Goal: Task Accomplishment & Management: Use online tool/utility

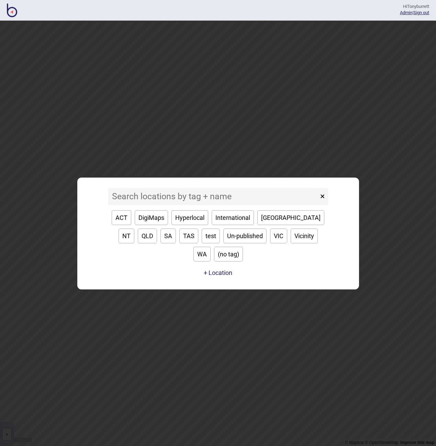
click at [149, 199] on input at bounding box center [213, 196] width 210 height 17
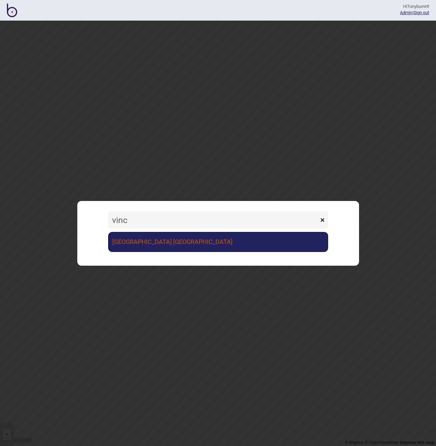
type input "vinc"
click at [164, 241] on link "[GEOGRAPHIC_DATA] [GEOGRAPHIC_DATA]" at bounding box center [218, 242] width 220 height 20
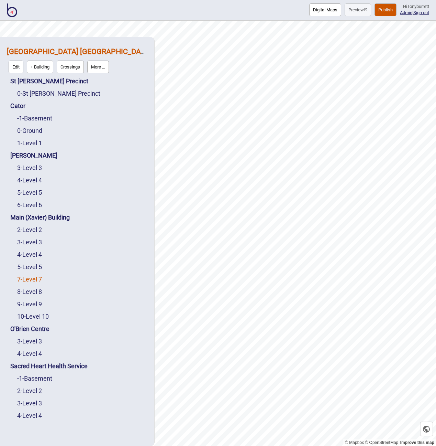
click at [39, 280] on link "7 - Level 7" at bounding box center [29, 278] width 25 height 7
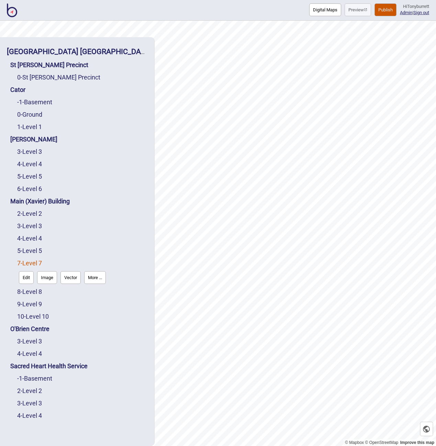
click at [26, 279] on button "Edit" at bounding box center [26, 277] width 15 height 13
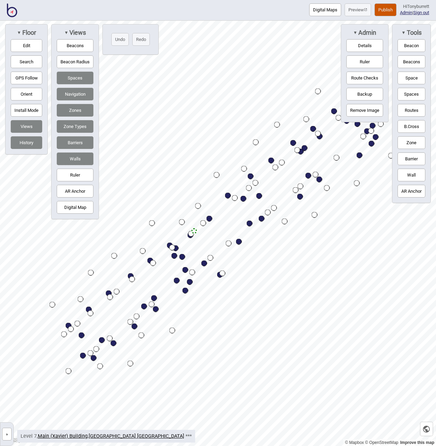
click at [76, 211] on button "Digital Map" at bounding box center [75, 207] width 37 height 13
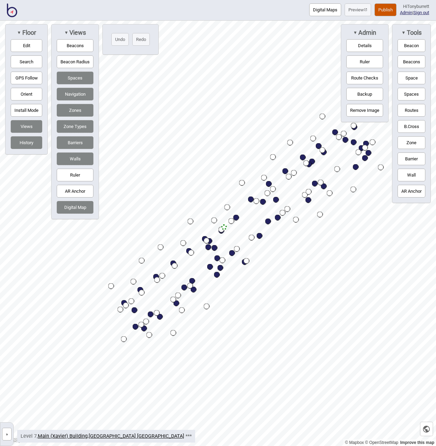
click at [9, 434] on button "»" at bounding box center [7, 433] width 10 height 13
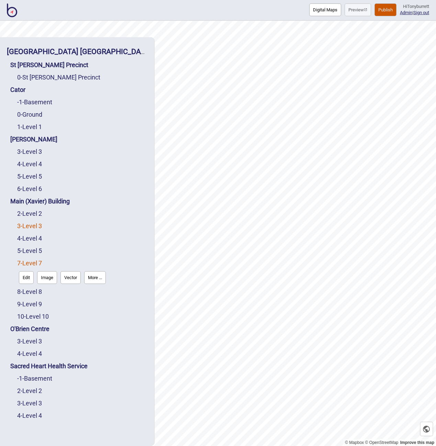
click at [35, 226] on link "3 - Level 3" at bounding box center [29, 225] width 25 height 7
click at [26, 239] on button "Edit" at bounding box center [26, 240] width 15 height 13
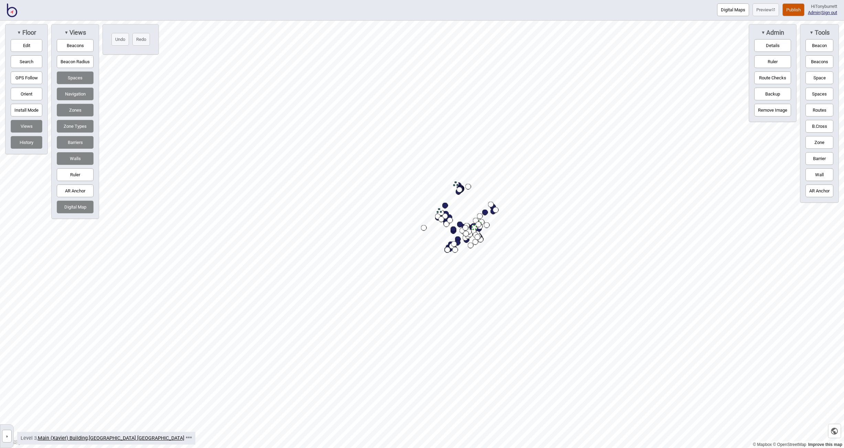
click at [6, 432] on button "»" at bounding box center [7, 436] width 10 height 13
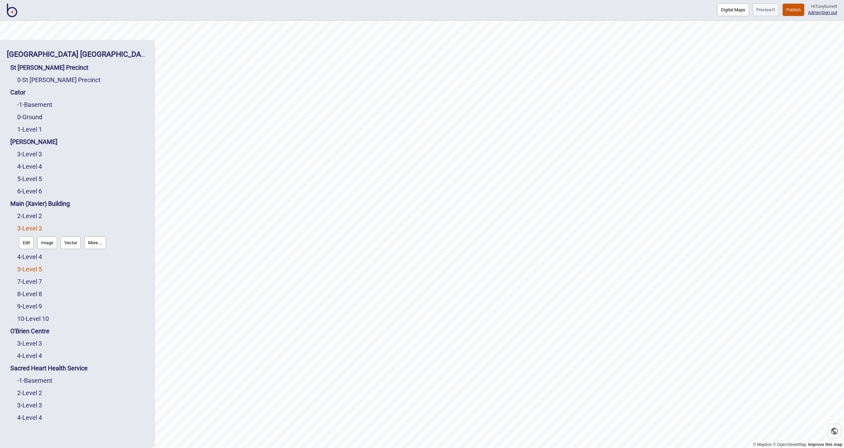
click at [33, 270] on link "5 - Level 5" at bounding box center [29, 269] width 25 height 7
click at [28, 270] on button "Edit" at bounding box center [26, 267] width 15 height 13
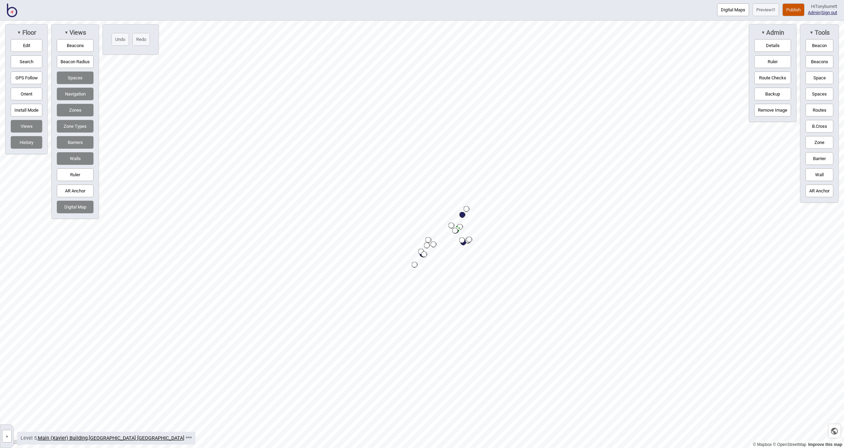
click at [5, 437] on button "»" at bounding box center [7, 436] width 10 height 13
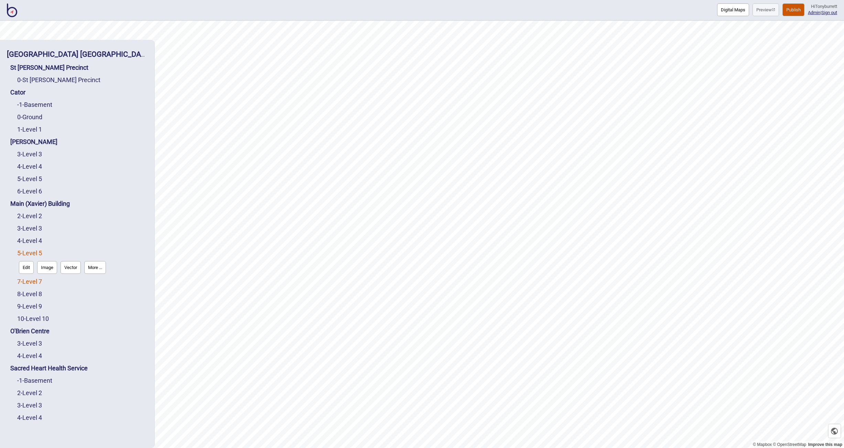
click at [28, 283] on link "7 - Level 7" at bounding box center [29, 281] width 25 height 7
click at [28, 282] on button "Edit" at bounding box center [26, 280] width 15 height 13
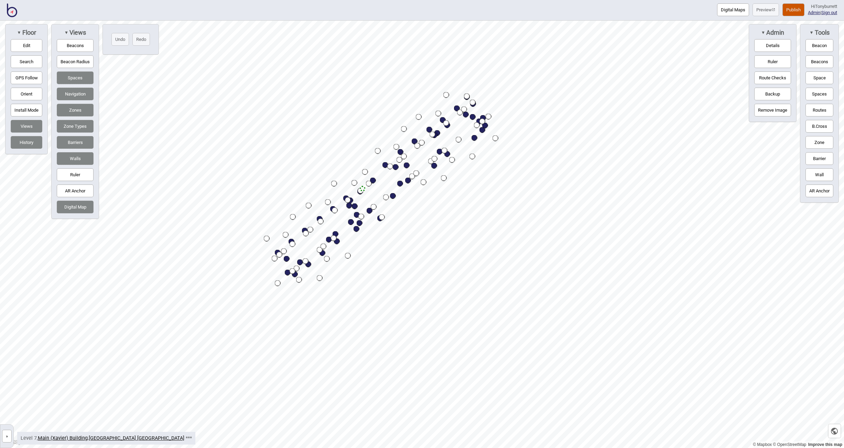
click at [79, 145] on button "Barriers" at bounding box center [75, 142] width 37 height 13
click at [5, 438] on button "»" at bounding box center [7, 436] width 10 height 13
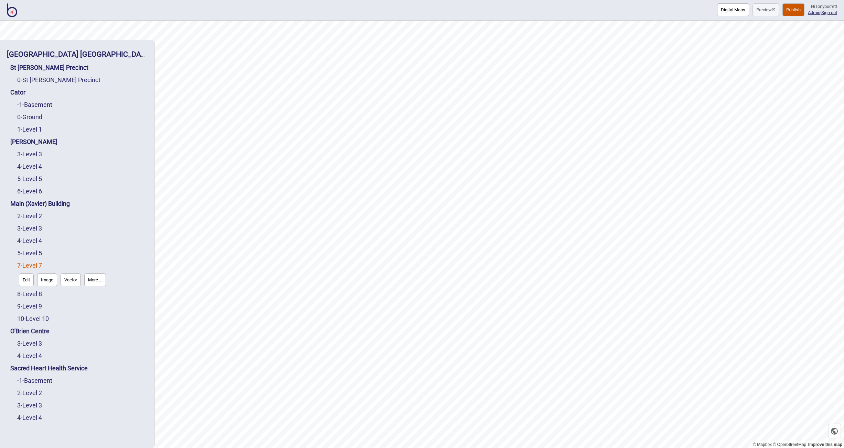
click at [43, 279] on button "Image" at bounding box center [47, 280] width 20 height 13
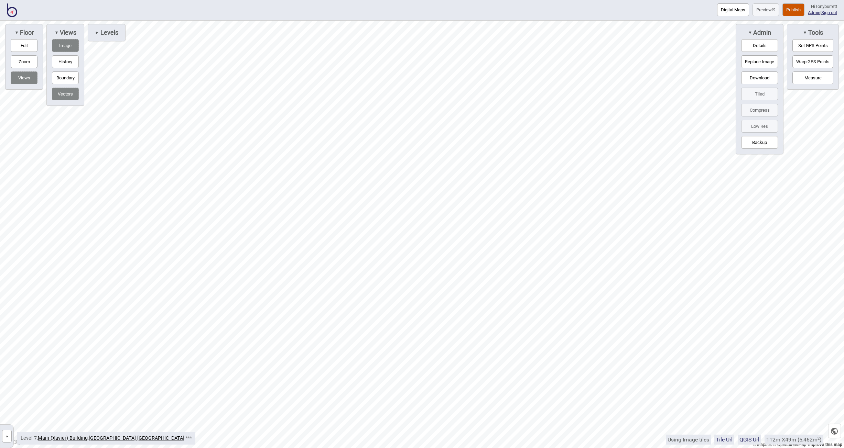
click at [436, 57] on button "Warp GPS Points" at bounding box center [812, 61] width 41 height 13
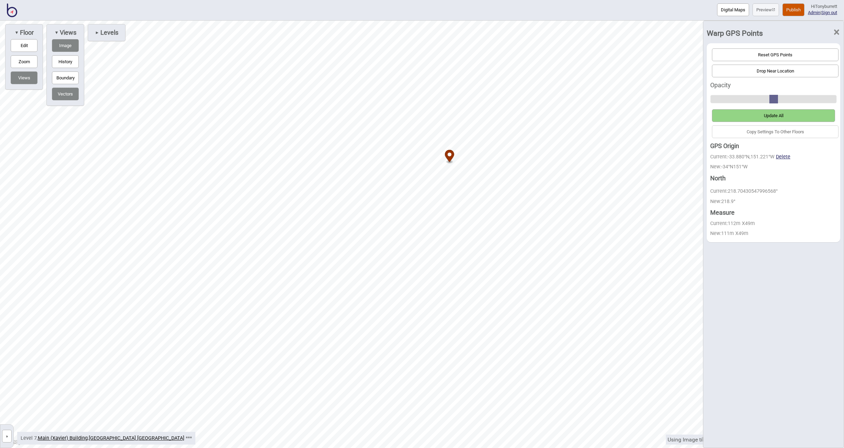
drag, startPoint x: 353, startPoint y: 69, endPoint x: 449, endPoint y: 156, distance: 129.2
drag, startPoint x: 759, startPoint y: 52, endPoint x: 731, endPoint y: 62, distance: 30.6
click at [436, 52] on button "Reset GPS Points" at bounding box center [775, 54] width 127 height 13
drag, startPoint x: 449, startPoint y: 57, endPoint x: 515, endPoint y: 118, distance: 89.8
drag, startPoint x: 515, startPoint y: 118, endPoint x: 456, endPoint y: 90, distance: 64.9
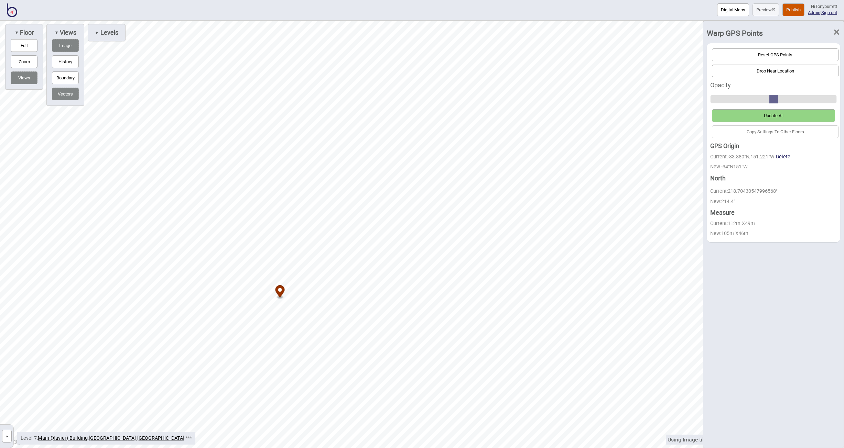
drag, startPoint x: 242, startPoint y: 325, endPoint x: 282, endPoint y: 289, distance: 54.0
drag, startPoint x: 282, startPoint y: 289, endPoint x: 188, endPoint y: 341, distance: 107.6
drag, startPoint x: 188, startPoint y: 341, endPoint x: 207, endPoint y: 365, distance: 30.3
drag, startPoint x: 209, startPoint y: 273, endPoint x: 222, endPoint y: 288, distance: 19.2
drag, startPoint x: 224, startPoint y: 285, endPoint x: 229, endPoint y: 294, distance: 9.6
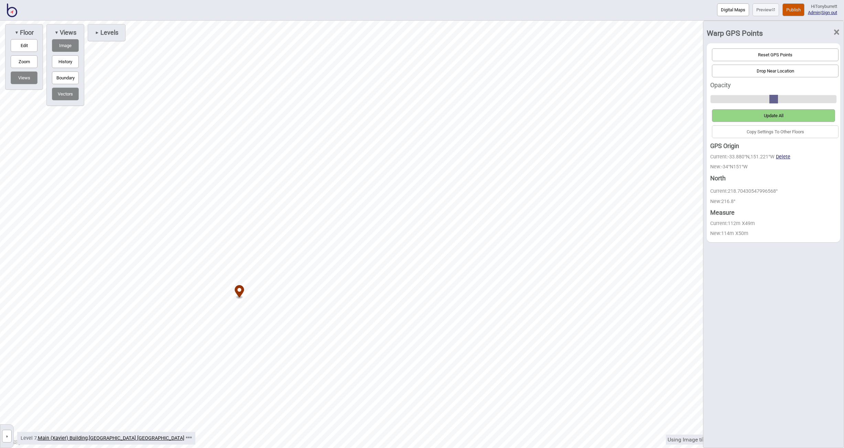
drag, startPoint x: 230, startPoint y: 294, endPoint x: 240, endPoint y: 290, distance: 10.7
drag, startPoint x: 240, startPoint y: 290, endPoint x: 238, endPoint y: 286, distance: 4.6
click at [238, 283] on icon "Map marker" at bounding box center [236, 287] width 9 height 14
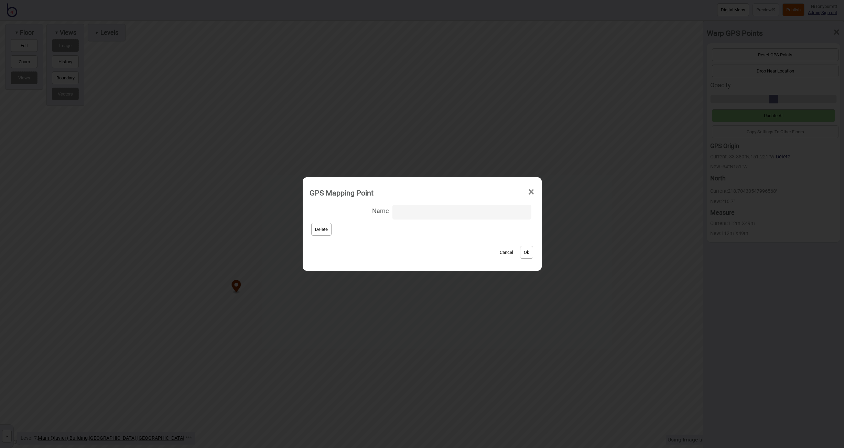
click at [436, 252] on button "Cancel" at bounding box center [506, 252] width 20 height 13
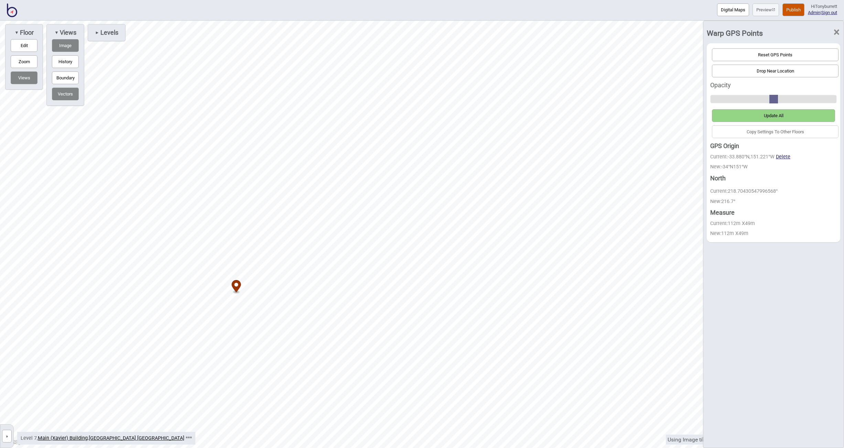
click at [21, 48] on button "Edit" at bounding box center [24, 45] width 27 height 13
drag, startPoint x: 463, startPoint y: 58, endPoint x: 609, endPoint y: 200, distance: 203.3
click at [72, 94] on button "Vectors" at bounding box center [65, 94] width 27 height 13
drag, startPoint x: 101, startPoint y: 321, endPoint x: 136, endPoint y: 338, distance: 38.3
click at [436, 56] on button "Reset GPS Points" at bounding box center [775, 54] width 127 height 13
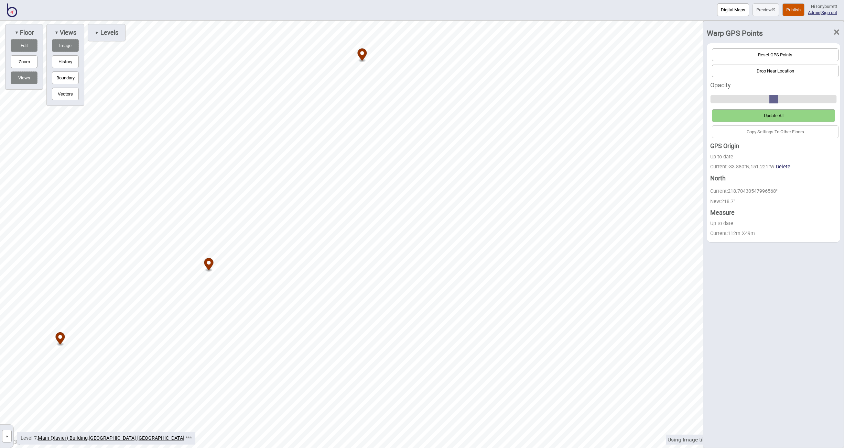
drag, startPoint x: 183, startPoint y: 258, endPoint x: 207, endPoint y: 263, distance: 24.3
click at [107, 33] on span "Levels" at bounding box center [108, 33] width 19 height 8
click at [436, 57] on button "Reset GPS Points" at bounding box center [775, 54] width 127 height 13
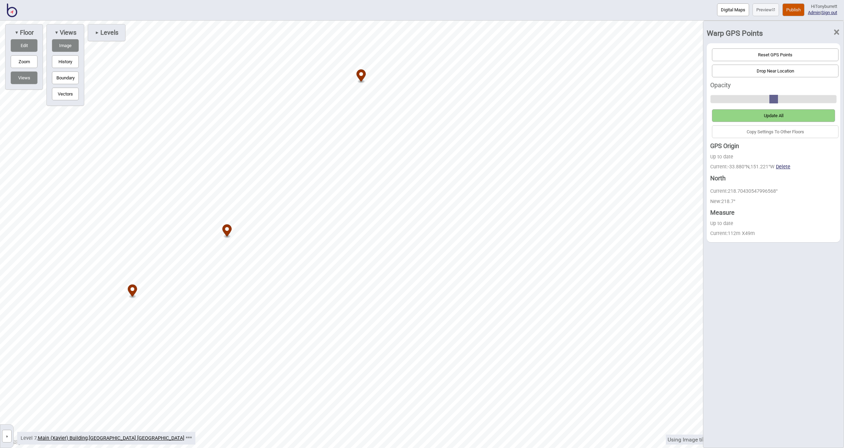
click at [436, 57] on button "Reset GPS Points" at bounding box center [775, 54] width 127 height 13
click at [228, 229] on circle "Map marker" at bounding box center [227, 229] width 4 height 4
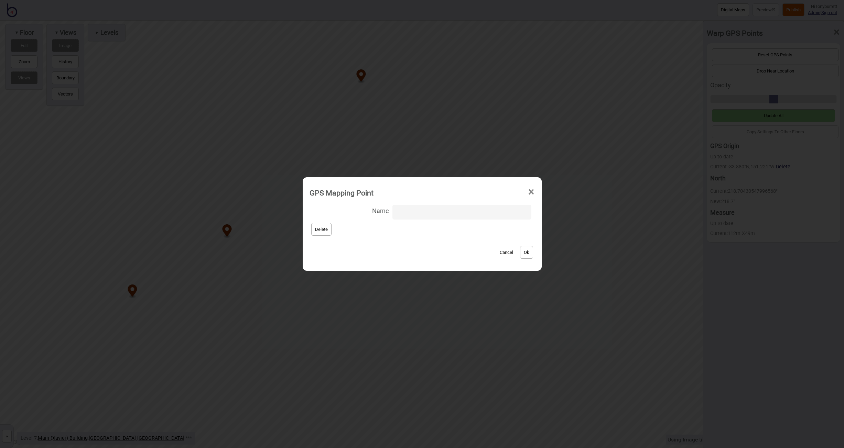
click at [325, 228] on button "Delete" at bounding box center [321, 229] width 20 height 13
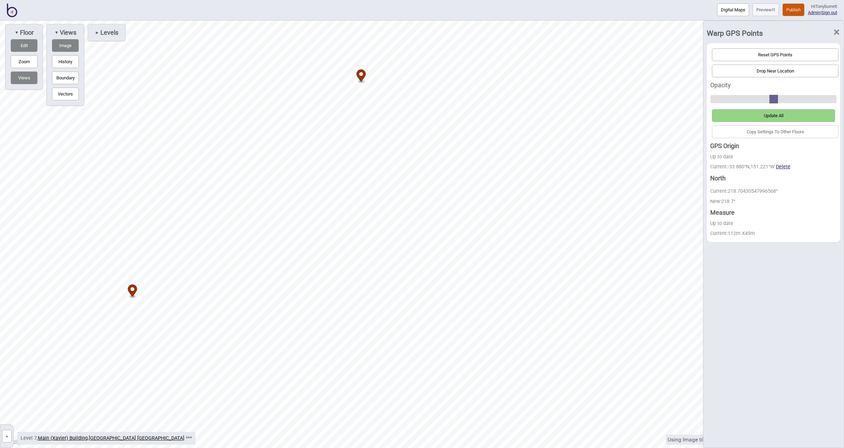
click at [133, 290] on circle "Map marker" at bounding box center [133, 289] width 4 height 4
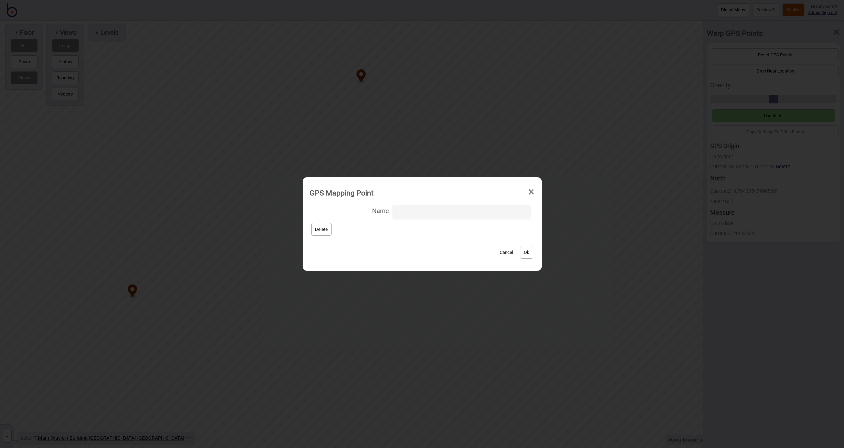
click at [327, 232] on button "Delete" at bounding box center [321, 229] width 20 height 13
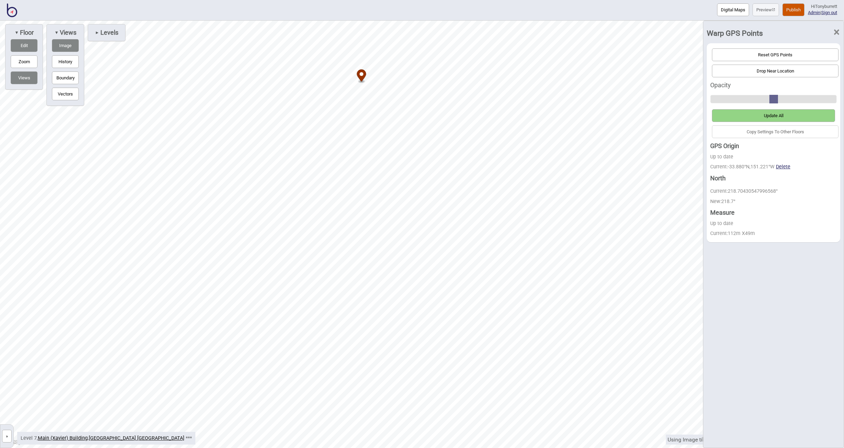
click at [363, 77] on icon "Map marker" at bounding box center [361, 75] width 9 height 12
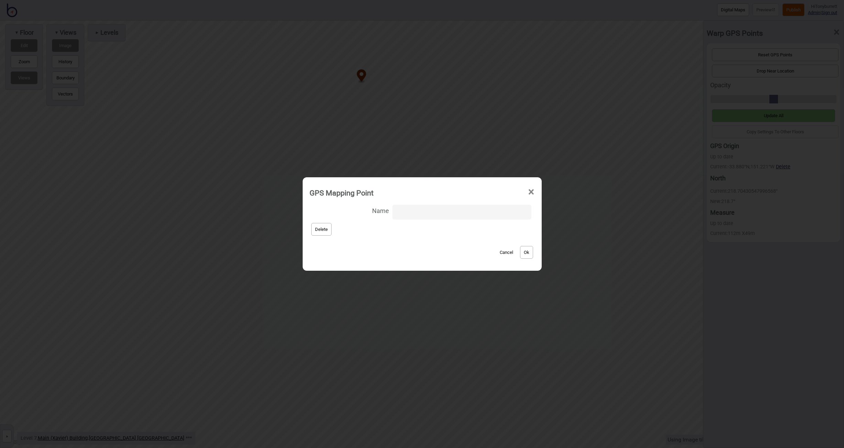
click at [327, 233] on button "Delete" at bounding box center [321, 229] width 20 height 13
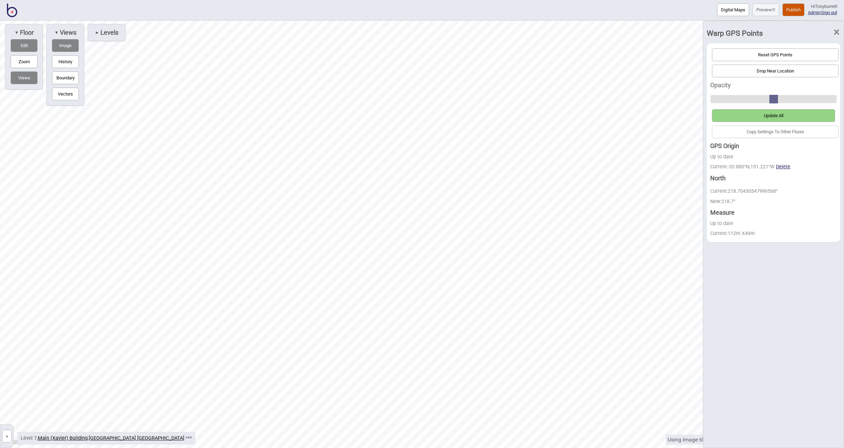
click at [436, 30] on span "×" at bounding box center [836, 32] width 7 height 23
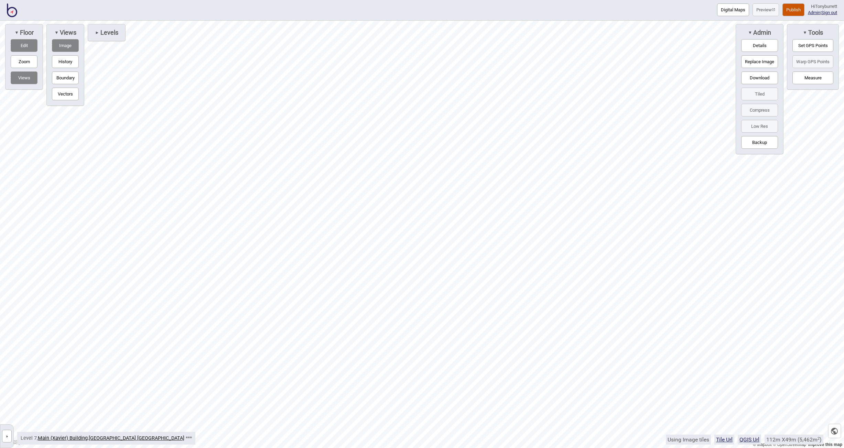
click at [436, 45] on button "Set GPS Points" at bounding box center [812, 45] width 41 height 13
drag, startPoint x: 239, startPoint y: 188, endPoint x: 241, endPoint y: 191, distance: 3.5
click at [436, 61] on button "Warp GPS Points" at bounding box center [812, 61] width 41 height 13
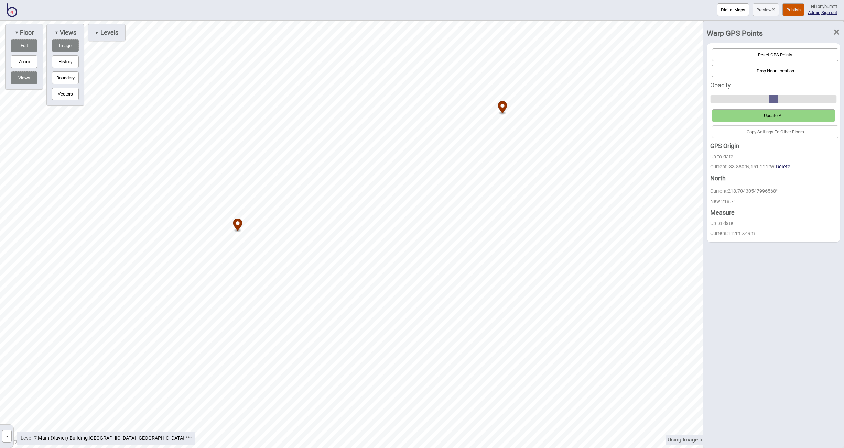
click at [65, 96] on button "Vectors" at bounding box center [65, 94] width 27 height 13
drag, startPoint x: 207, startPoint y: 120, endPoint x: 209, endPoint y: 143, distance: 22.8
drag, startPoint x: 352, startPoint y: 75, endPoint x: 360, endPoint y: 103, distance: 29.3
drag, startPoint x: 390, startPoint y: 173, endPoint x: 382, endPoint y: 164, distance: 11.7
drag, startPoint x: 382, startPoint y: 164, endPoint x: 386, endPoint y: 154, distance: 11.1
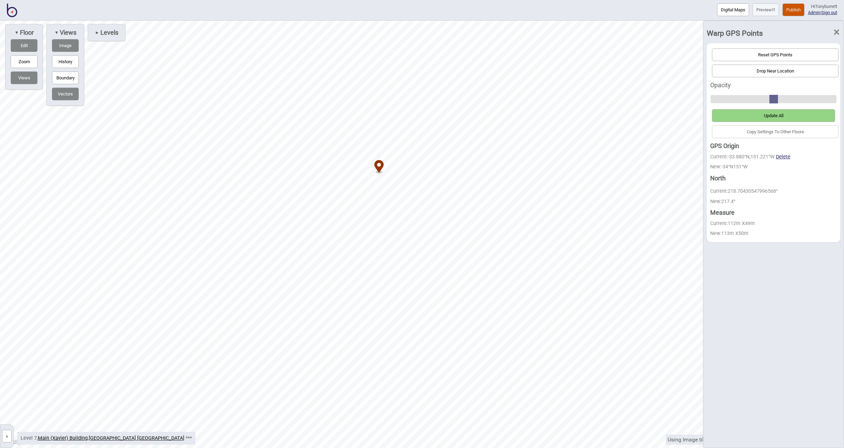
drag, startPoint x: 386, startPoint y: 154, endPoint x: 380, endPoint y: 164, distance: 11.3
drag, startPoint x: 380, startPoint y: 164, endPoint x: 374, endPoint y: 169, distance: 8.1
drag, startPoint x: 376, startPoint y: 171, endPoint x: 371, endPoint y: 173, distance: 4.8
drag, startPoint x: 265, startPoint y: 178, endPoint x: 270, endPoint y: 175, distance: 6.5
click at [436, 113] on button "Update All" at bounding box center [773, 115] width 123 height 13
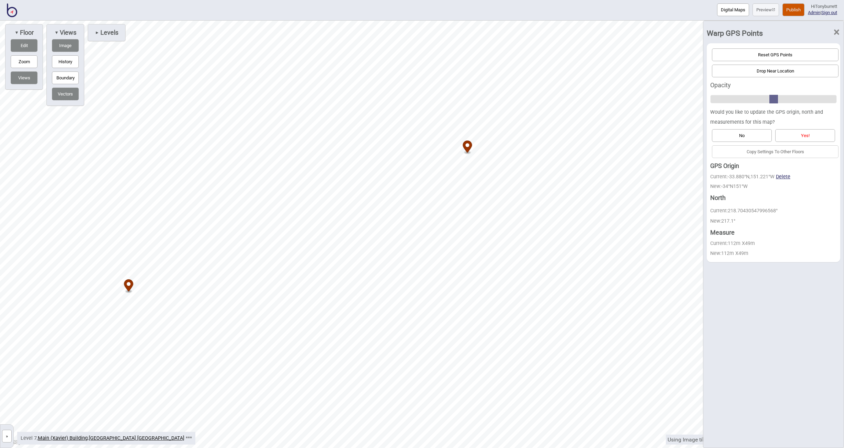
click at [436, 133] on button "Yes!" at bounding box center [805, 135] width 60 height 13
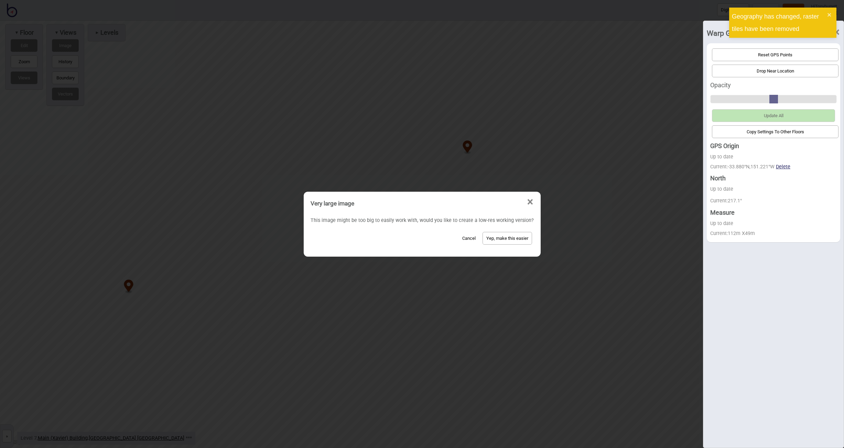
click at [436, 239] on button "Yep, make this easier" at bounding box center [507, 238] width 50 height 13
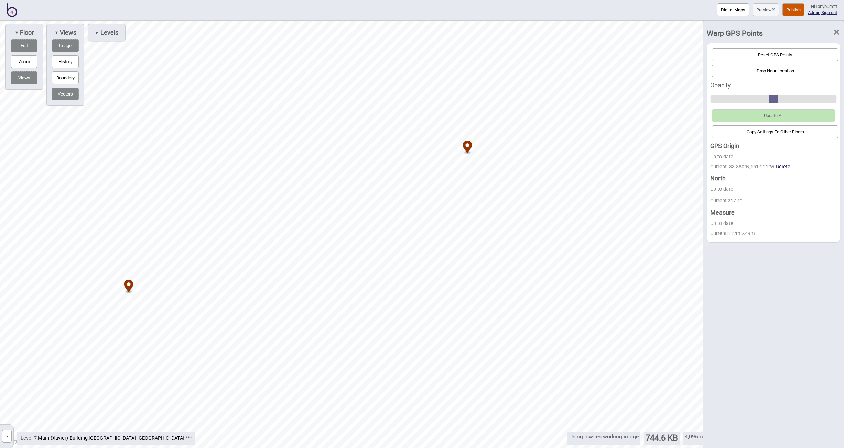
click at [436, 30] on span "×" at bounding box center [836, 32] width 7 height 23
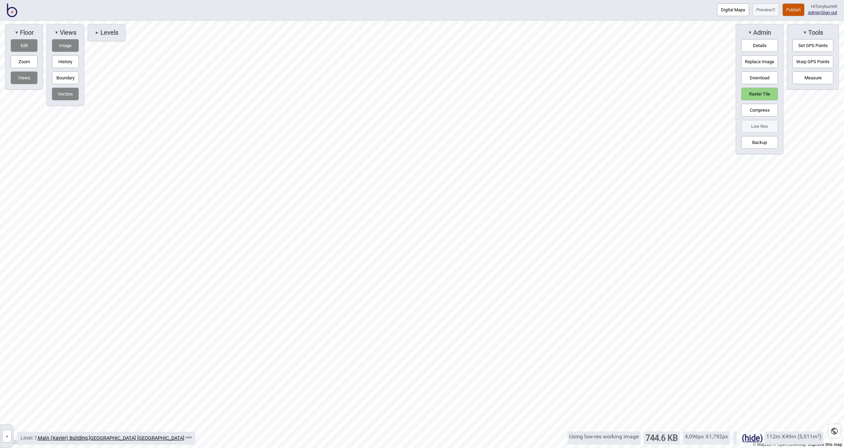
click at [436, 95] on button "Raster Tile" at bounding box center [759, 94] width 37 height 13
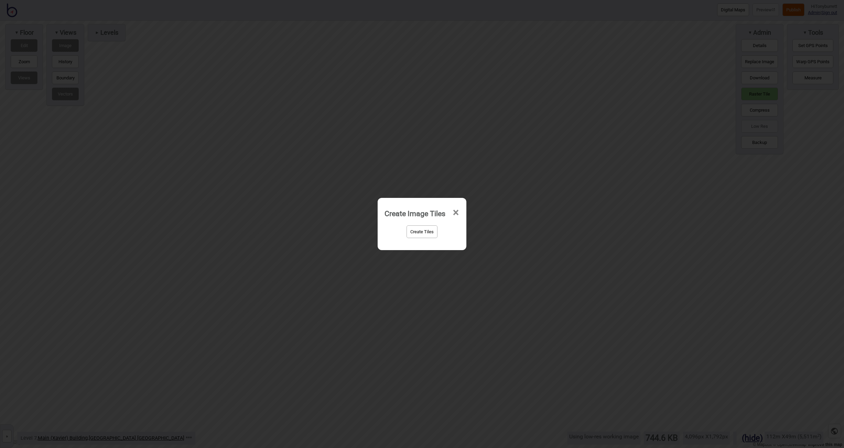
click at [415, 226] on button "Create Tiles" at bounding box center [421, 232] width 31 height 13
click at [436, 218] on span "×" at bounding box center [455, 221] width 7 height 23
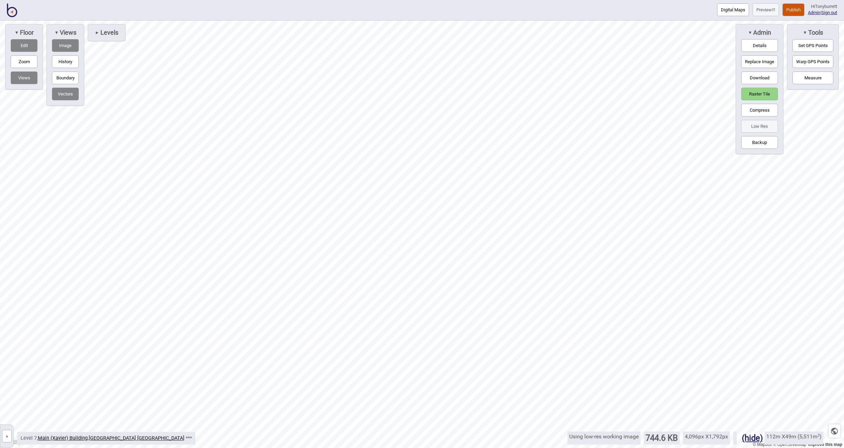
click at [436, 95] on button "Raster Tile" at bounding box center [759, 94] width 37 height 13
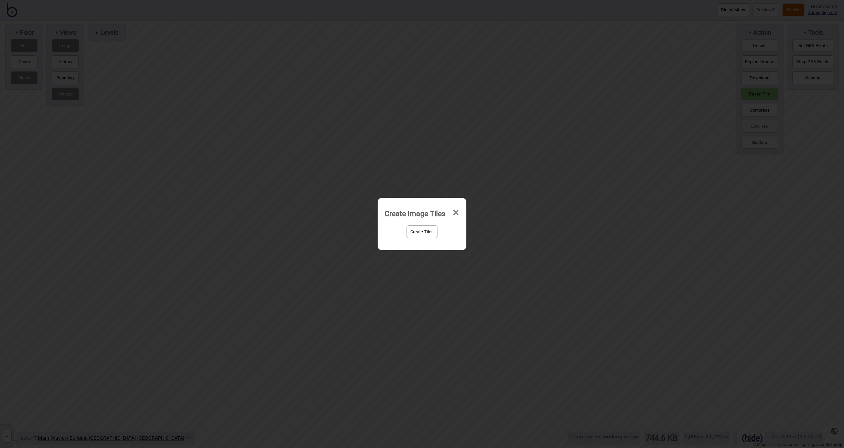
drag, startPoint x: 416, startPoint y: 227, endPoint x: 468, endPoint y: 226, distance: 51.2
click at [416, 227] on button "Create Tiles" at bounding box center [421, 232] width 31 height 13
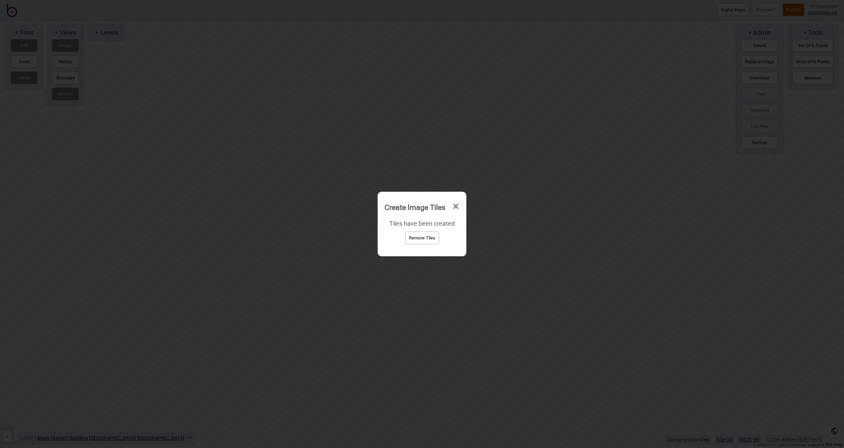
click at [436, 206] on span "×" at bounding box center [455, 206] width 7 height 23
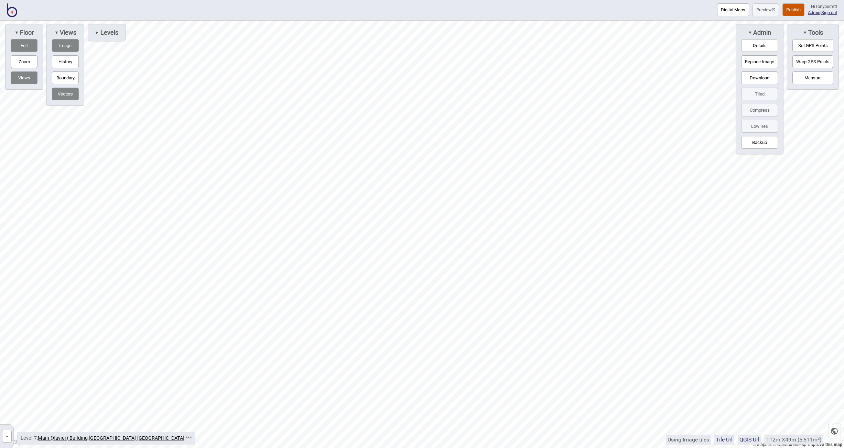
click at [436, 9] on button "Digital Maps" at bounding box center [733, 9] width 32 height 13
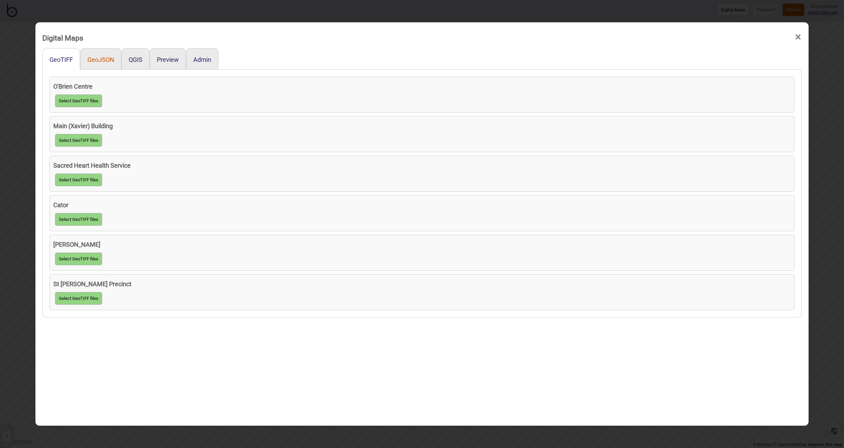
click at [100, 59] on button "GeoJSON" at bounding box center [100, 59] width 27 height 7
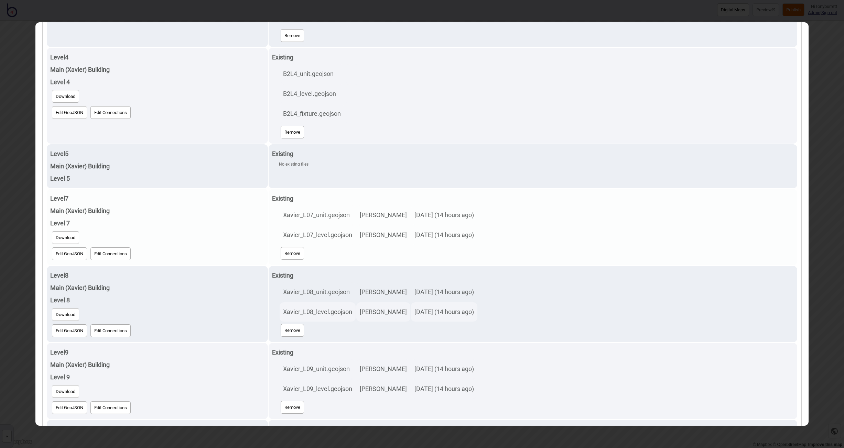
scroll to position [814, 0]
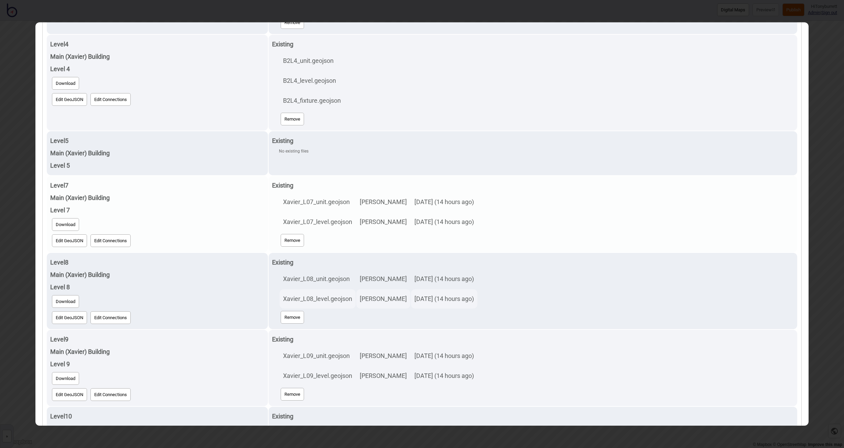
click at [79, 242] on button "Edit GeoJSON" at bounding box center [69, 240] width 35 height 13
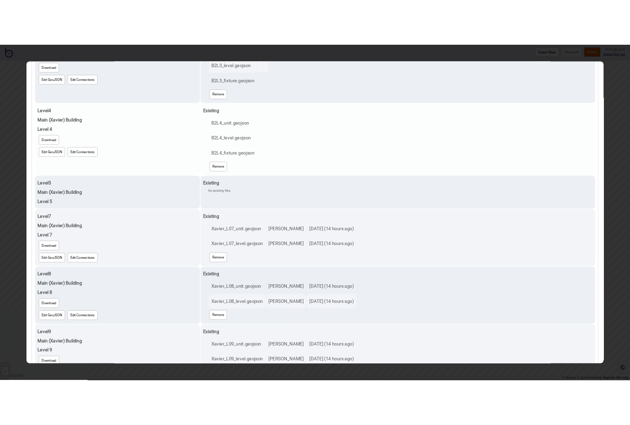
scroll to position [768, 0]
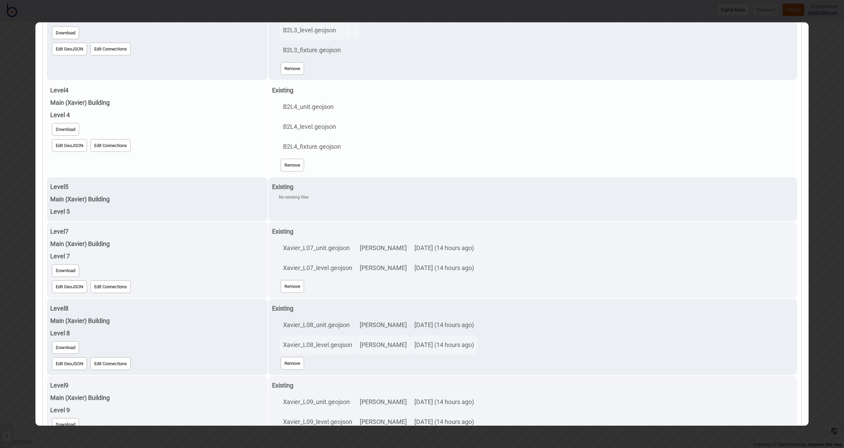
click at [74, 140] on button "Edit GeoJSON" at bounding box center [69, 145] width 35 height 13
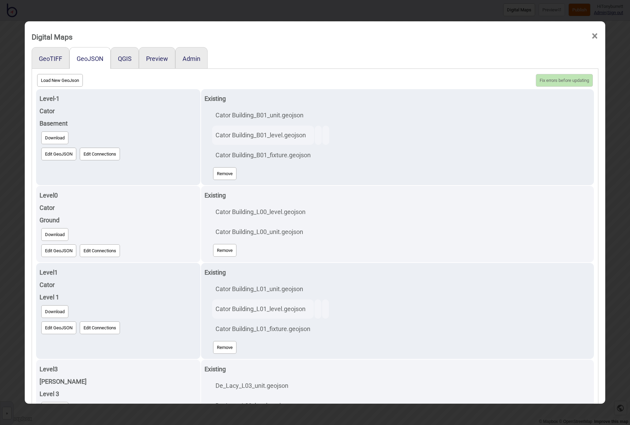
scroll to position [0, 0]
click at [436, 35] on span "×" at bounding box center [594, 36] width 7 height 23
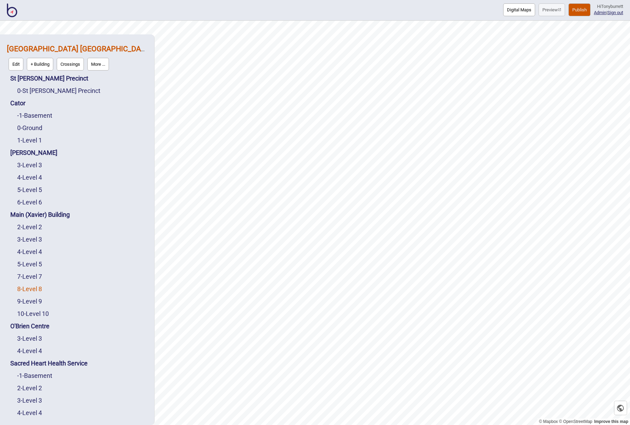
click at [36, 287] on link "8 - Level 8" at bounding box center [29, 288] width 25 height 7
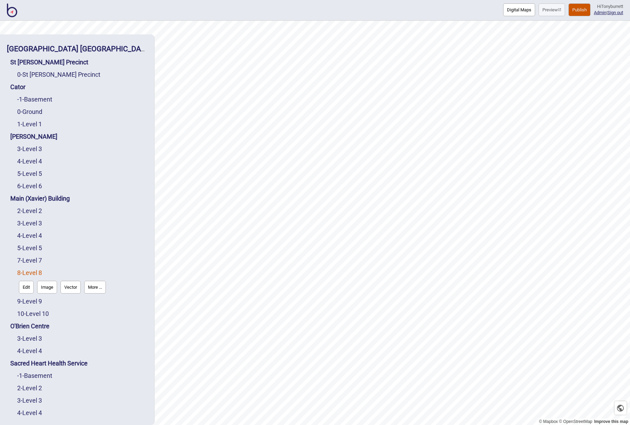
click at [27, 286] on button "Edit" at bounding box center [26, 287] width 15 height 13
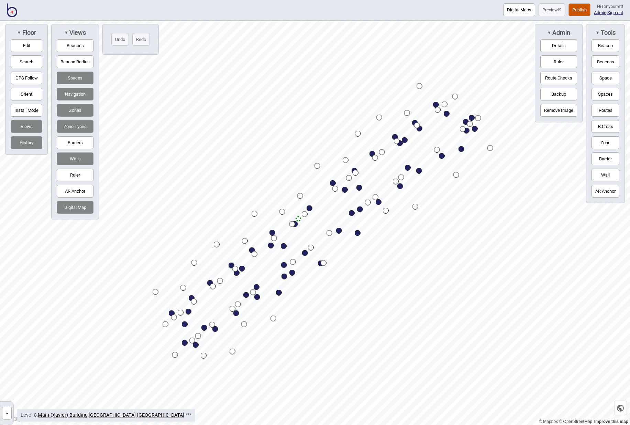
drag, startPoint x: 6, startPoint y: 417, endPoint x: 14, endPoint y: 405, distance: 14.1
click at [6, 417] on button "»" at bounding box center [7, 412] width 10 height 13
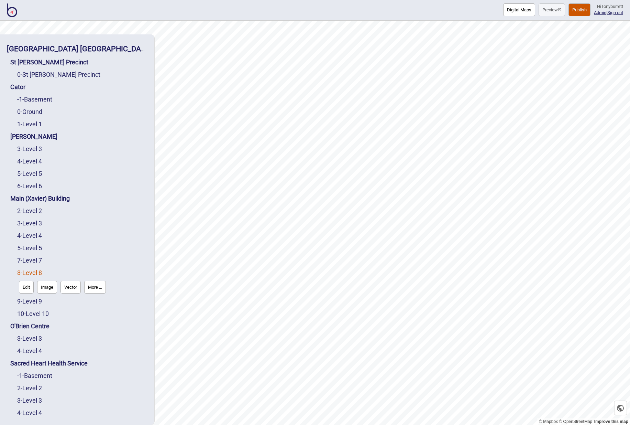
click at [44, 287] on button "Image" at bounding box center [47, 287] width 20 height 13
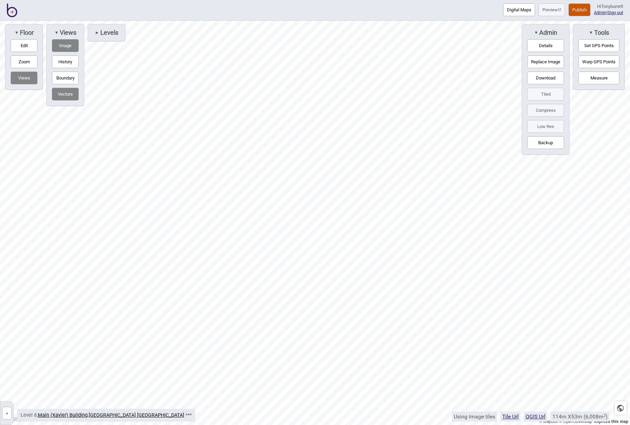
click at [436, 42] on button "Set GPS Points" at bounding box center [599, 45] width 41 height 13
click at [427, 163] on circle "Map marker" at bounding box center [427, 163] width 4 height 4
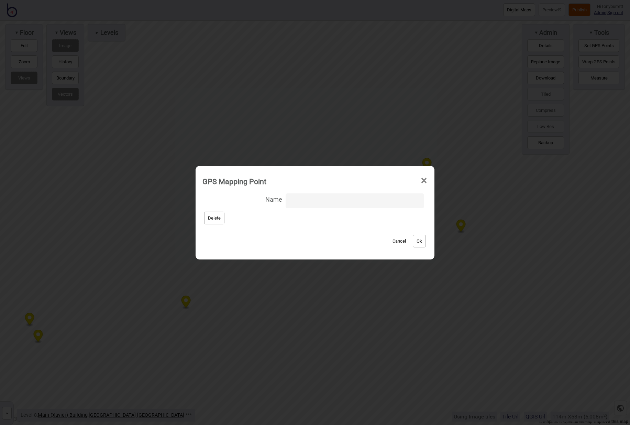
click at [214, 217] on button "Delete" at bounding box center [214, 217] width 20 height 13
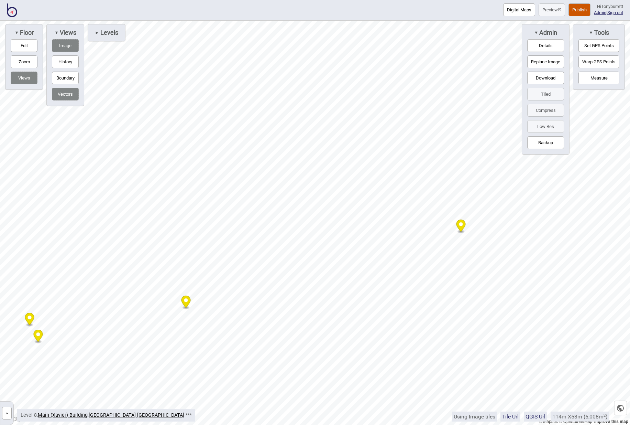
click at [436, 228] on icon "Map marker" at bounding box center [461, 226] width 9 height 14
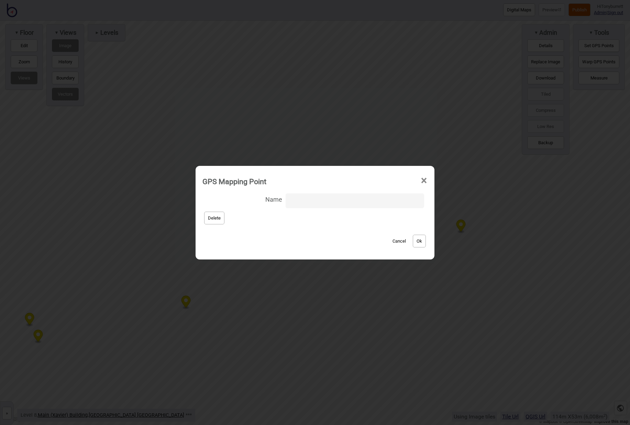
click at [224, 220] on button "Delete" at bounding box center [214, 217] width 20 height 13
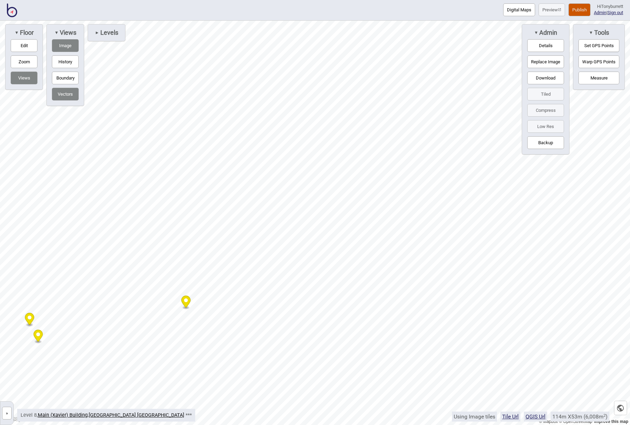
click at [185, 299] on circle "Map marker" at bounding box center [186, 300] width 4 height 4
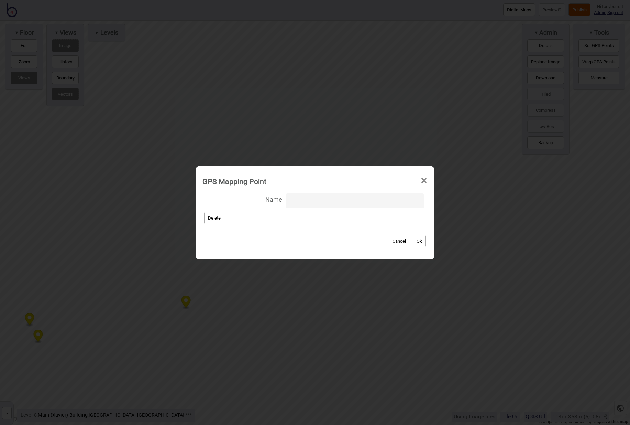
click at [222, 214] on button "Delete" at bounding box center [214, 217] width 20 height 13
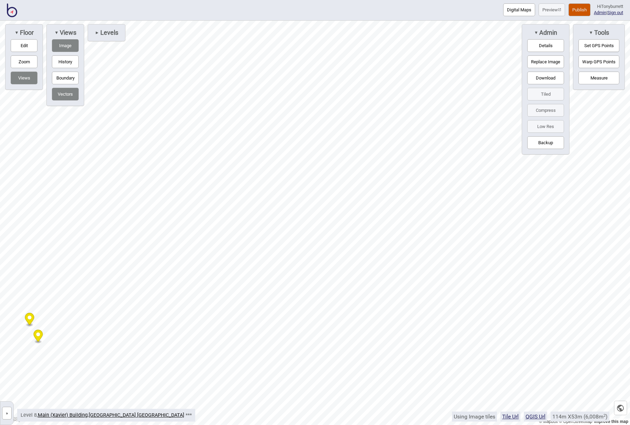
click at [40, 335] on icon "Map marker" at bounding box center [38, 335] width 9 height 12
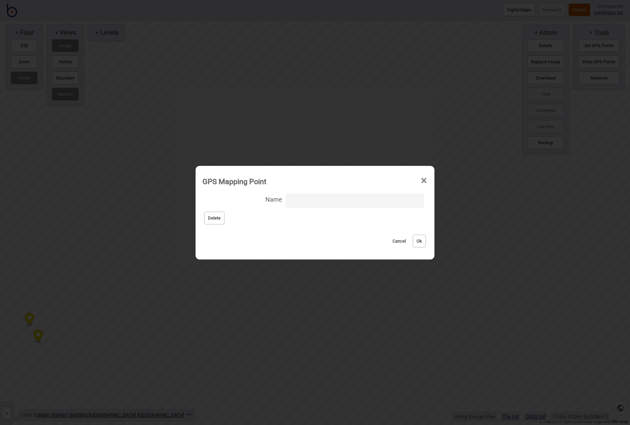
click at [217, 218] on button "Delete" at bounding box center [214, 217] width 20 height 13
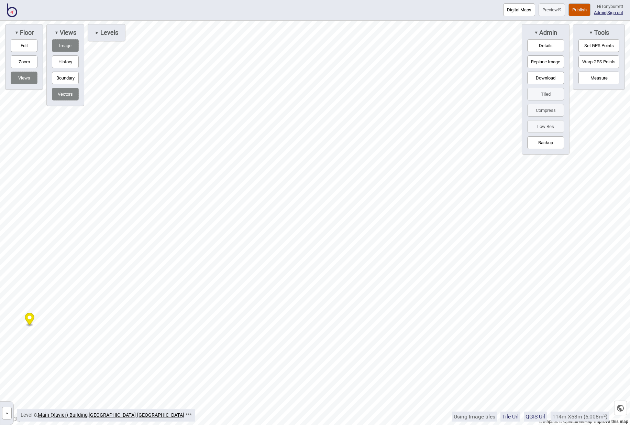
click at [32, 318] on icon "Map marker" at bounding box center [29, 319] width 9 height 12
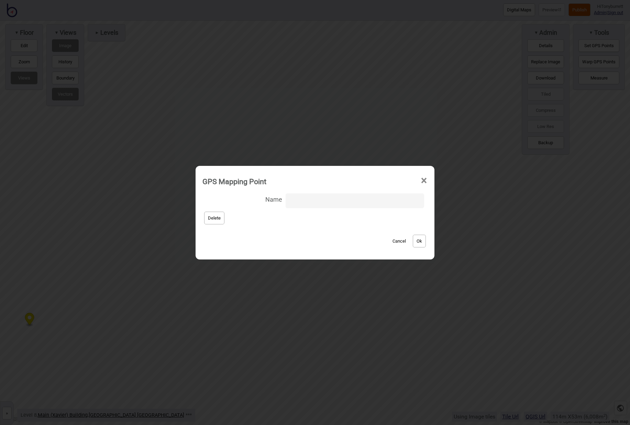
click at [223, 215] on button "Delete" at bounding box center [214, 217] width 20 height 13
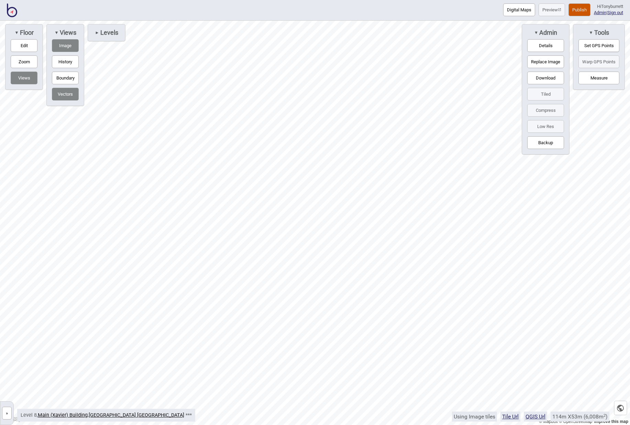
click at [70, 96] on button "Vectors" at bounding box center [65, 94] width 27 height 13
click at [66, 94] on button "Vectors" at bounding box center [65, 94] width 27 height 13
drag, startPoint x: 233, startPoint y: 212, endPoint x: 234, endPoint y: 217, distance: 4.7
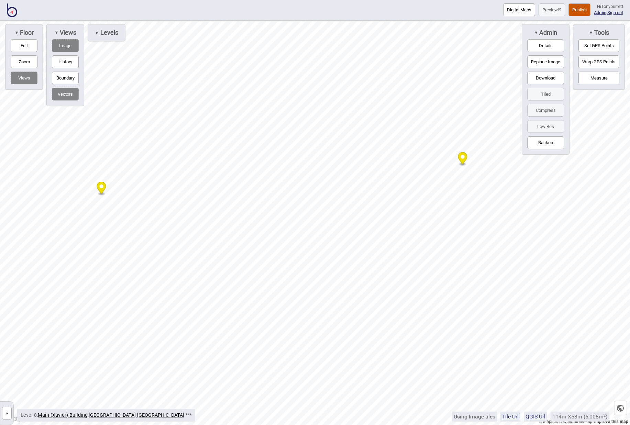
click at [436, 60] on button "Warp GPS Points" at bounding box center [599, 61] width 41 height 13
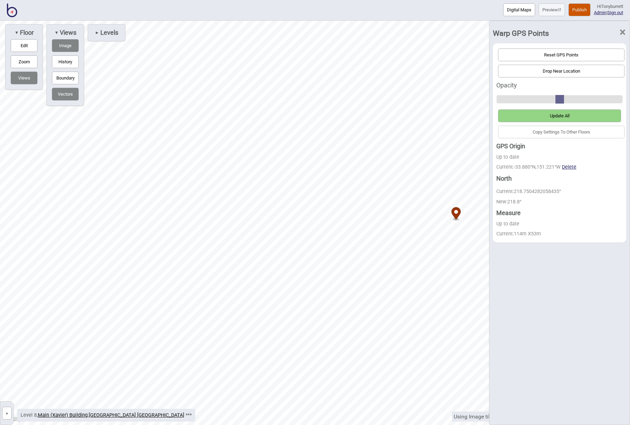
drag, startPoint x: 464, startPoint y: 153, endPoint x: 459, endPoint y: 210, distance: 57.3
drag, startPoint x: 232, startPoint y: 157, endPoint x: 230, endPoint y: 212, distance: 55.7
drag, startPoint x: 445, startPoint y: 247, endPoint x: 446, endPoint y: 243, distance: 3.6
drag, startPoint x: 446, startPoint y: 243, endPoint x: 442, endPoint y: 248, distance: 5.7
click at [436, 246] on circle "Map marker" at bounding box center [441, 247] width 4 height 4
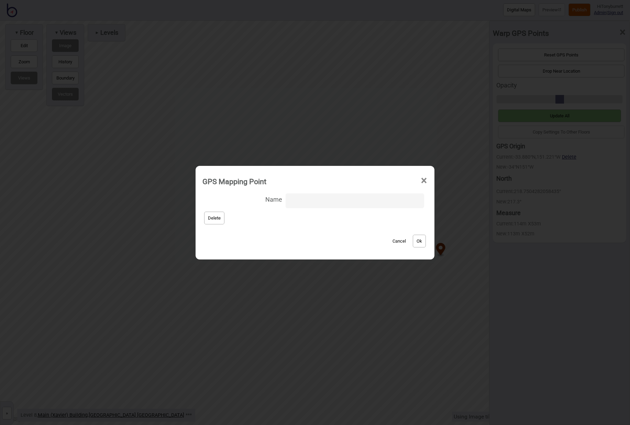
click at [389, 239] on button "Cancel" at bounding box center [399, 240] width 20 height 13
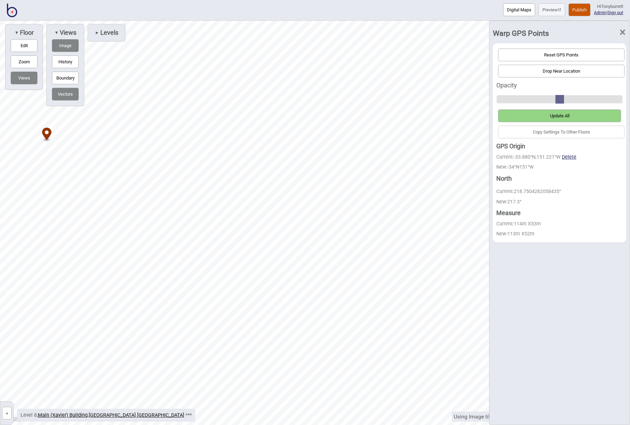
click at [436, 117] on button "Update All" at bounding box center [559, 115] width 123 height 13
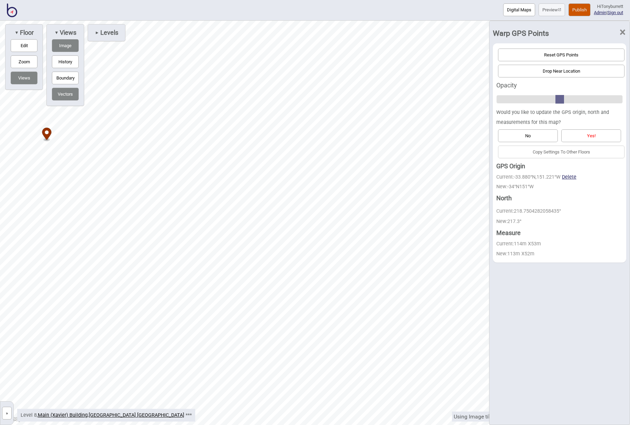
click at [436, 132] on button "Yes!" at bounding box center [591, 135] width 60 height 13
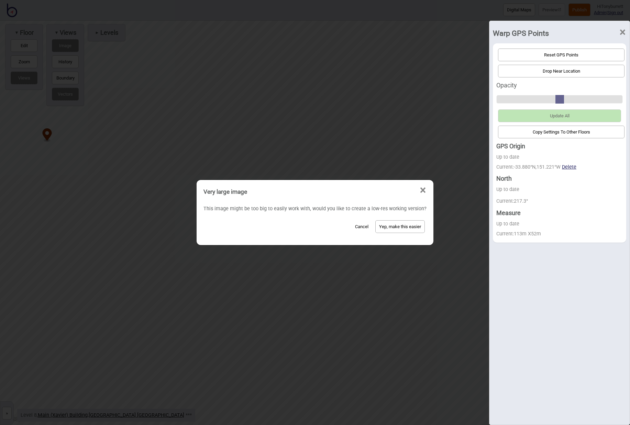
click at [360, 226] on button "Cancel" at bounding box center [362, 226] width 20 height 13
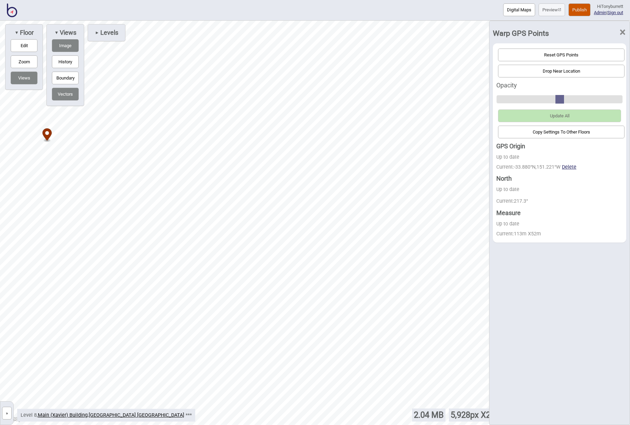
click at [436, 30] on span "×" at bounding box center [622, 32] width 7 height 23
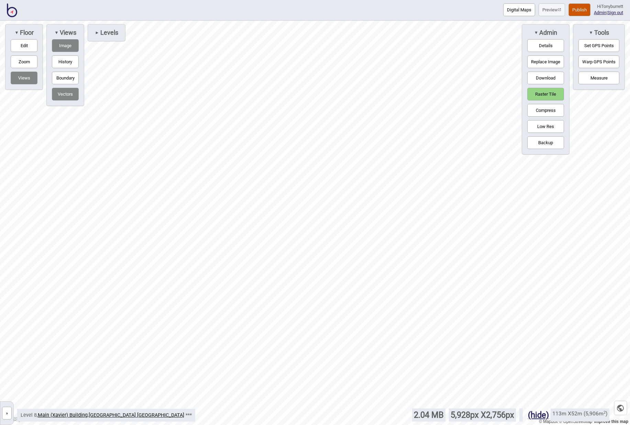
click at [436, 92] on button "Raster Tile" at bounding box center [545, 94] width 37 height 13
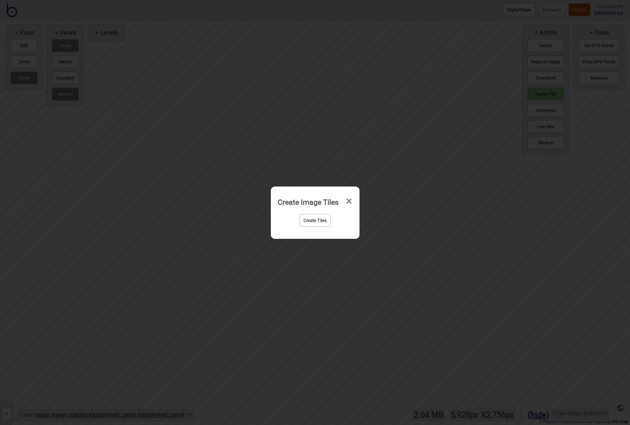
click at [317, 223] on button "Create Tiles" at bounding box center [315, 220] width 31 height 13
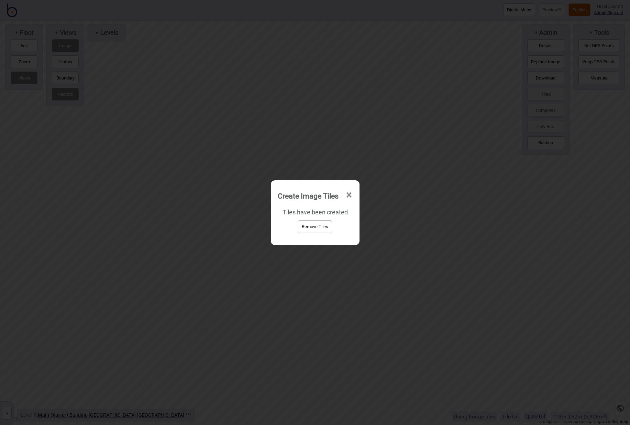
click at [351, 195] on span "×" at bounding box center [349, 195] width 7 height 23
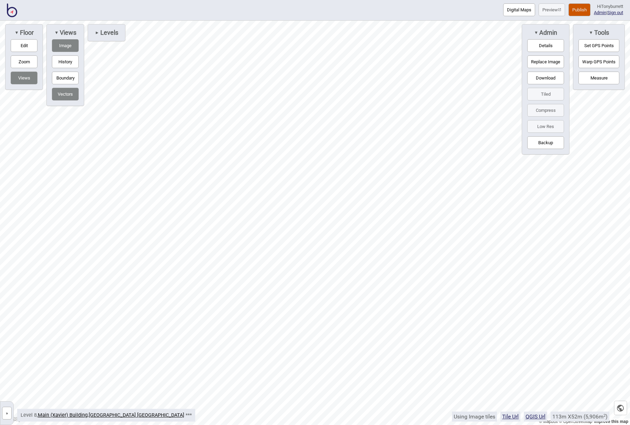
click at [4, 412] on button "»" at bounding box center [7, 412] width 10 height 13
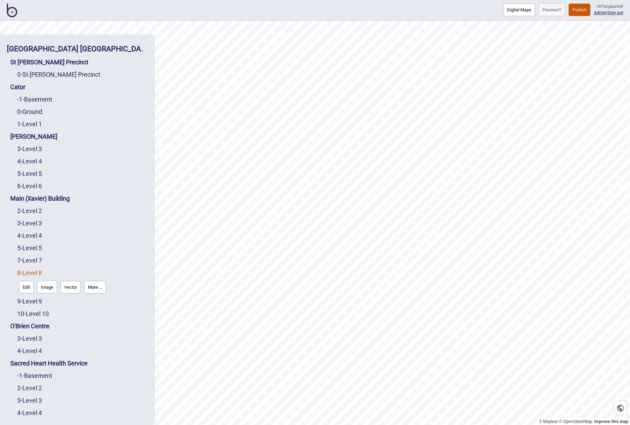
click at [436, 9] on button "Digital Maps" at bounding box center [519, 9] width 32 height 13
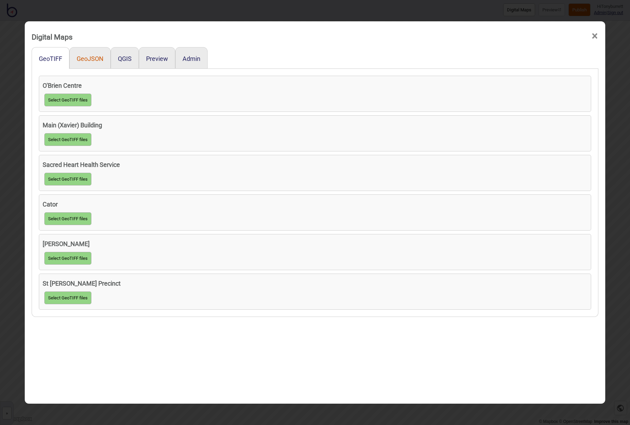
click at [87, 58] on button "GeoJSON" at bounding box center [90, 58] width 27 height 7
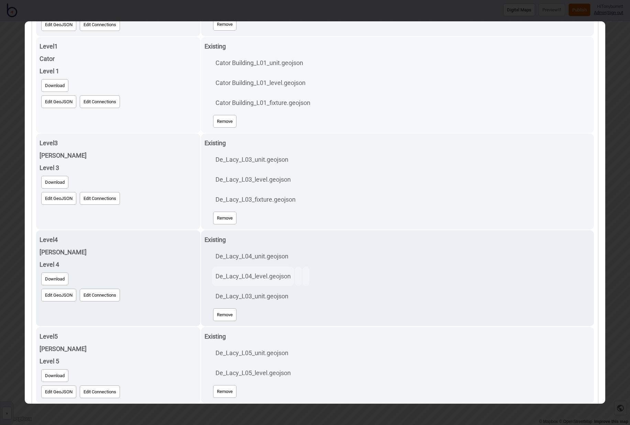
scroll to position [348, 0]
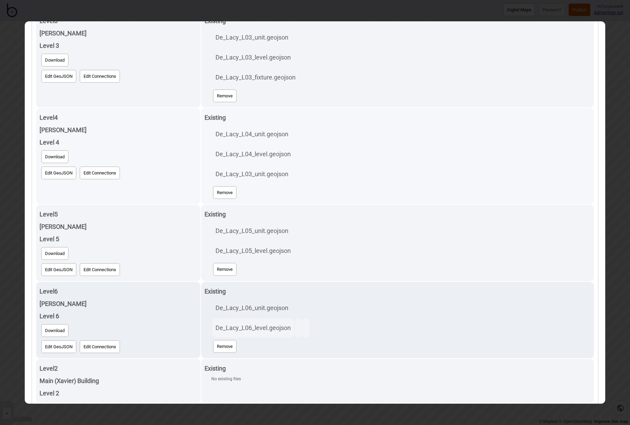
click at [48, 172] on button "Edit GeoJSON" at bounding box center [58, 172] width 35 height 13
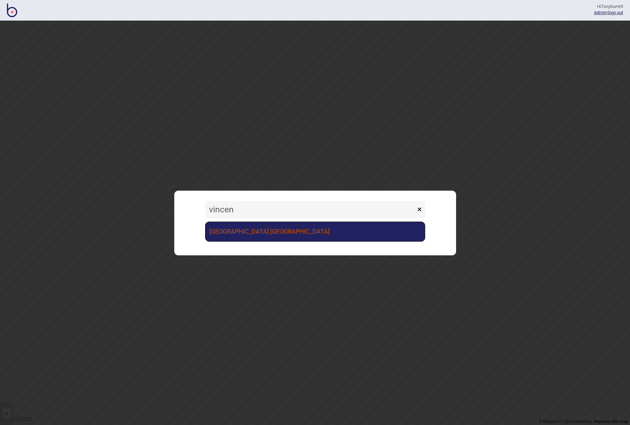
type input "vincen"
click at [238, 231] on link "[GEOGRAPHIC_DATA] [GEOGRAPHIC_DATA]" at bounding box center [315, 231] width 220 height 20
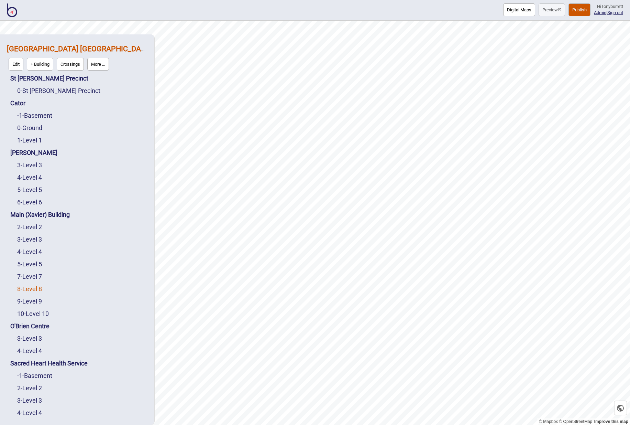
click at [35, 291] on link "8 - Level 8" at bounding box center [29, 288] width 25 height 7
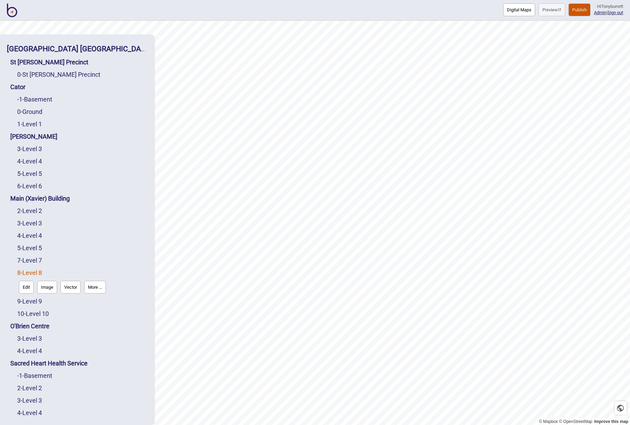
click at [27, 289] on button "Edit" at bounding box center [26, 287] width 15 height 13
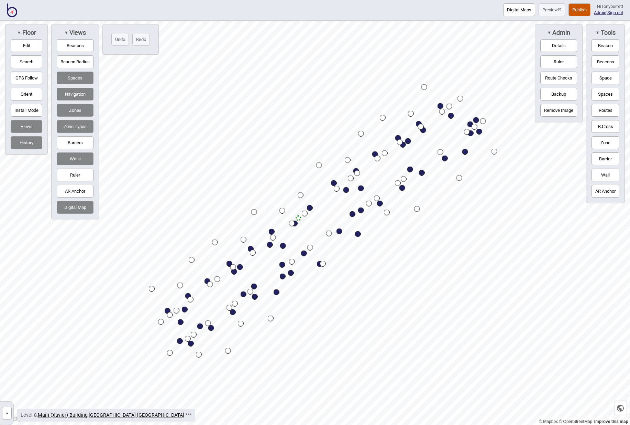
click at [77, 76] on button "Spaces" at bounding box center [75, 78] width 37 height 13
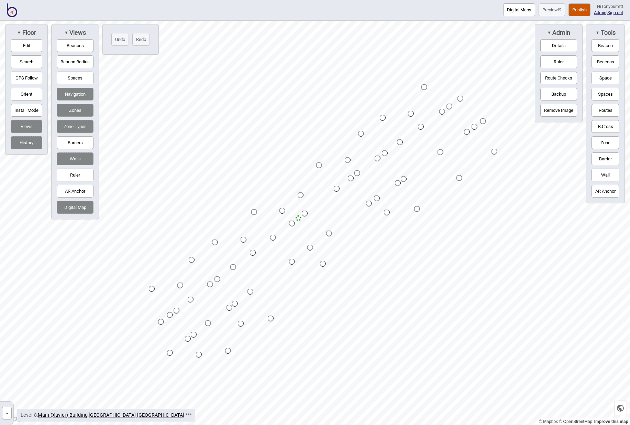
click at [76, 207] on button "Digital Map" at bounding box center [75, 207] width 37 height 13
click at [8, 408] on button "»" at bounding box center [7, 412] width 10 height 13
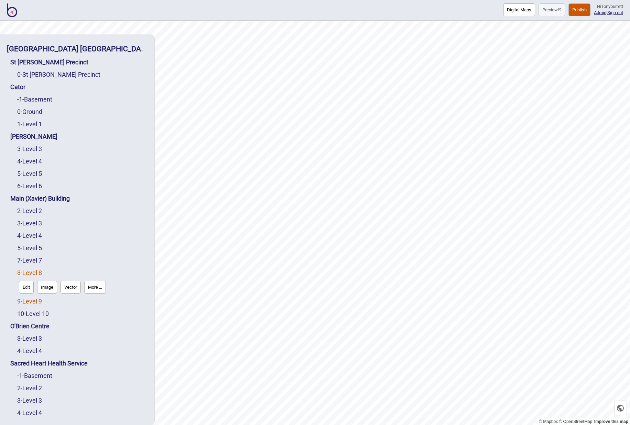
click at [42, 301] on link "9 - Level 9" at bounding box center [29, 300] width 25 height 7
click at [22, 300] on button "Edit" at bounding box center [26, 299] width 15 height 13
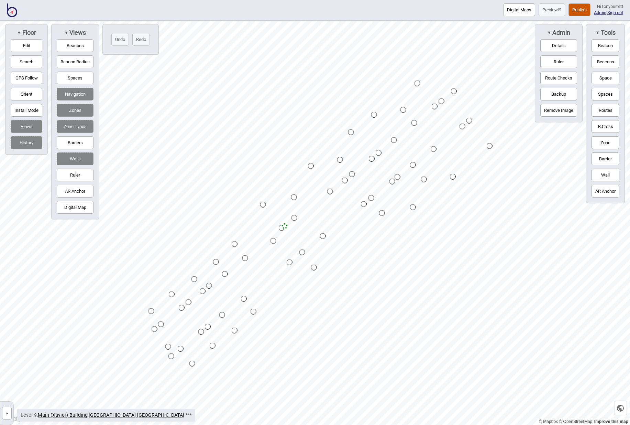
click at [80, 208] on button "Digital Map" at bounding box center [75, 207] width 37 height 13
click at [7, 416] on button "»" at bounding box center [7, 412] width 10 height 13
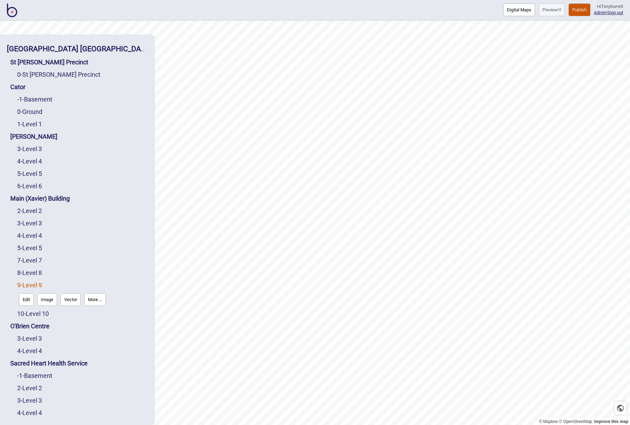
click at [51, 298] on button "Image" at bounding box center [47, 299] width 20 height 13
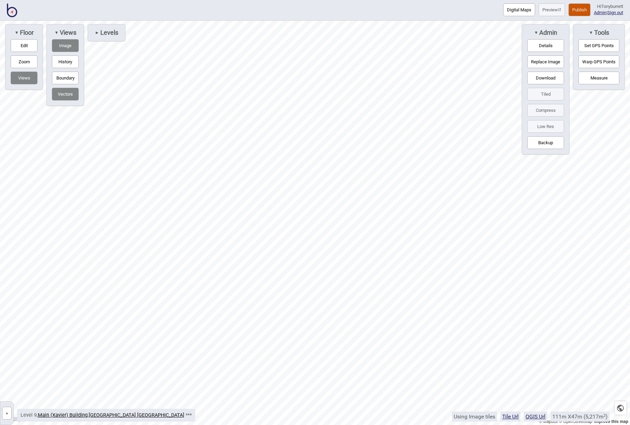
click at [588, 47] on button "Set GPS Points" at bounding box center [599, 45] width 41 height 13
click at [387, 70] on icon "Map marker" at bounding box center [384, 70] width 9 height 12
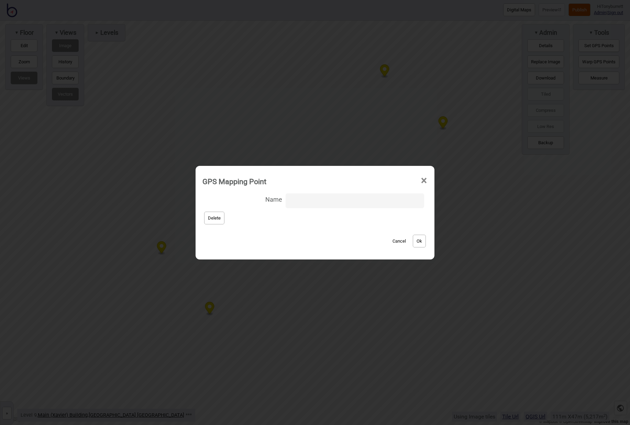
click at [222, 215] on button "Delete" at bounding box center [214, 217] width 20 height 13
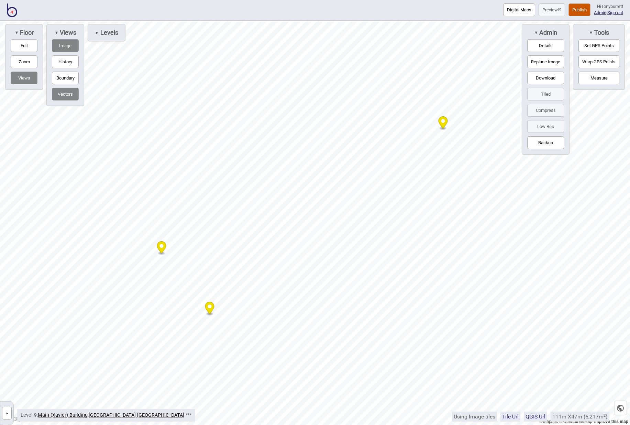
click at [160, 247] on icon "Map marker" at bounding box center [161, 247] width 9 height 12
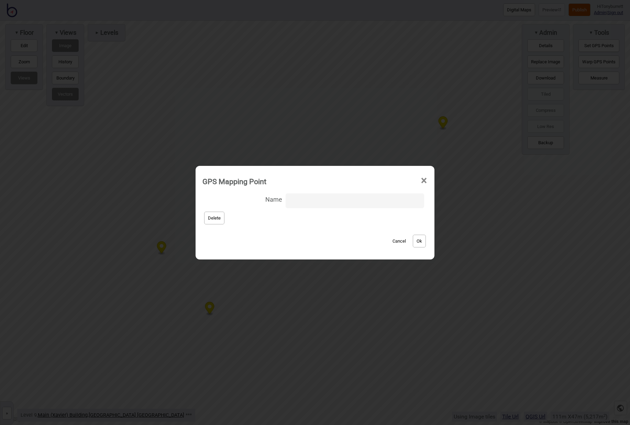
click at [209, 221] on div "Name Delete" at bounding box center [314, 208] width 225 height 34
click at [219, 218] on button "Delete" at bounding box center [214, 217] width 20 height 13
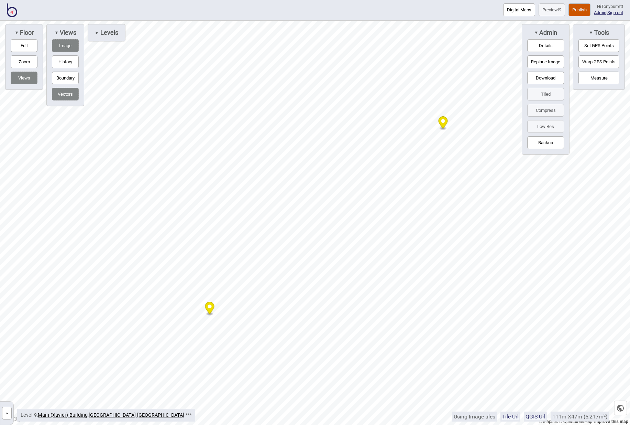
click at [210, 306] on circle "Map marker" at bounding box center [210, 306] width 4 height 4
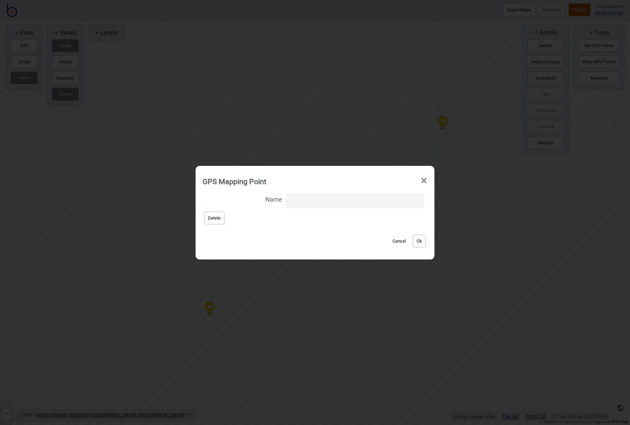
click at [215, 220] on button "Delete" at bounding box center [214, 217] width 20 height 13
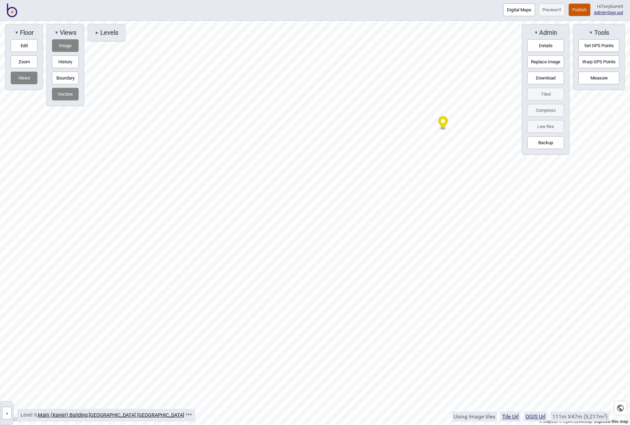
click at [446, 122] on icon "Map marker" at bounding box center [443, 122] width 9 height 12
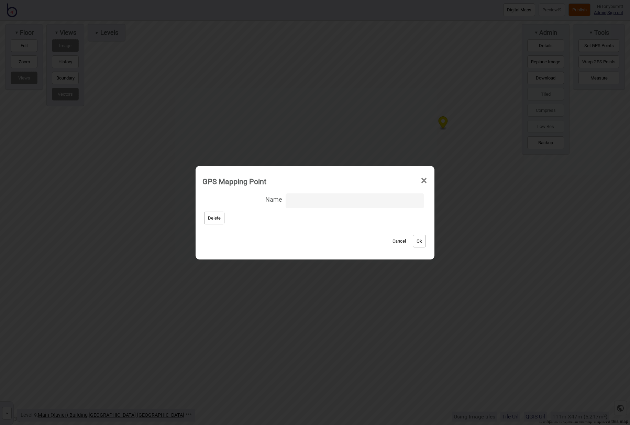
click at [215, 218] on button "Delete" at bounding box center [214, 217] width 20 height 13
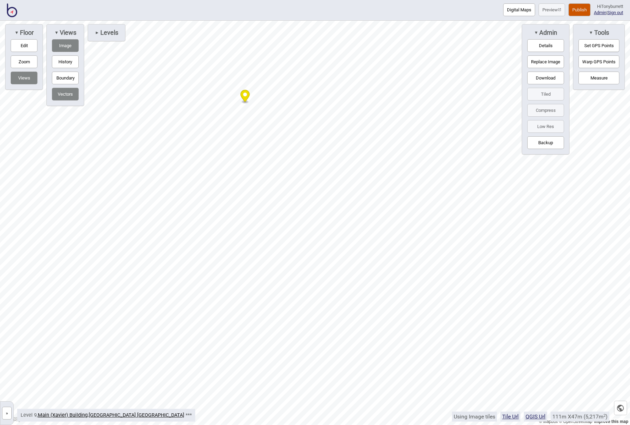
click at [594, 59] on button "Warp GPS Points" at bounding box center [599, 61] width 41 height 13
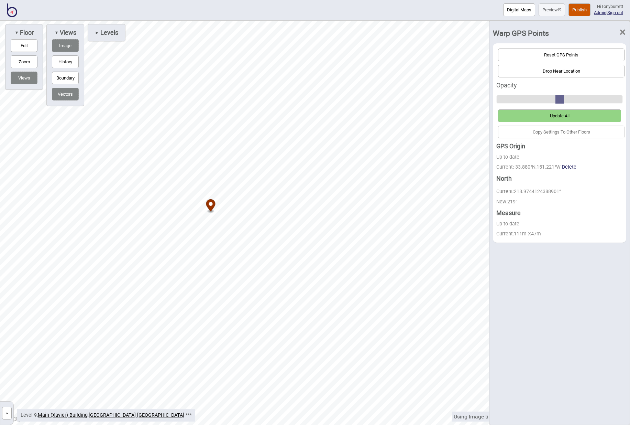
drag, startPoint x: 205, startPoint y: 127, endPoint x: 212, endPoint y: 205, distance: 78.7
drag, startPoint x: 331, startPoint y: 61, endPoint x: 348, endPoint y: 136, distance: 77.5
drag, startPoint x: 350, startPoint y: 127, endPoint x: 347, endPoint y: 122, distance: 6.3
click at [77, 66] on div "© Mapbox © OpenStreetMap Improve this map » St Vincent's Public Hospital Sydney…" at bounding box center [315, 223] width 630 height 404
click at [556, 114] on span "Update All" at bounding box center [560, 115] width 20 height 5
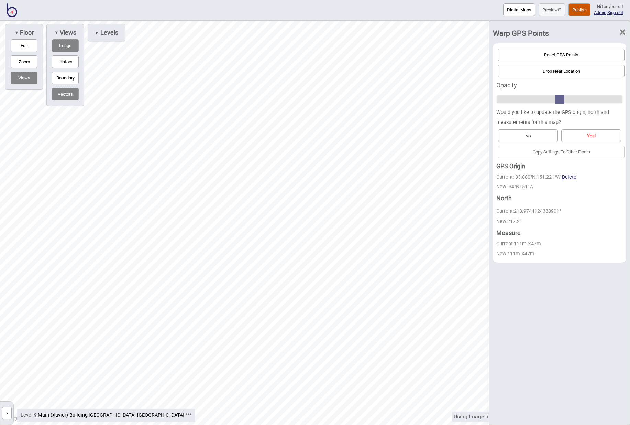
click at [598, 133] on button "Yes!" at bounding box center [591, 135] width 60 height 13
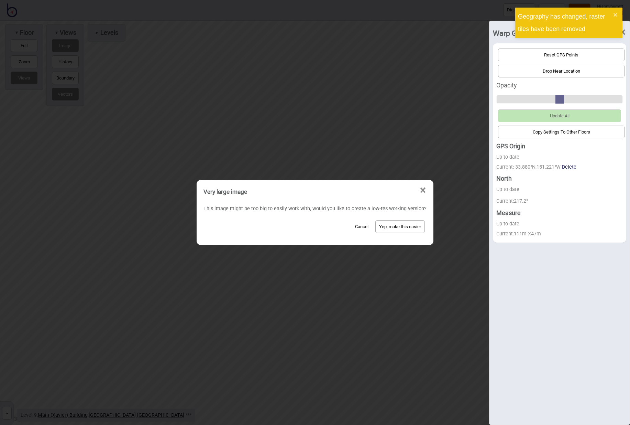
click at [358, 226] on button "Cancel" at bounding box center [362, 226] width 20 height 13
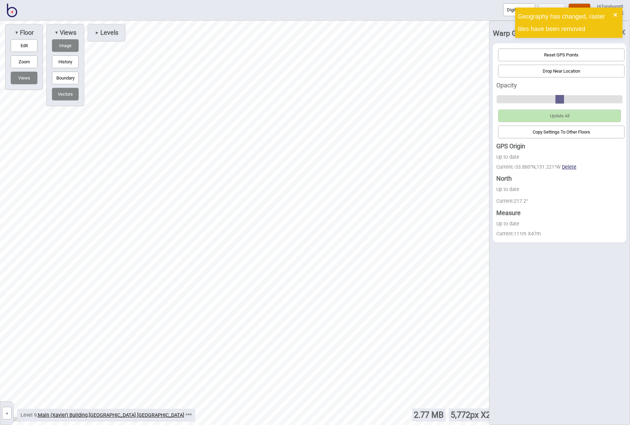
click at [616, 13] on icon "close" at bounding box center [615, 15] width 5 height 6
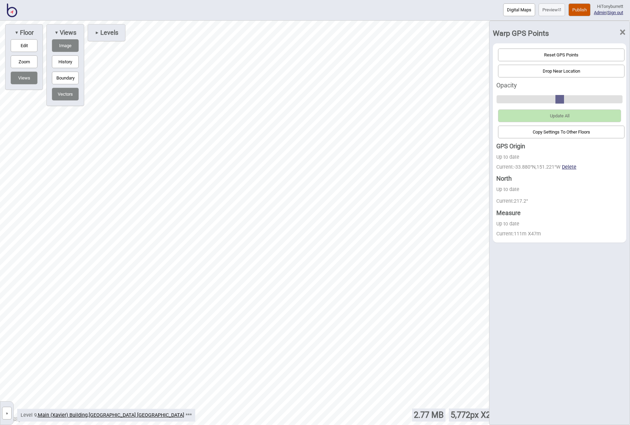
click at [621, 29] on span "×" at bounding box center [622, 32] width 7 height 23
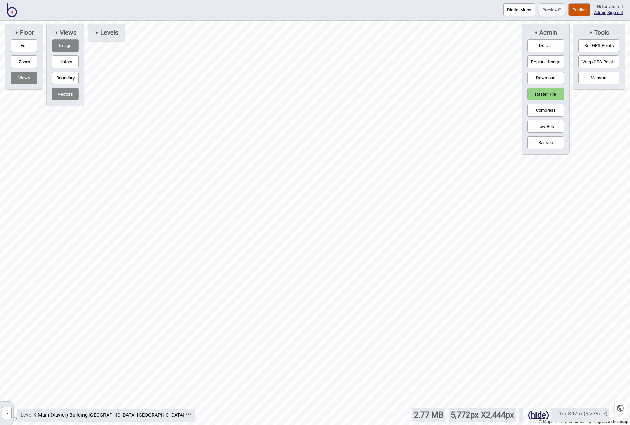
click at [553, 93] on button "Raster Tile" at bounding box center [545, 94] width 37 height 13
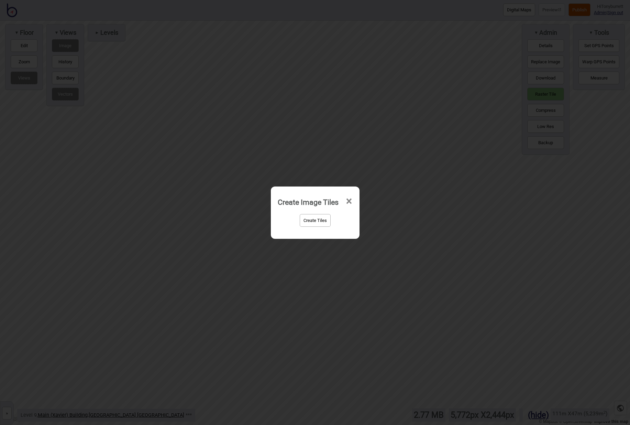
click at [314, 219] on button "Create Tiles" at bounding box center [315, 220] width 31 height 13
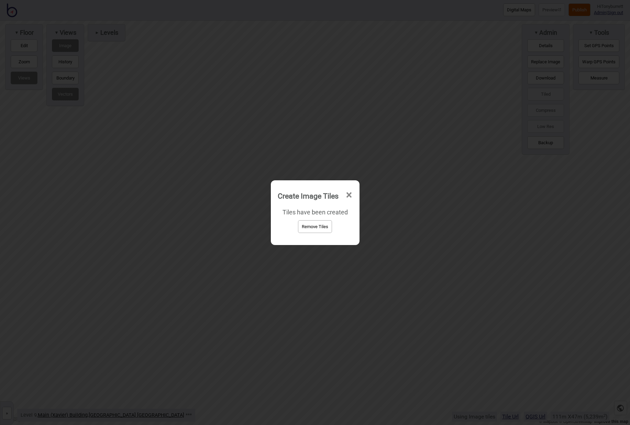
click at [351, 192] on span "×" at bounding box center [349, 195] width 7 height 23
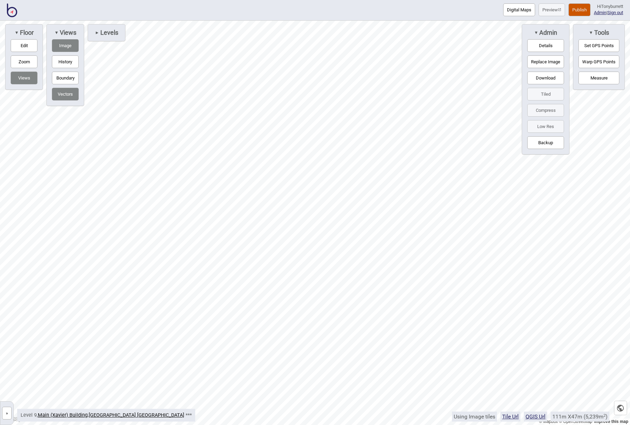
click at [8, 415] on button "»" at bounding box center [7, 412] width 10 height 13
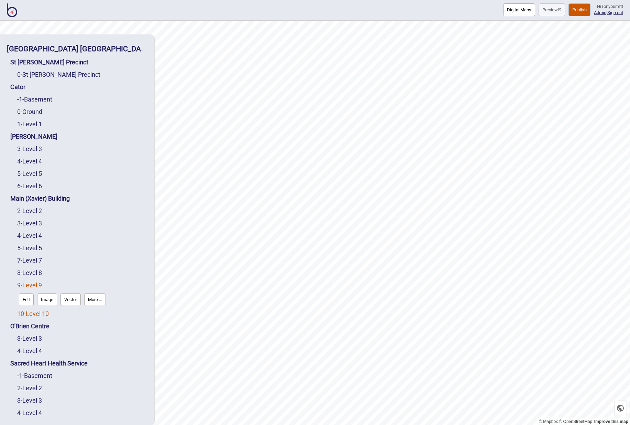
click at [30, 315] on link "10 - Level 10" at bounding box center [33, 313] width 32 height 7
click at [43, 313] on button "Image" at bounding box center [47, 311] width 20 height 13
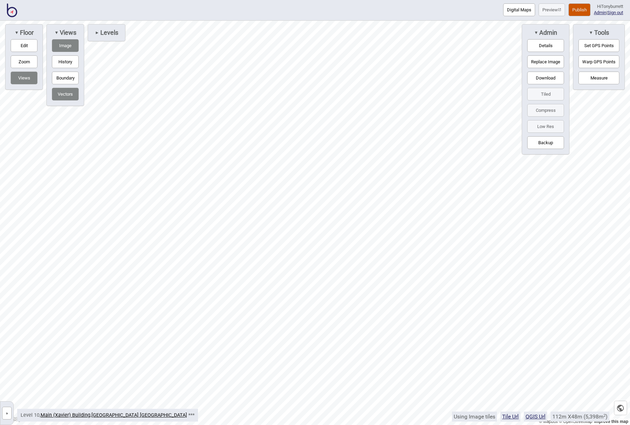
click at [592, 48] on button "Set GPS Points" at bounding box center [599, 45] width 41 height 13
click at [594, 63] on button "Warp GPS Points" at bounding box center [599, 61] width 41 height 13
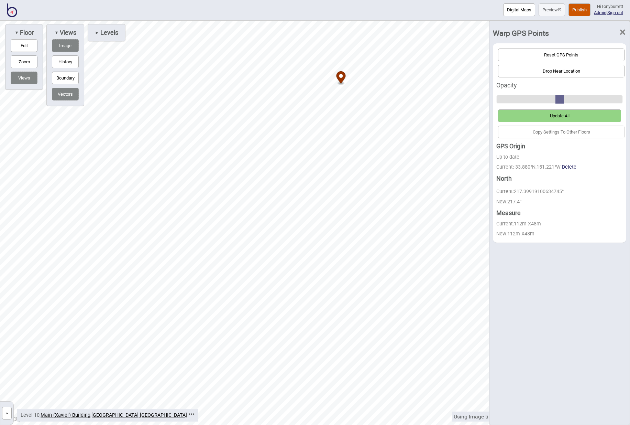
drag, startPoint x: 303, startPoint y: 122, endPoint x: 341, endPoint y: 75, distance: 61.1
drag, startPoint x: 76, startPoint y: 126, endPoint x: 88, endPoint y: 119, distance: 13.6
click at [431, 222] on circle "Map marker" at bounding box center [431, 223] width 4 height 4
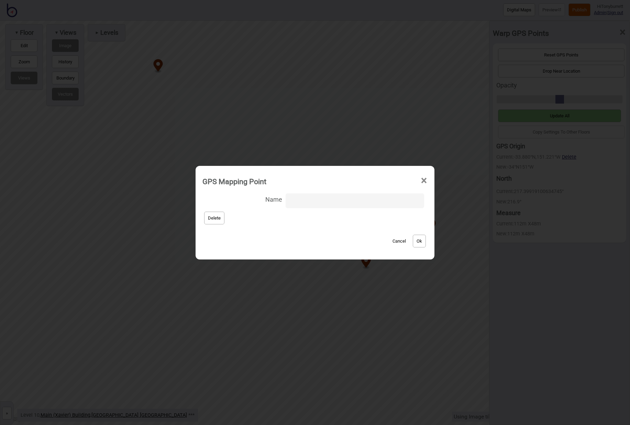
click at [222, 220] on button "Delete" at bounding box center [214, 217] width 20 height 13
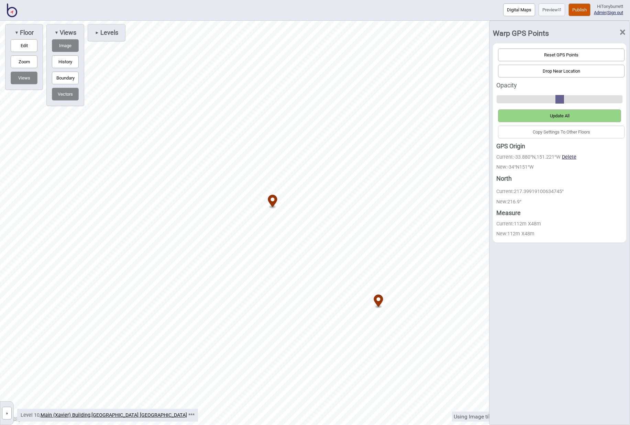
click at [576, 117] on button "Update All" at bounding box center [559, 115] width 123 height 13
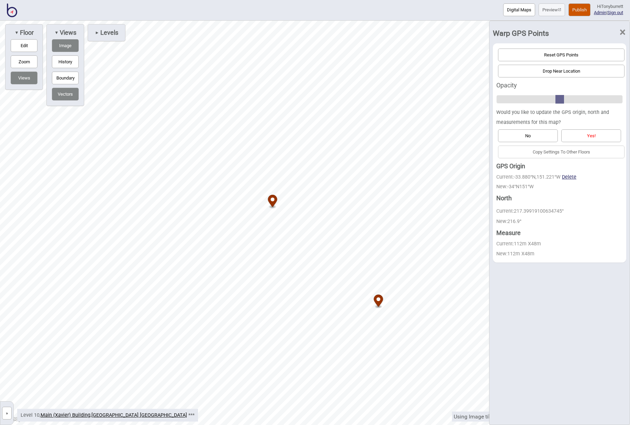
click at [583, 131] on button "Yes!" at bounding box center [591, 135] width 60 height 13
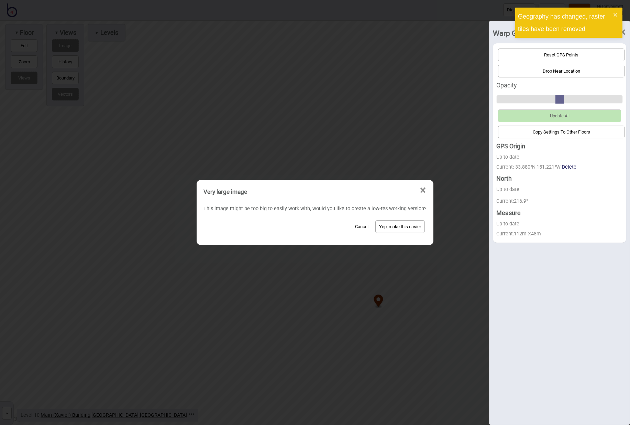
click at [358, 226] on button "Cancel" at bounding box center [362, 226] width 20 height 13
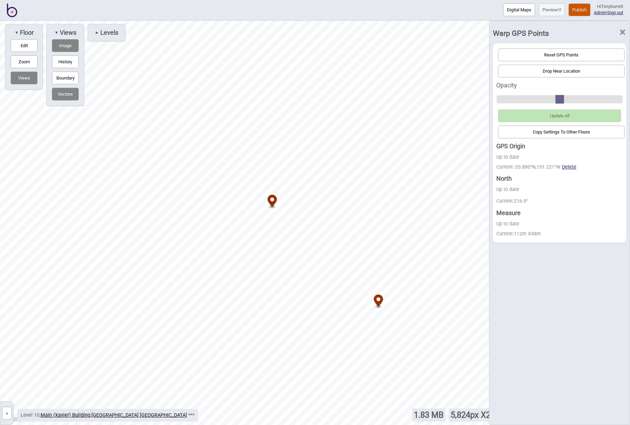
click at [622, 31] on span "×" at bounding box center [622, 32] width 7 height 23
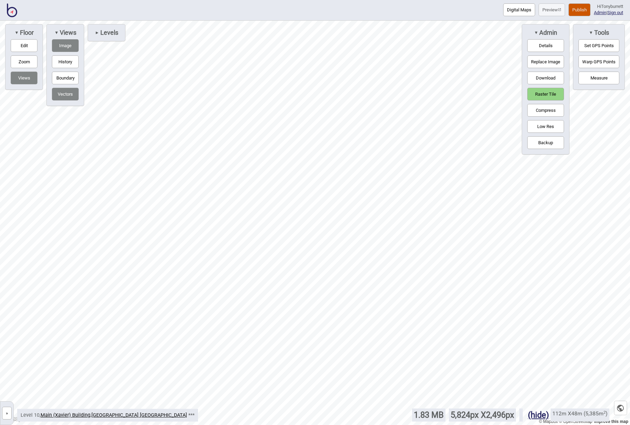
click at [545, 95] on button "Raster Tile" at bounding box center [545, 94] width 37 height 13
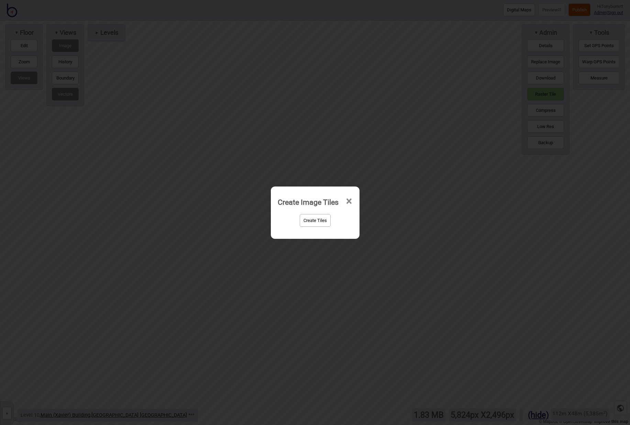
click at [313, 220] on button "Create Tiles" at bounding box center [315, 220] width 31 height 13
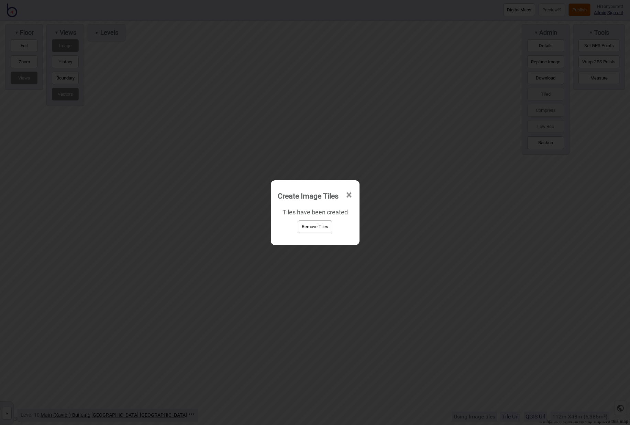
click at [350, 192] on span "×" at bounding box center [349, 195] width 7 height 23
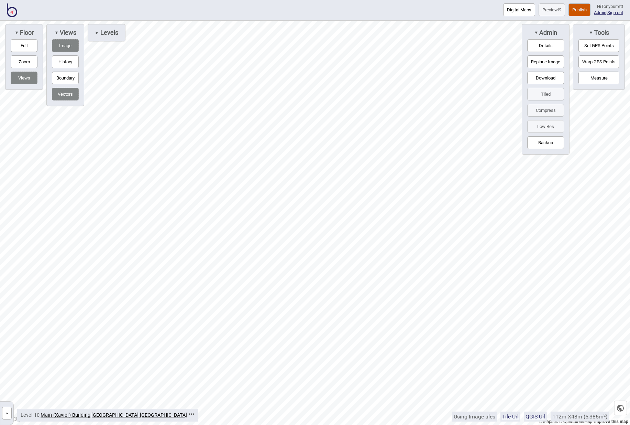
click at [5, 416] on button "»" at bounding box center [7, 412] width 10 height 13
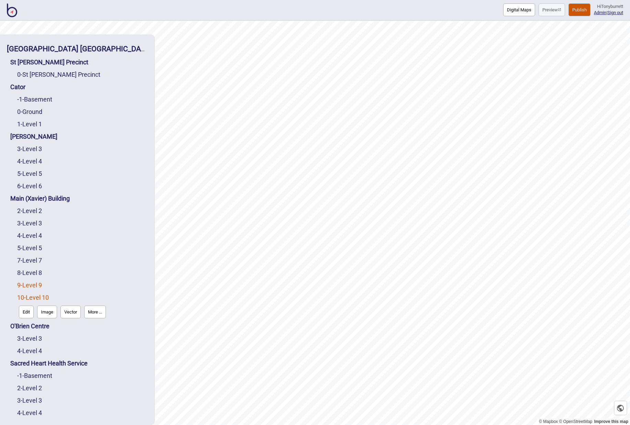
click at [35, 285] on link "9 - Level 9" at bounding box center [29, 284] width 25 height 7
click at [76, 301] on button "Vector" at bounding box center [71, 299] width 20 height 13
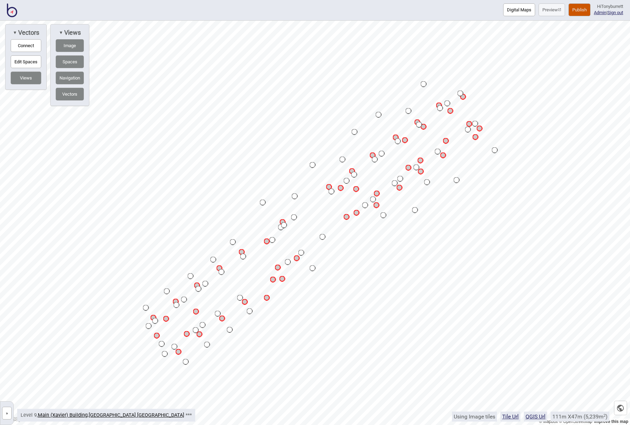
click at [6, 411] on button "»" at bounding box center [7, 412] width 10 height 13
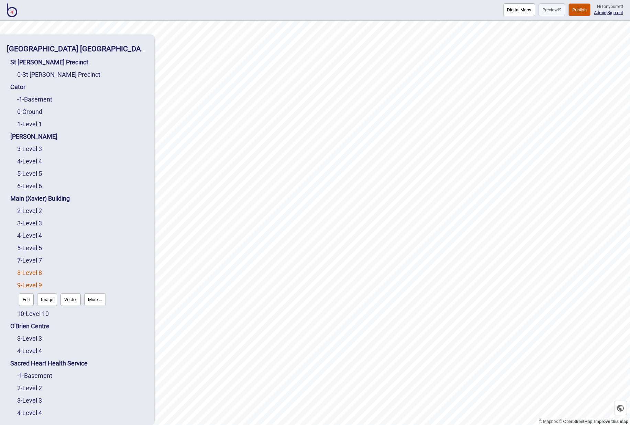
click at [33, 270] on link "8 - Level 8" at bounding box center [29, 272] width 25 height 7
click at [26, 283] on button "Edit" at bounding box center [26, 287] width 15 height 13
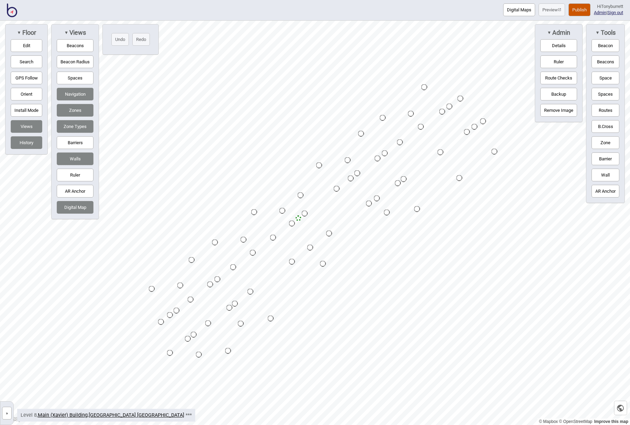
drag, startPoint x: 7, startPoint y: 409, endPoint x: 12, endPoint y: 389, distance: 20.8
click at [7, 409] on button "»" at bounding box center [7, 412] width 10 height 13
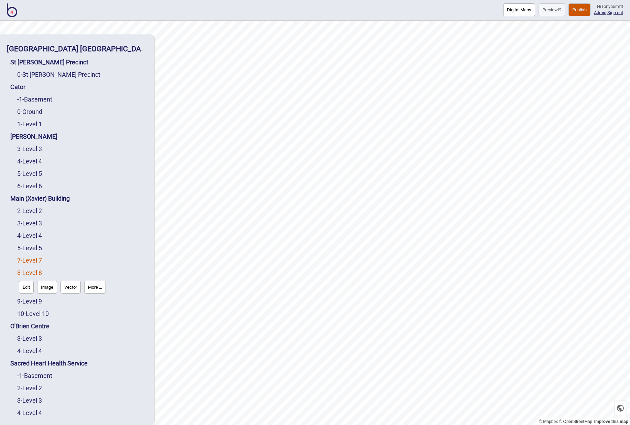
click at [30, 260] on link "7 - Level 7" at bounding box center [29, 259] width 25 height 7
click at [25, 271] on button "Edit" at bounding box center [26, 274] width 15 height 13
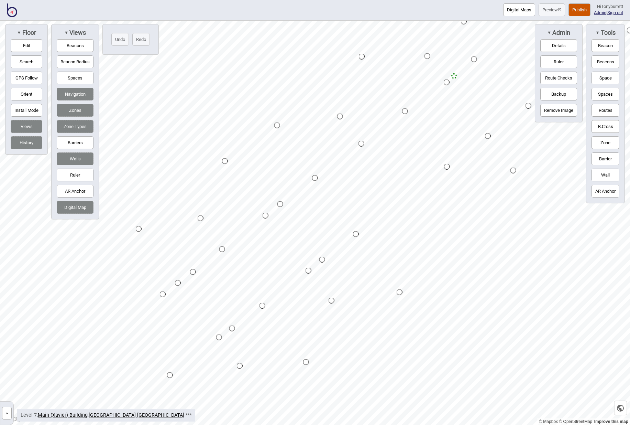
click at [5, 411] on button "»" at bounding box center [7, 412] width 10 height 13
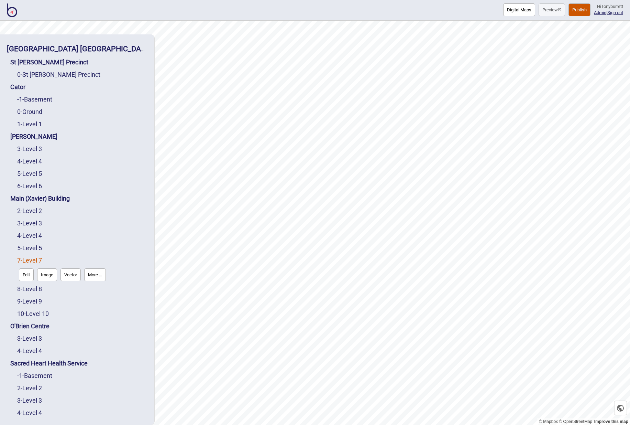
click at [26, 273] on button "Edit" at bounding box center [26, 274] width 15 height 13
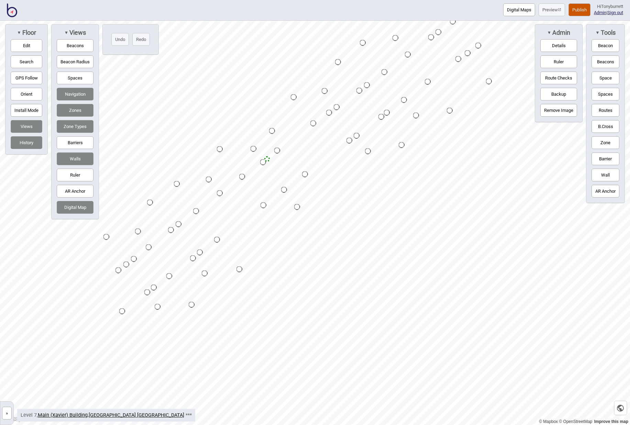
click at [86, 144] on button "Barriers" at bounding box center [75, 142] width 37 height 13
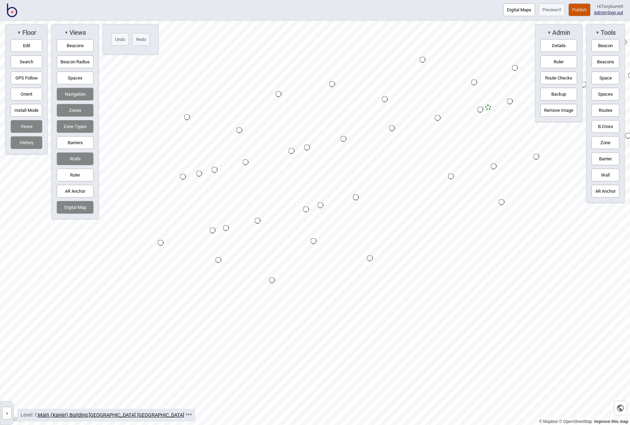
click at [515, 11] on button "Digital Maps" at bounding box center [519, 9] width 32 height 13
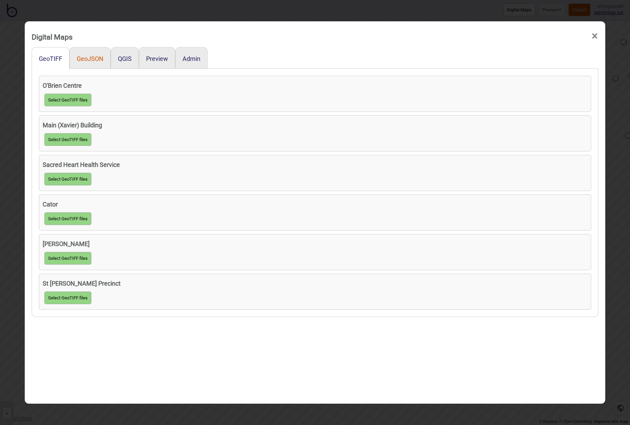
click at [98, 59] on button "GeoJSON" at bounding box center [90, 58] width 27 height 7
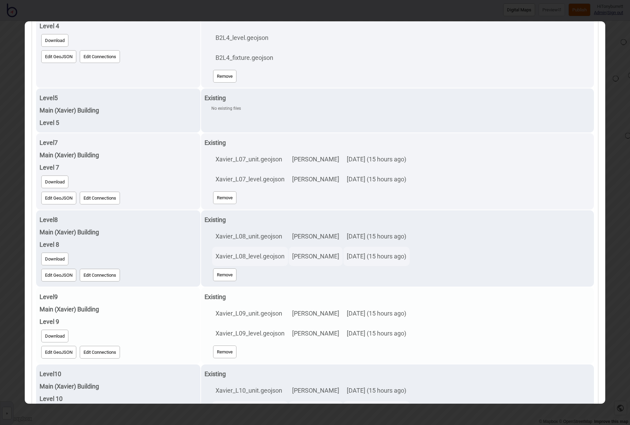
scroll to position [856, 0]
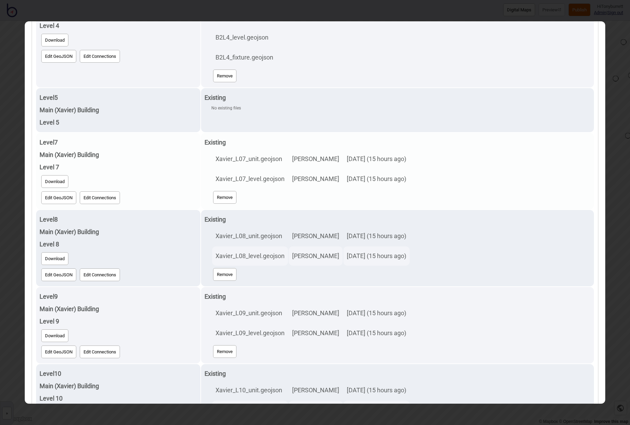
click at [63, 199] on button "Edit GeoJSON" at bounding box center [58, 197] width 35 height 13
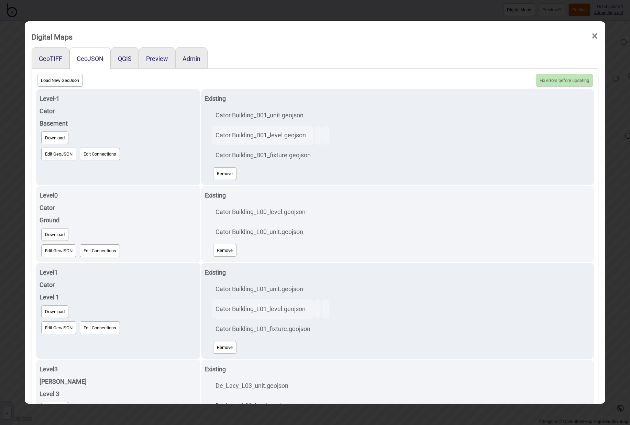
scroll to position [0, 0]
click at [597, 35] on span "×" at bounding box center [594, 36] width 7 height 23
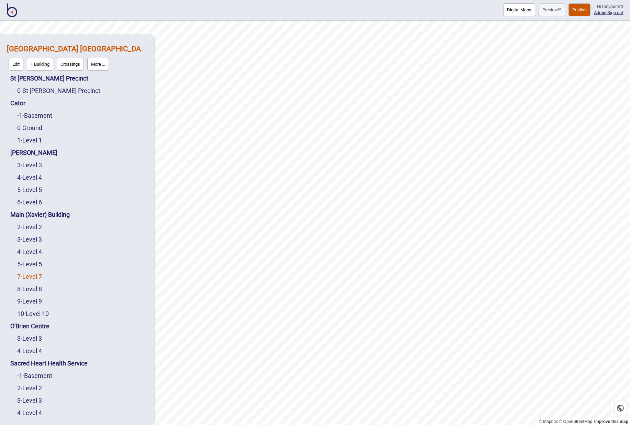
click at [32, 275] on link "7 - Level 7" at bounding box center [29, 276] width 25 height 7
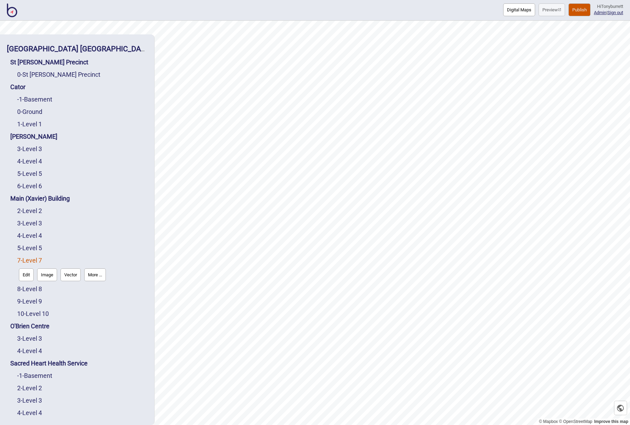
click at [27, 277] on button "Edit" at bounding box center [26, 274] width 15 height 13
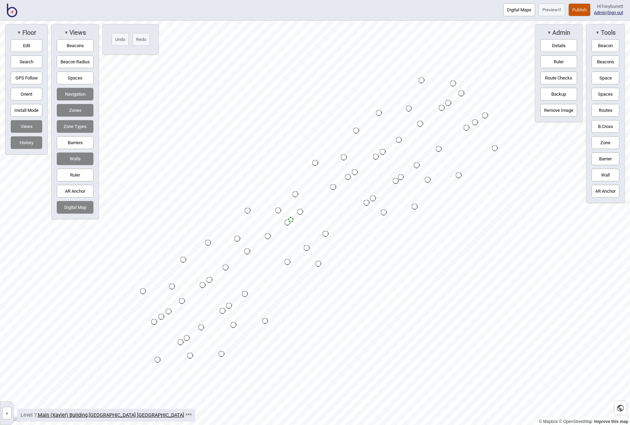
click at [71, 139] on button "Barriers" at bounding box center [75, 142] width 37 height 13
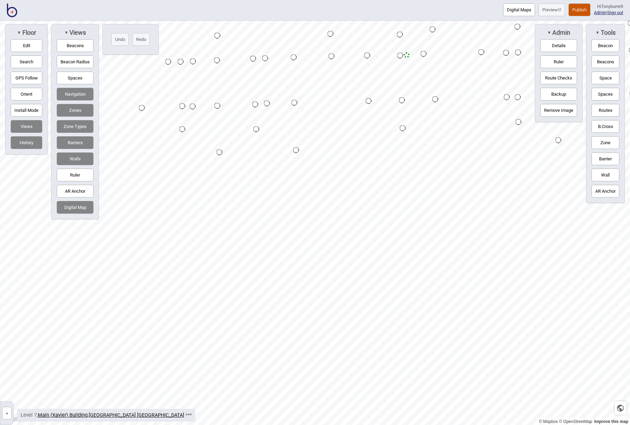
click at [69, 76] on button "Spaces" at bounding box center [75, 78] width 37 height 13
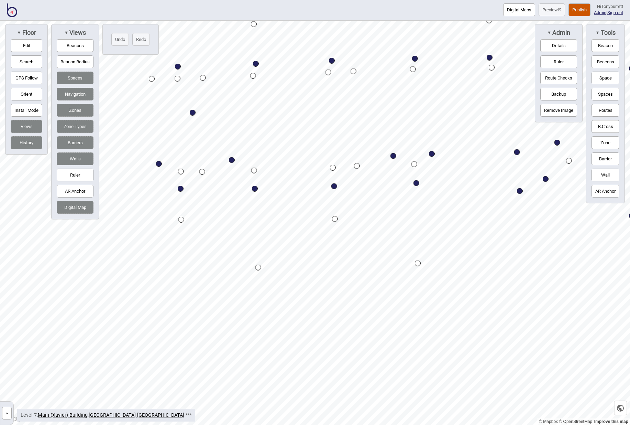
click at [5, 413] on button "»" at bounding box center [7, 412] width 10 height 13
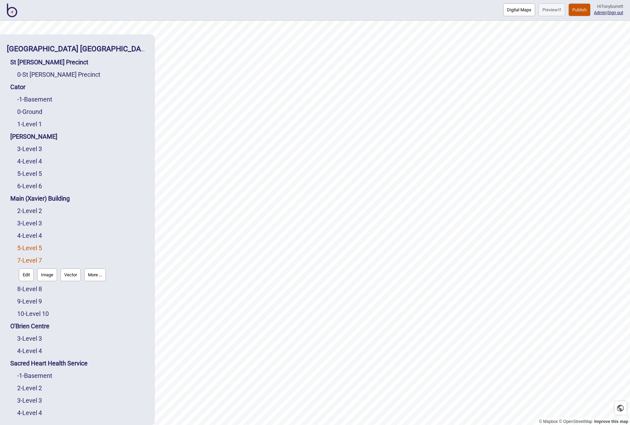
click at [37, 248] on link "5 - Level 5" at bounding box center [29, 247] width 25 height 7
click at [22, 265] on button "Edit" at bounding box center [26, 262] width 15 height 13
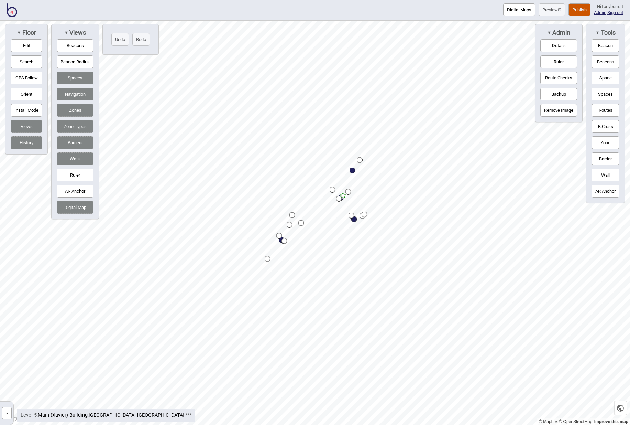
click at [9, 415] on button "»" at bounding box center [7, 412] width 10 height 13
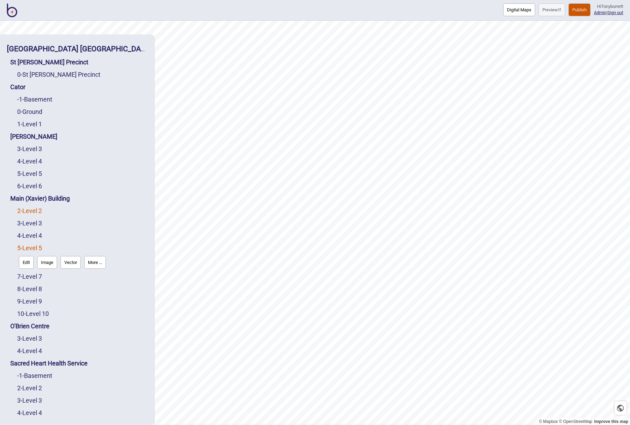
click at [39, 209] on link "2 - Level 2" at bounding box center [29, 210] width 25 height 7
click at [25, 225] on button "Edit" at bounding box center [26, 225] width 15 height 13
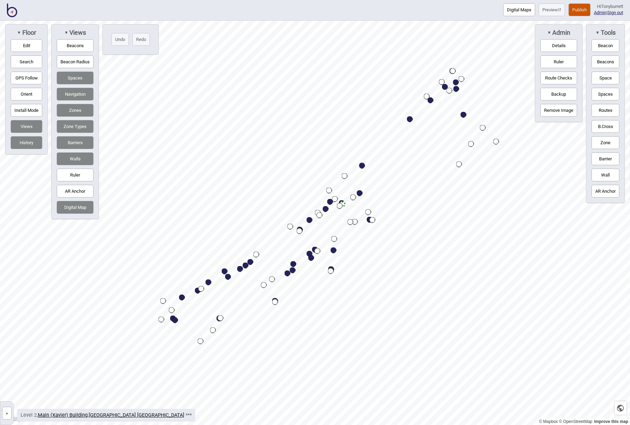
click at [7, 417] on button "»" at bounding box center [7, 412] width 10 height 13
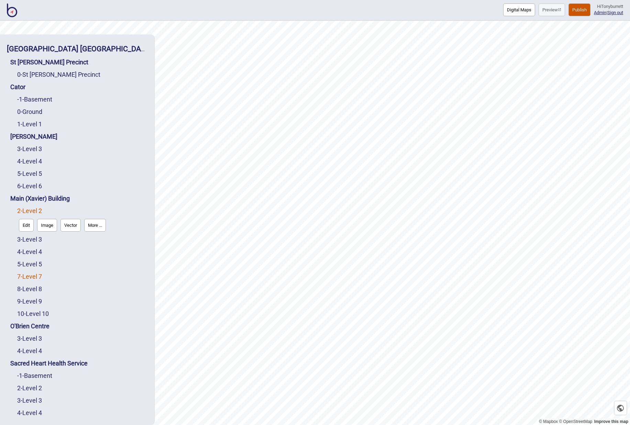
click at [32, 276] on link "7 - Level 7" at bounding box center [29, 276] width 25 height 7
click at [30, 277] on button "Edit" at bounding box center [26, 274] width 15 height 13
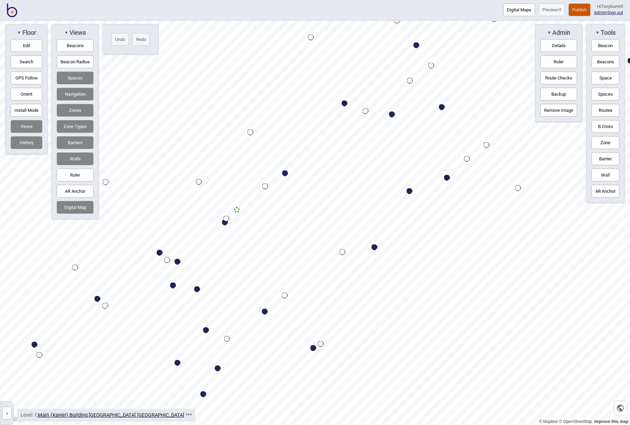
click at [5, 410] on button "»" at bounding box center [7, 412] width 10 height 13
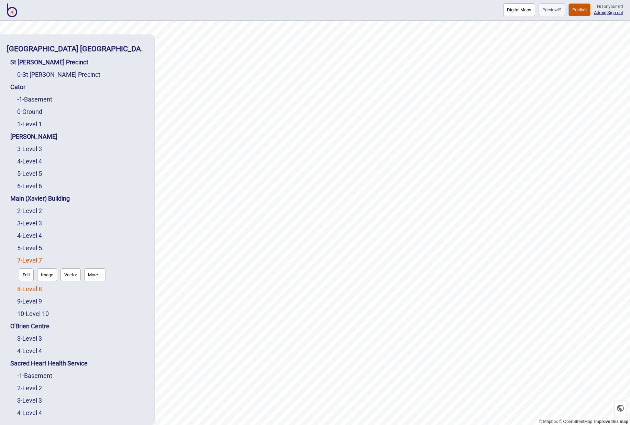
click at [36, 285] on link "8 - Level 8" at bounding box center [29, 288] width 25 height 7
click at [29, 289] on button "Edit" at bounding box center [26, 287] width 15 height 13
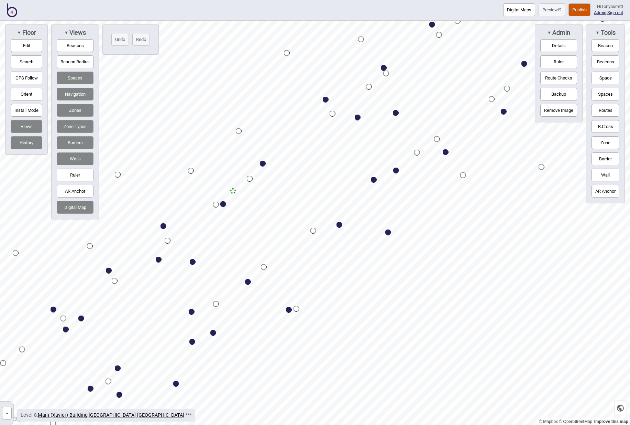
click at [3, 412] on button "»" at bounding box center [7, 412] width 10 height 13
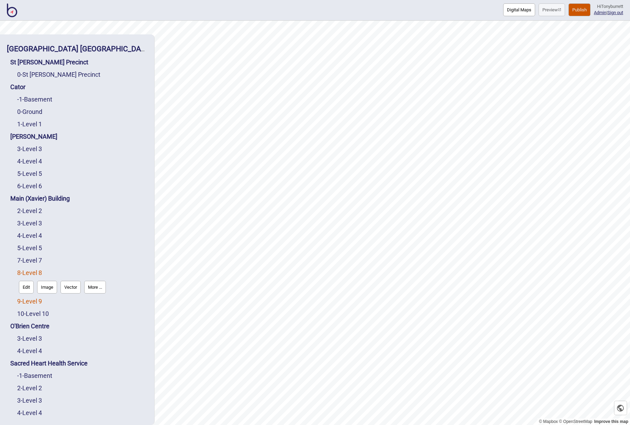
click at [29, 301] on link "9 - Level 9" at bounding box center [29, 300] width 25 height 7
click at [27, 302] on button "Edit" at bounding box center [26, 299] width 15 height 13
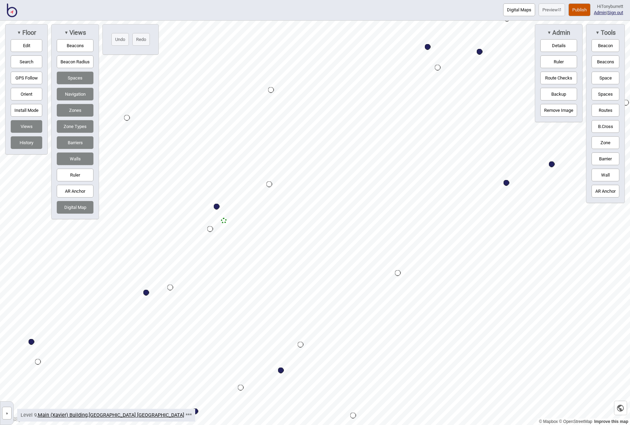
click at [8, 413] on button "»" at bounding box center [7, 412] width 10 height 13
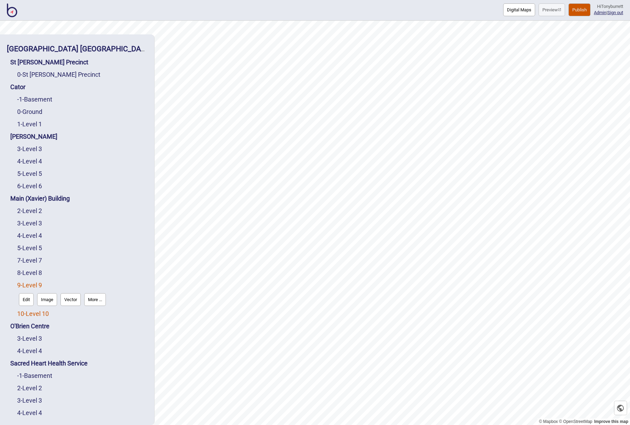
click at [40, 311] on link "10 - Level 10" at bounding box center [33, 313] width 32 height 7
click at [23, 314] on button "Edit" at bounding box center [26, 311] width 15 height 13
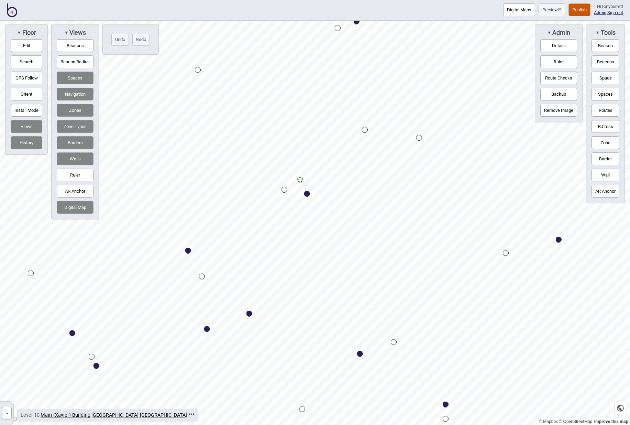
click at [8, 416] on button "»" at bounding box center [7, 412] width 10 height 13
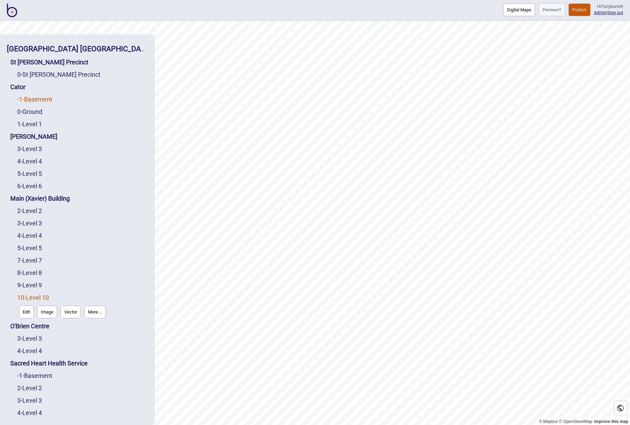
click at [36, 99] on link "-1 - Basement" at bounding box center [34, 99] width 35 height 7
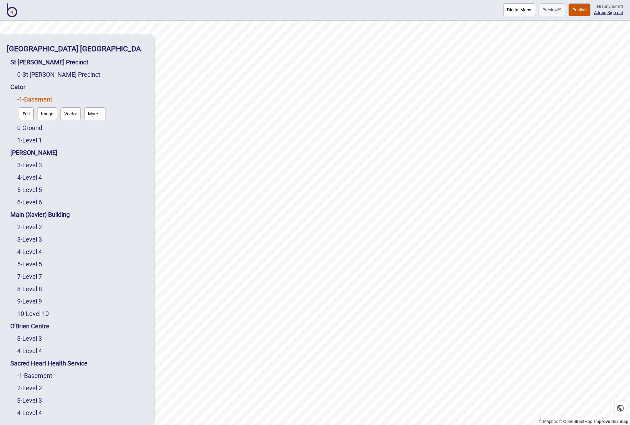
click at [25, 116] on button "Edit" at bounding box center [26, 113] width 15 height 13
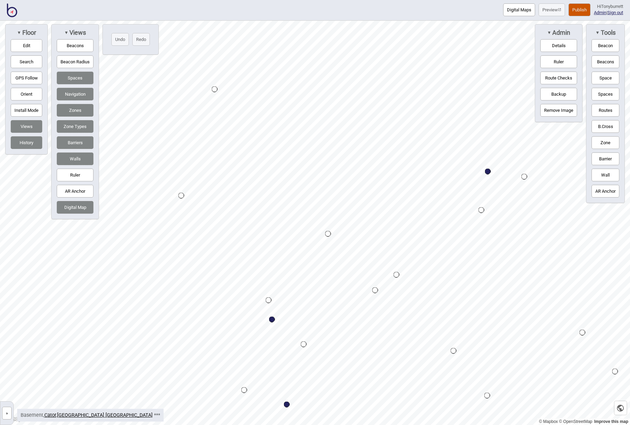
click at [5, 411] on button "»" at bounding box center [7, 412] width 10 height 13
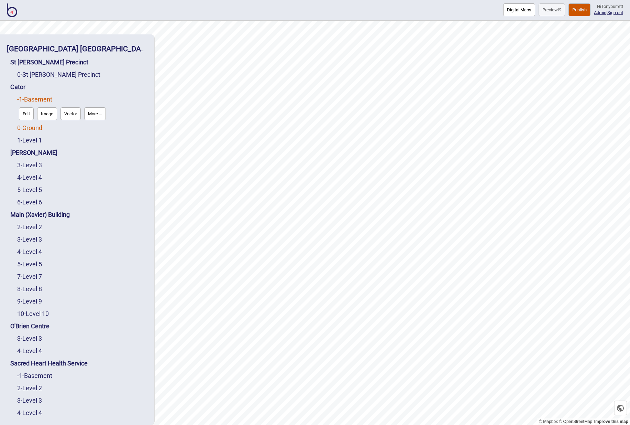
click at [37, 128] on link "0 - Ground" at bounding box center [29, 127] width 25 height 7
click at [32, 131] on button "Edit" at bounding box center [26, 126] width 15 height 13
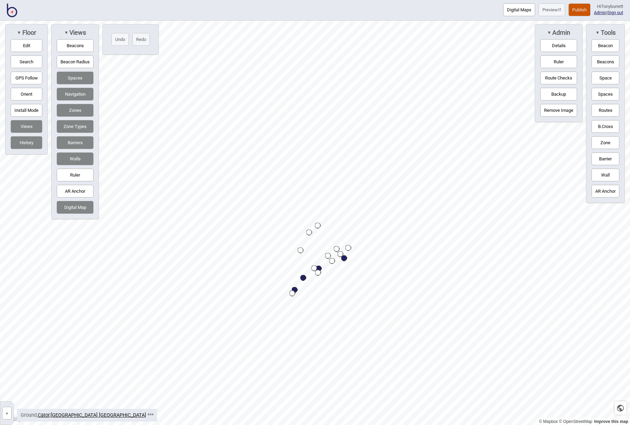
drag, startPoint x: 8, startPoint y: 410, endPoint x: 19, endPoint y: 326, distance: 85.2
click at [8, 410] on button "»" at bounding box center [7, 412] width 10 height 13
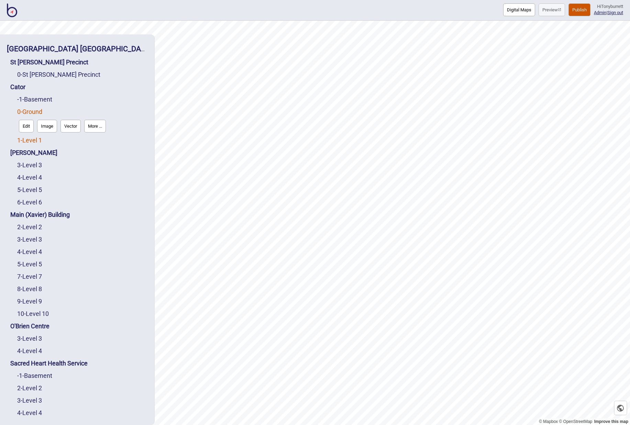
click at [24, 137] on link "1 - Level 1" at bounding box center [29, 139] width 25 height 7
click at [26, 139] on button "Edit" at bounding box center [26, 138] width 15 height 13
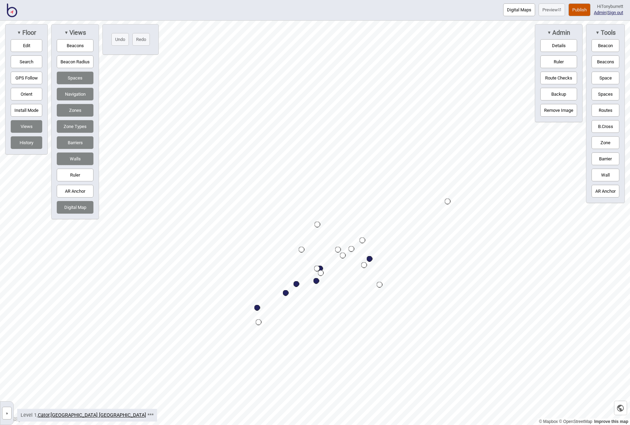
click at [4, 412] on button "»" at bounding box center [7, 412] width 10 height 13
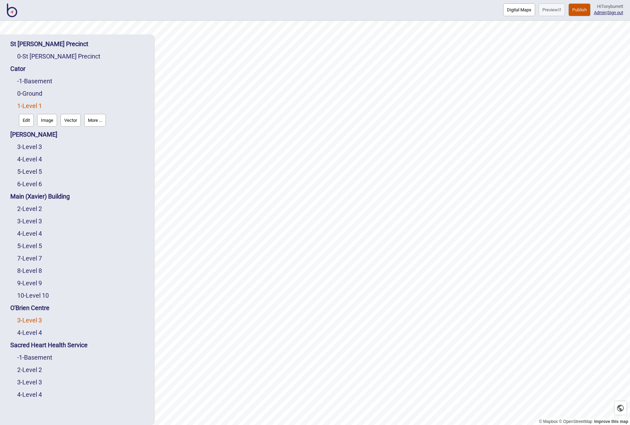
click at [33, 320] on link "3 - Level 3" at bounding box center [29, 319] width 25 height 7
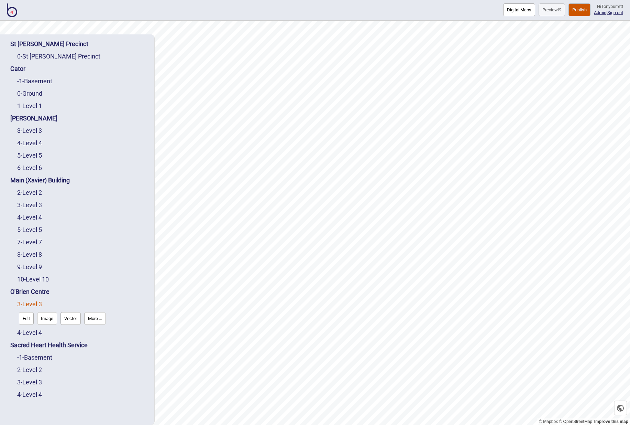
scroll to position [11, 0]
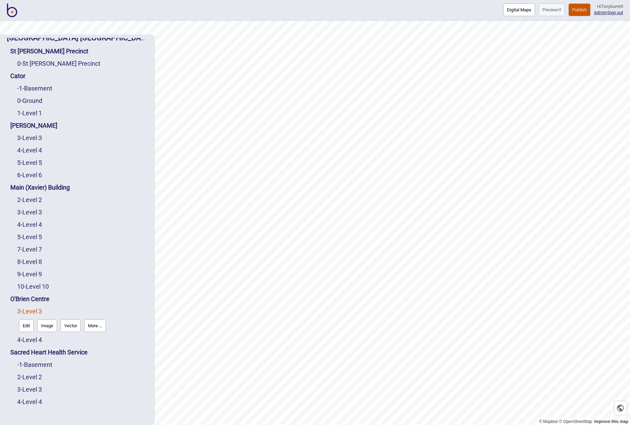
click at [25, 319] on link "Edit" at bounding box center [26, 325] width 18 height 16
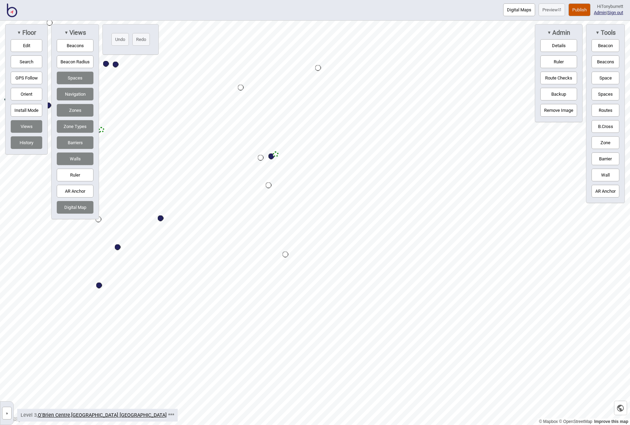
click at [80, 206] on button "Digital Map" at bounding box center [75, 207] width 37 height 13
click at [24, 45] on button "Edit" at bounding box center [27, 45] width 32 height 13
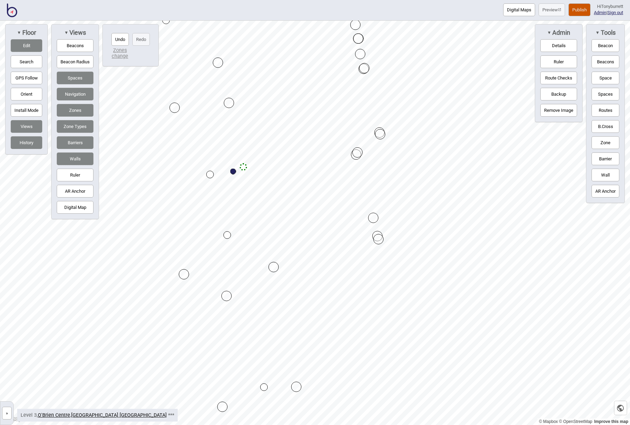
drag, startPoint x: 221, startPoint y: 278, endPoint x: 228, endPoint y: 300, distance: 22.9
drag, startPoint x: 374, startPoint y: 270, endPoint x: 409, endPoint y: 292, distance: 41.9
drag, startPoint x: 362, startPoint y: 253, endPoint x: 450, endPoint y: 245, distance: 87.7
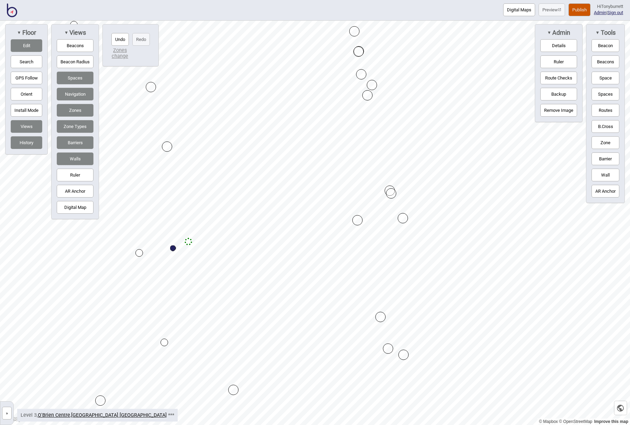
click at [72, 111] on button "Zones" at bounding box center [75, 110] width 37 height 13
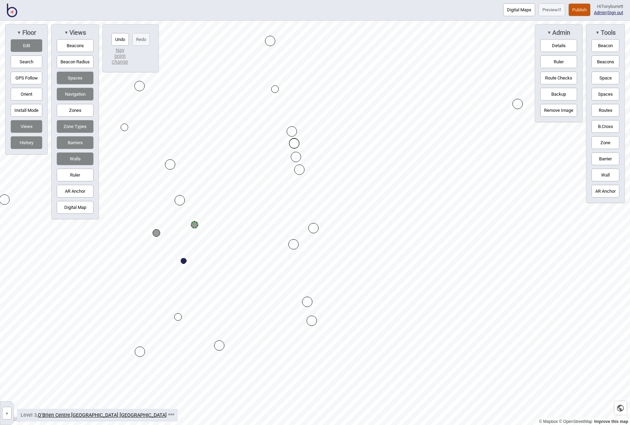
click at [600, 108] on button "Routes" at bounding box center [606, 110] width 28 height 13
click at [195, 224] on div "Map marker" at bounding box center [195, 225] width 8 height 8
click at [309, 197] on div "Map marker" at bounding box center [310, 197] width 8 height 8
click at [610, 110] on button "Routes" at bounding box center [606, 110] width 28 height 13
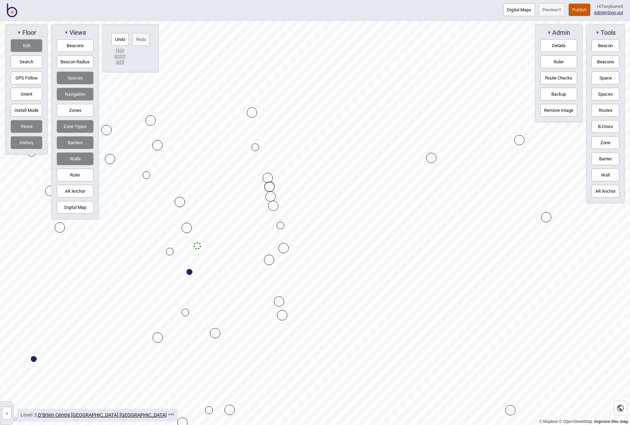
click at [70, 106] on button "Zones" at bounding box center [75, 110] width 37 height 13
click at [23, 44] on button "Edit" at bounding box center [27, 45] width 32 height 13
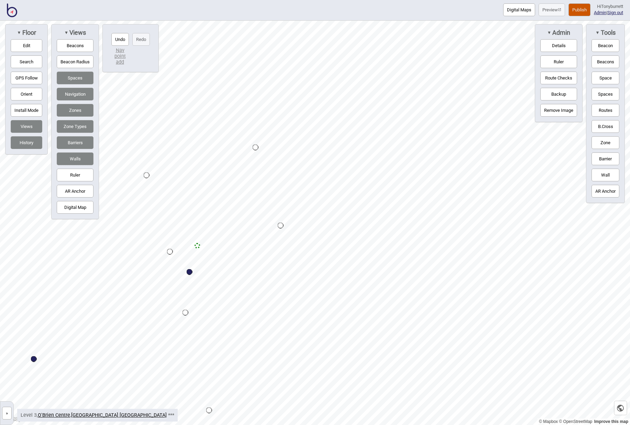
click at [608, 142] on button "Zone" at bounding box center [606, 142] width 28 height 13
click at [185, 225] on div "Map marker" at bounding box center [186, 227] width 10 height 10
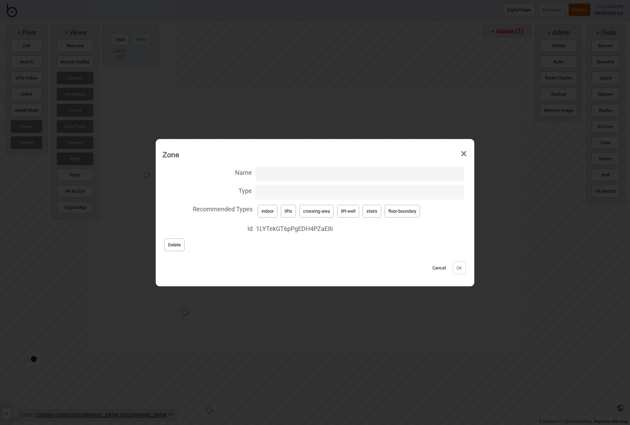
click at [349, 212] on button "lift-well" at bounding box center [348, 211] width 22 height 13
type input "lift-well"
click at [460, 267] on button "Ok" at bounding box center [459, 267] width 13 height 13
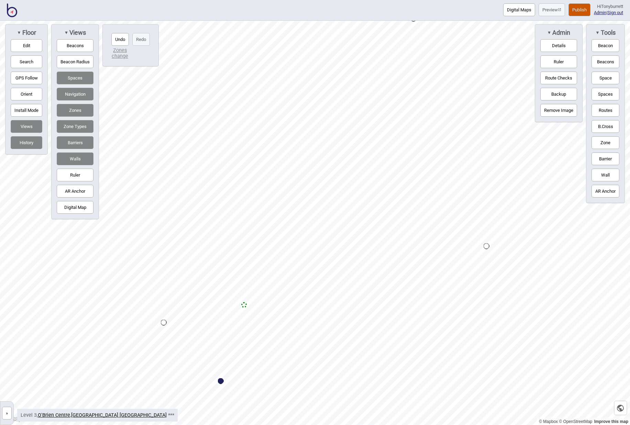
drag, startPoint x: 25, startPoint y: 43, endPoint x: 85, endPoint y: 82, distance: 72.3
click at [25, 43] on button "Edit" at bounding box center [27, 45] width 32 height 13
drag, startPoint x: 183, startPoint y: 244, endPoint x: 166, endPoint y: 176, distance: 70.9
drag, startPoint x: 376, startPoint y: 190, endPoint x: 371, endPoint y: 164, distance: 26.6
drag, startPoint x: 83, startPoint y: 238, endPoint x: 77, endPoint y: 218, distance: 20.2
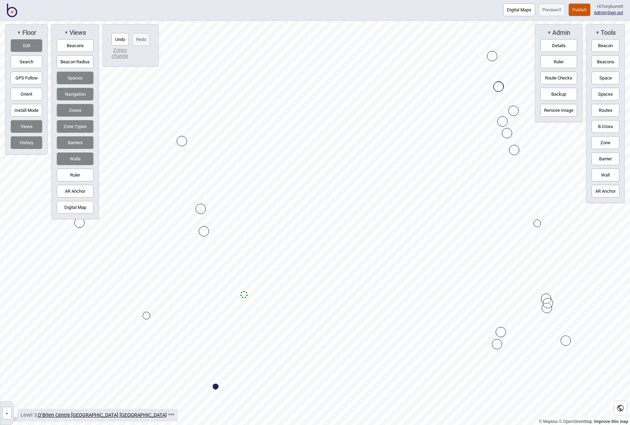
drag, startPoint x: 82, startPoint y: 239, endPoint x: 77, endPoint y: 215, distance: 24.2
click at [77, 215] on div "© Mapbox © OpenStreetMap Improve this map » St Vincent's Public Hospital Sydney…" at bounding box center [315, 223] width 630 height 404
click at [70, 223] on div "Map marker" at bounding box center [72, 226] width 10 height 10
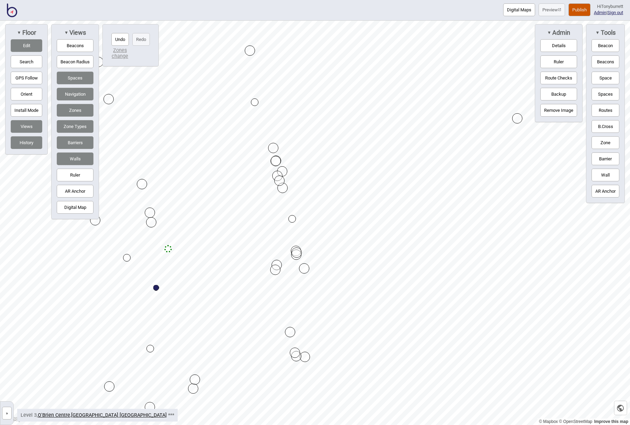
click at [63, 31] on div "▼ Views" at bounding box center [75, 33] width 40 height 10
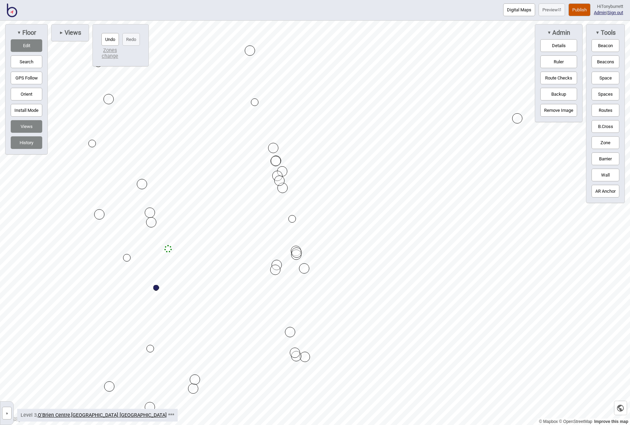
drag, startPoint x: 103, startPoint y: 226, endPoint x: 102, endPoint y: 213, distance: 13.1
drag, startPoint x: 151, startPoint y: 223, endPoint x: 146, endPoint y: 222, distance: 5.1
click at [27, 138] on button "History" at bounding box center [27, 142] width 32 height 13
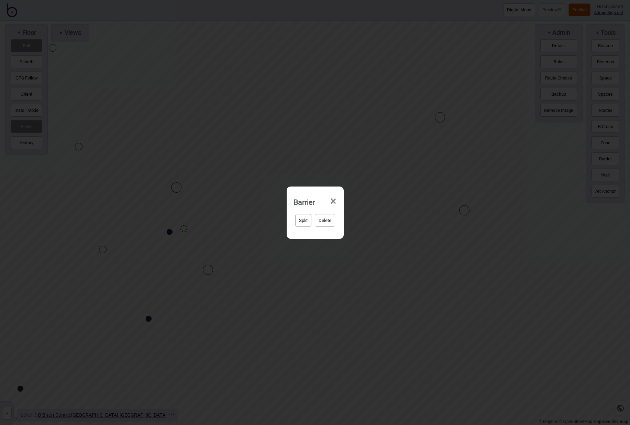
click at [322, 218] on button "Delete" at bounding box center [325, 220] width 20 height 13
click at [322, 218] on button "Yep, delete it!" at bounding box center [333, 220] width 34 height 13
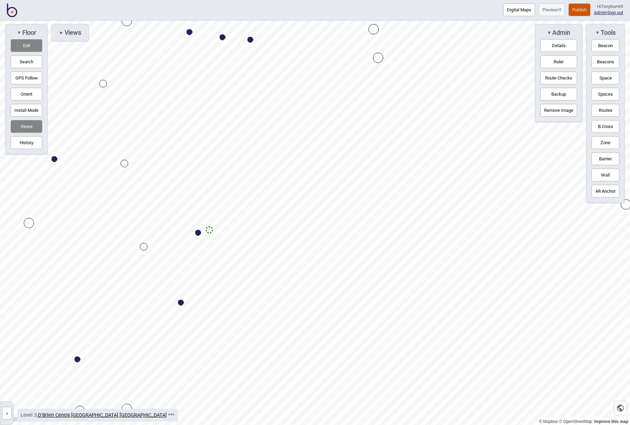
click at [605, 158] on button "Barrier" at bounding box center [606, 158] width 28 height 13
click at [191, 254] on div "Map marker" at bounding box center [190, 253] width 10 height 10
drag, startPoint x: 210, startPoint y: 229, endPoint x: 267, endPoint y: 217, distance: 58.3
drag, startPoint x: 267, startPoint y: 216, endPoint x: 286, endPoint y: 207, distance: 21.1
click at [609, 111] on button "Routes" at bounding box center [606, 110] width 28 height 13
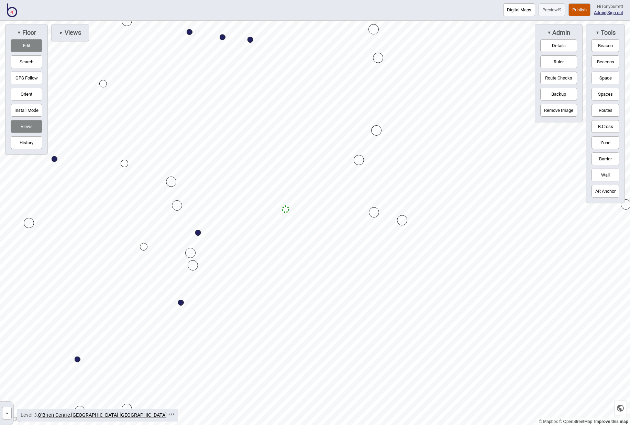
drag, startPoint x: 23, startPoint y: 48, endPoint x: 35, endPoint y: 52, distance: 12.6
click at [23, 48] on button "Edit" at bounding box center [27, 45] width 32 height 13
click at [286, 208] on div "Map marker" at bounding box center [286, 209] width 6 height 6
click at [603, 112] on button "Routes" at bounding box center [606, 110] width 28 height 13
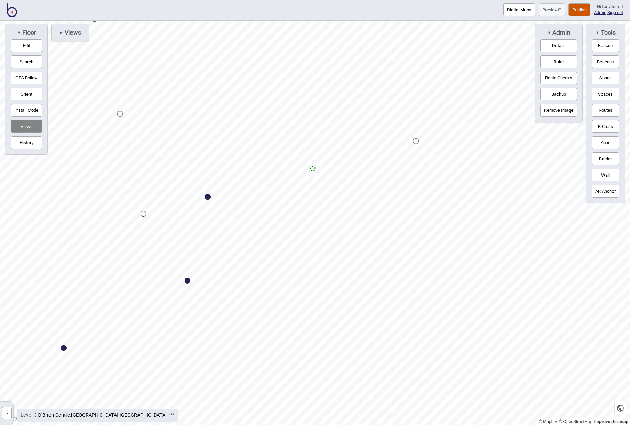
click at [599, 140] on button "Zone" at bounding box center [606, 142] width 28 height 13
click at [156, 153] on div "Map marker" at bounding box center [158, 154] width 10 height 10
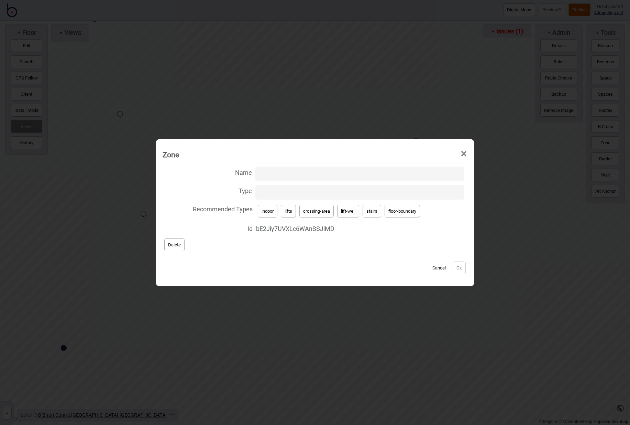
click at [373, 210] on button "stairs" at bounding box center [372, 211] width 19 height 13
type input "stairs"
click at [464, 270] on button "Ok" at bounding box center [459, 267] width 13 height 13
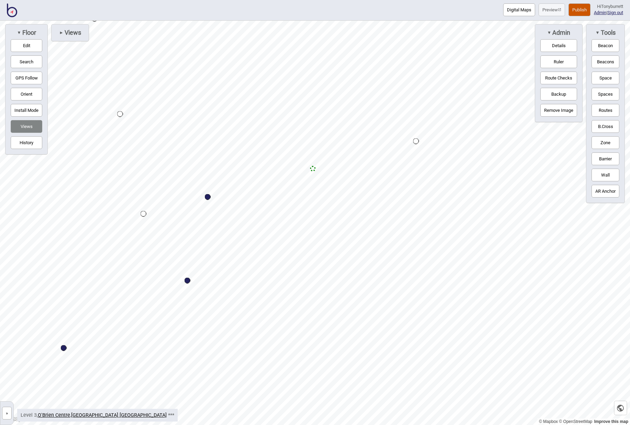
drag, startPoint x: 607, startPoint y: 143, endPoint x: 588, endPoint y: 145, distance: 19.3
click at [607, 143] on button "Zone" at bounding box center [606, 142] width 28 height 13
click at [203, 152] on div "Map marker" at bounding box center [201, 152] width 10 height 10
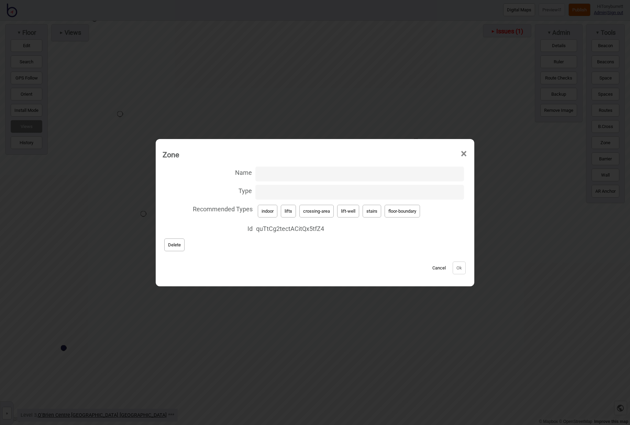
click at [324, 206] on button "crossing-area" at bounding box center [316, 211] width 34 height 13
type input "crossing-area"
click at [461, 266] on button "Ok" at bounding box center [459, 267] width 13 height 13
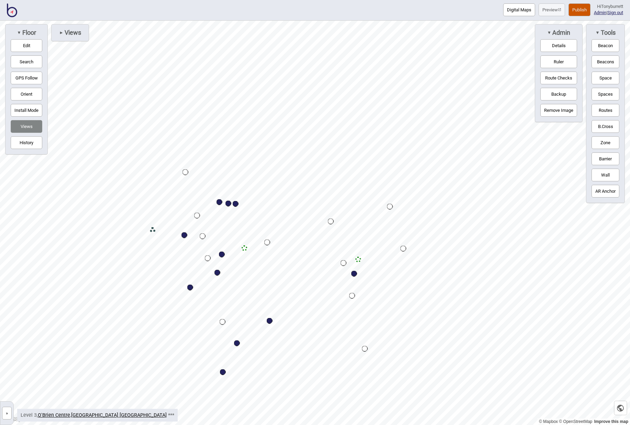
click at [9, 415] on button "»" at bounding box center [7, 412] width 10 height 13
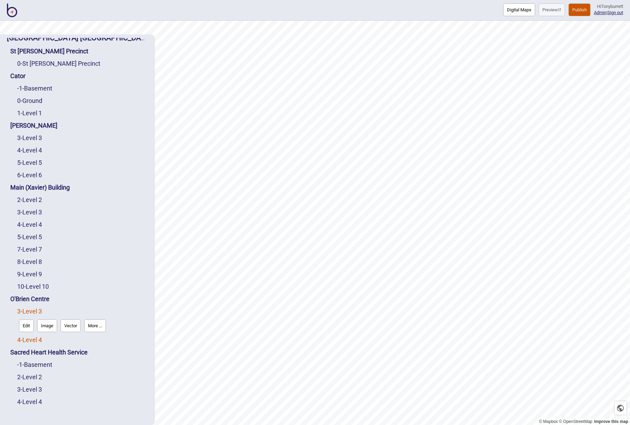
click at [31, 338] on link "4 - Level 4" at bounding box center [29, 339] width 25 height 7
click at [28, 338] on button "Edit" at bounding box center [26, 337] width 15 height 13
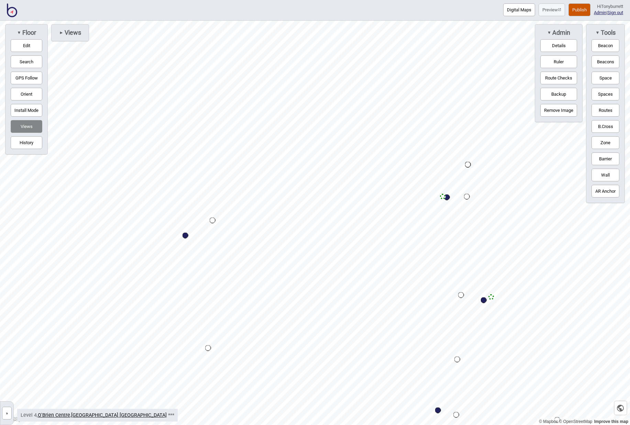
click at [22, 46] on button "Edit" at bounding box center [27, 45] width 32 height 13
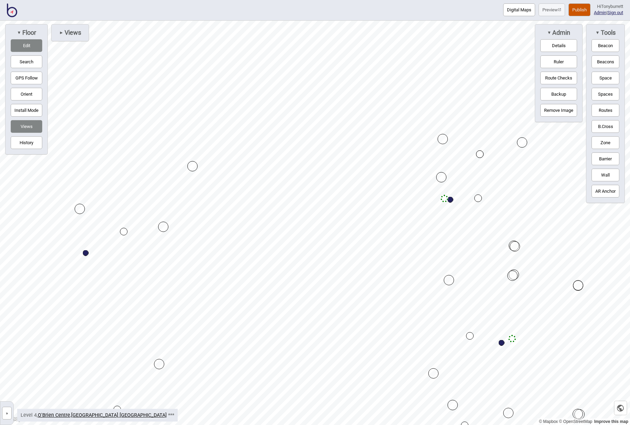
drag, startPoint x: 441, startPoint y: 199, endPoint x: 193, endPoint y: 167, distance: 249.6
drag, startPoint x: 195, startPoint y: 166, endPoint x: 190, endPoint y: 213, distance: 46.7
drag, startPoint x: 195, startPoint y: 213, endPoint x: 442, endPoint y: 222, distance: 247.4
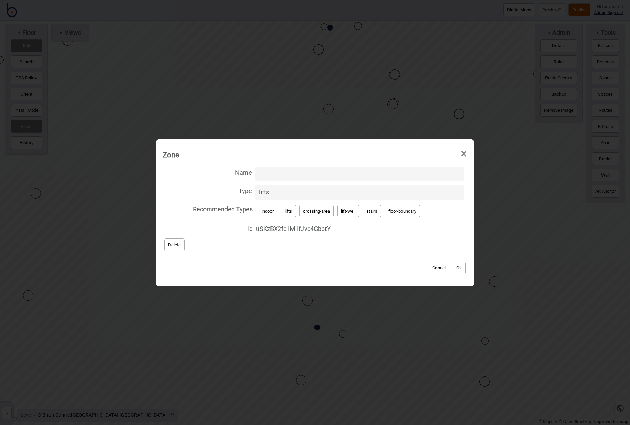
click at [436, 269] on button "Cancel" at bounding box center [439, 267] width 20 height 13
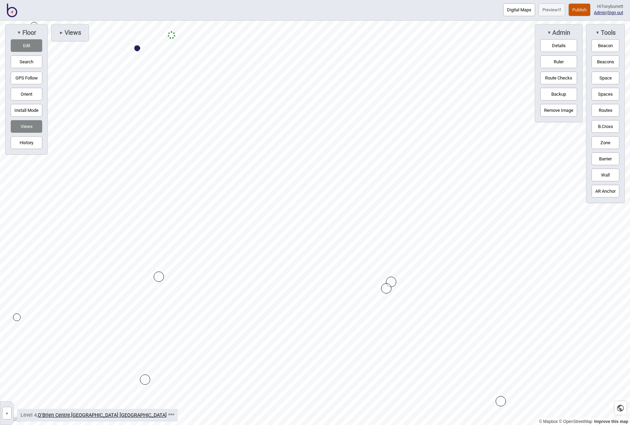
drag, startPoint x: 383, startPoint y: 281, endPoint x: 383, endPoint y: 289, distance: 8.3
drag, startPoint x: 298, startPoint y: 199, endPoint x: 298, endPoint y: 143, distance: 55.7
drag, startPoint x: 298, startPoint y: 146, endPoint x: 296, endPoint y: 230, distance: 83.9
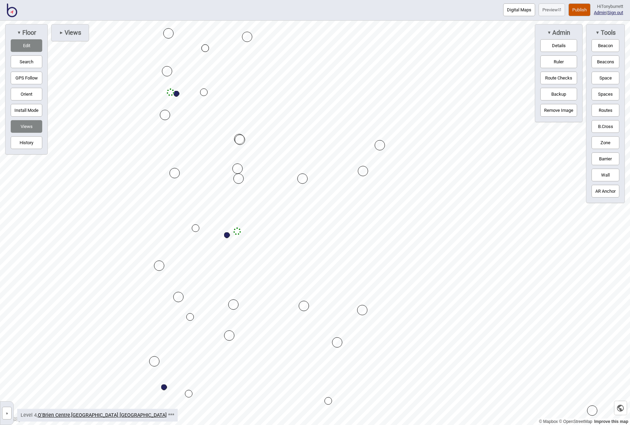
drag, startPoint x: 380, startPoint y: 136, endPoint x: 380, endPoint y: 143, distance: 6.6
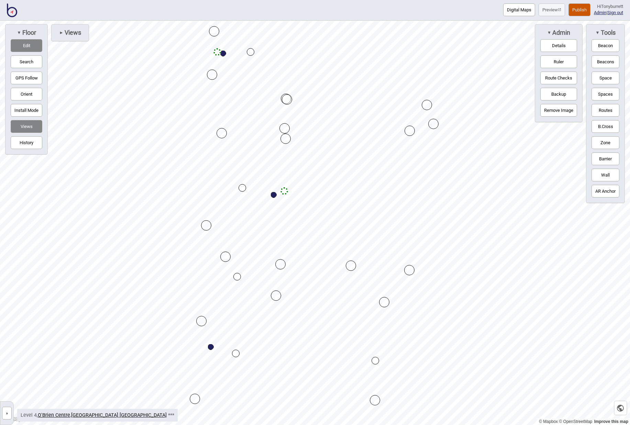
click at [286, 138] on div "Map marker" at bounding box center [286, 138] width 10 height 10
drag, startPoint x: 223, startPoint y: 130, endPoint x: 241, endPoint y: 112, distance: 25.5
drag, startPoint x: 226, startPoint y: 258, endPoint x: 228, endPoint y: 292, distance: 34.1
drag, startPoint x: 227, startPoint y: 293, endPoint x: 224, endPoint y: 287, distance: 6.2
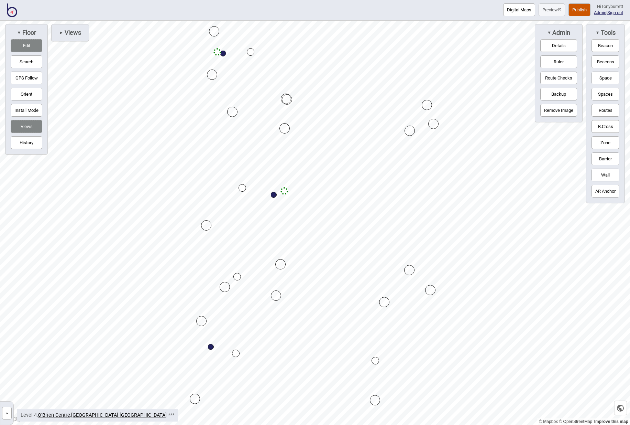
drag, startPoint x: 31, startPoint y: 43, endPoint x: 41, endPoint y: 42, distance: 9.4
click at [31, 43] on button "Edit" at bounding box center [27, 45] width 32 height 13
click at [602, 139] on button "Zone" at bounding box center [606, 142] width 28 height 13
drag, startPoint x: 289, startPoint y: 128, endPoint x: 284, endPoint y: 129, distance: 5.5
click at [284, 129] on div "Map marker" at bounding box center [285, 129] width 10 height 10
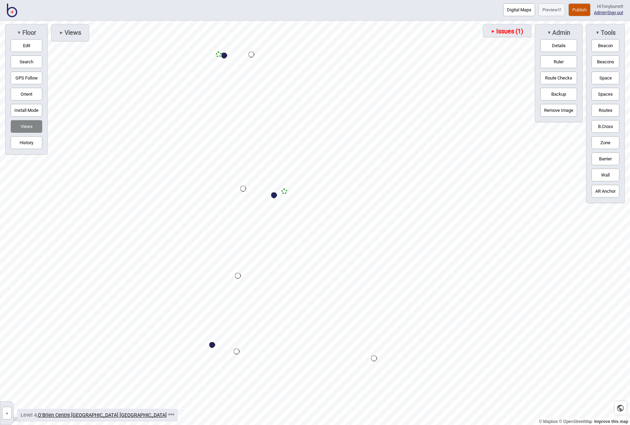
click at [15, 45] on button "Edit" at bounding box center [27, 45] width 32 height 13
click at [62, 33] on span "►" at bounding box center [61, 32] width 4 height 5
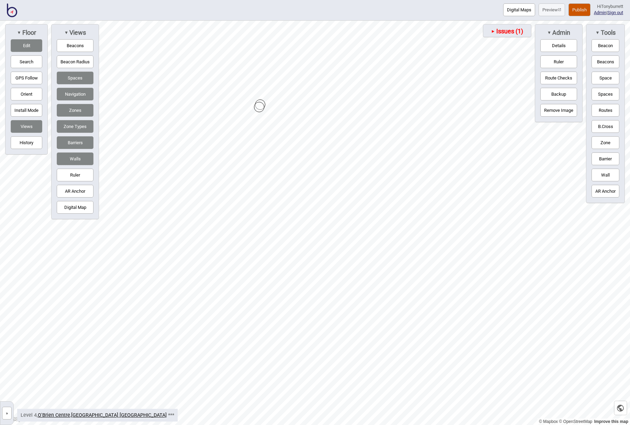
click at [78, 142] on button "Barriers" at bounding box center [75, 142] width 37 height 13
drag, startPoint x: 262, startPoint y: 109, endPoint x: 264, endPoint y: 100, distance: 9.1
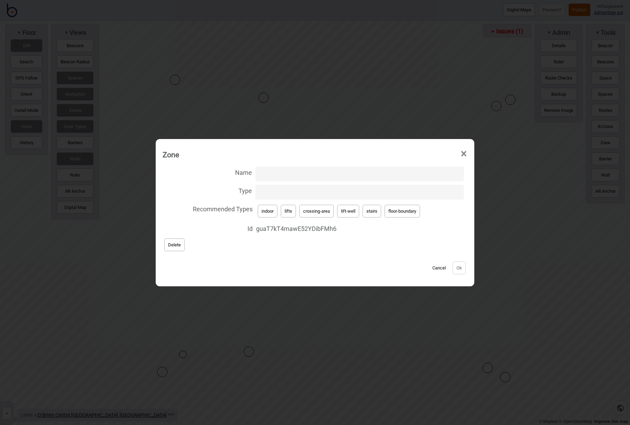
click at [348, 208] on button "lift-well" at bounding box center [348, 211] width 22 height 13
type input "lift-well"
click at [456, 264] on button "Ok" at bounding box center [459, 267] width 13 height 13
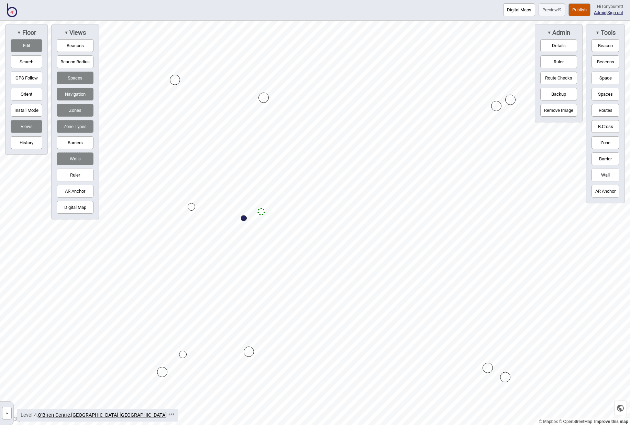
drag, startPoint x: 75, startPoint y: 140, endPoint x: 89, endPoint y: 150, distance: 18.2
click at [75, 140] on button "Barriers" at bounding box center [75, 142] width 37 height 13
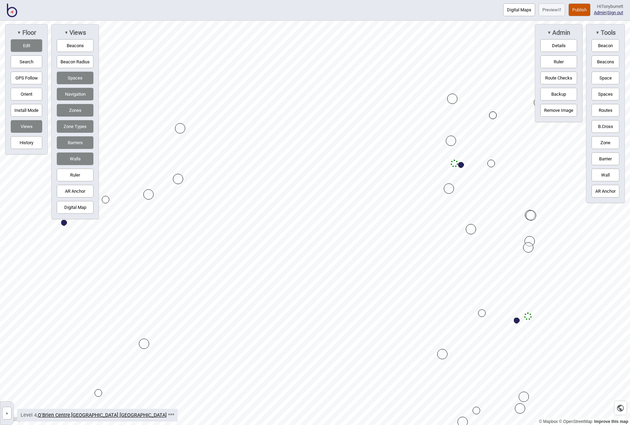
click at [22, 46] on button "Edit" at bounding box center [27, 45] width 32 height 13
click at [604, 144] on button "Zone" at bounding box center [606, 142] width 28 height 13
click at [169, 114] on div "Map marker" at bounding box center [171, 115] width 10 height 10
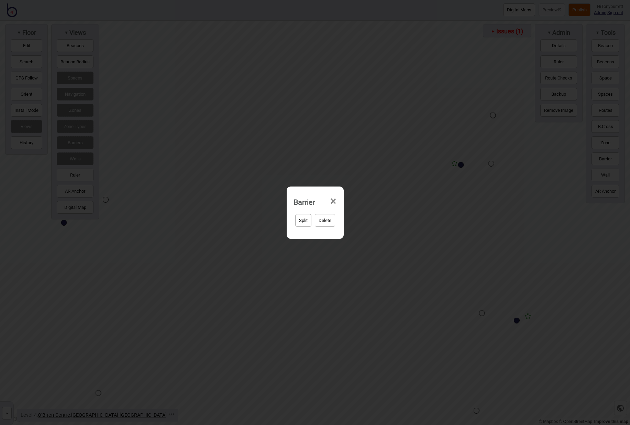
click at [335, 201] on span "×" at bounding box center [333, 201] width 7 height 23
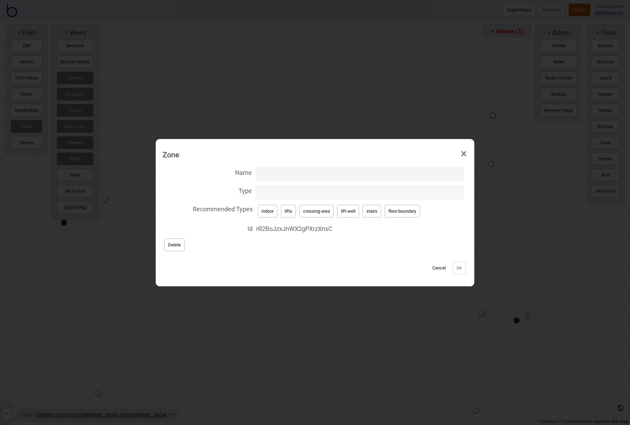
click at [319, 211] on button "crossing-area" at bounding box center [316, 211] width 34 height 13
click at [369, 210] on button "stairs" at bounding box center [372, 211] width 19 height 13
type input "stairs"
click at [460, 270] on button "Ok" at bounding box center [459, 267] width 13 height 13
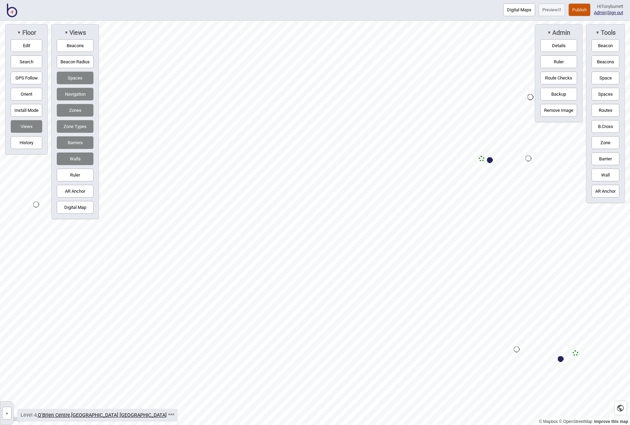
click at [602, 140] on button "Zone" at bounding box center [606, 142] width 28 height 13
click at [129, 108] on div "Map marker" at bounding box center [129, 109] width 10 height 10
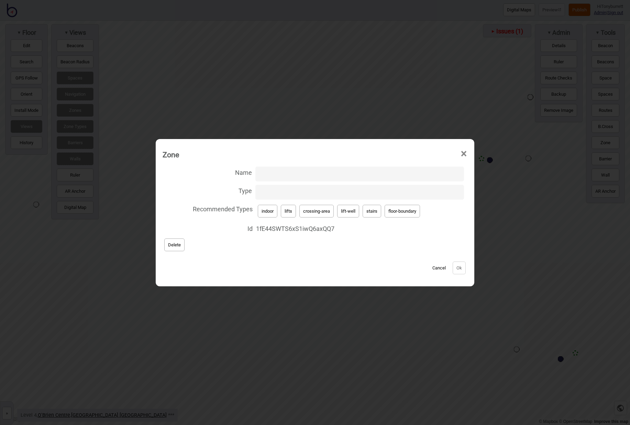
click at [307, 214] on button "crossing-area" at bounding box center [316, 211] width 34 height 13
type input "crossing-area"
click at [456, 267] on button "Ok" at bounding box center [459, 267] width 13 height 13
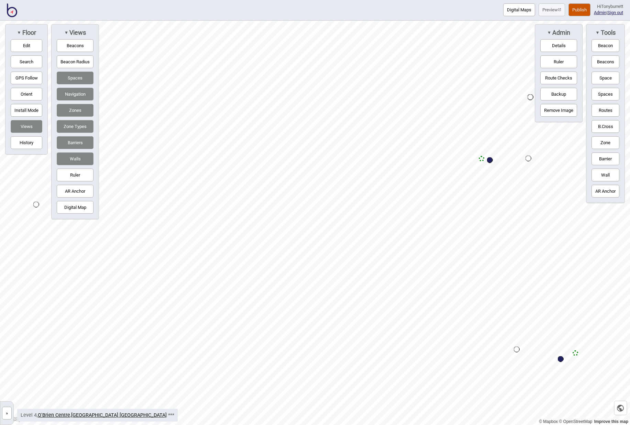
click at [24, 43] on button "Edit" at bounding box center [27, 45] width 32 height 13
drag, startPoint x: 482, startPoint y: 158, endPoint x: 260, endPoint y: 152, distance: 222.2
drag, startPoint x: 324, startPoint y: 148, endPoint x: 304, endPoint y: 147, distance: 20.0
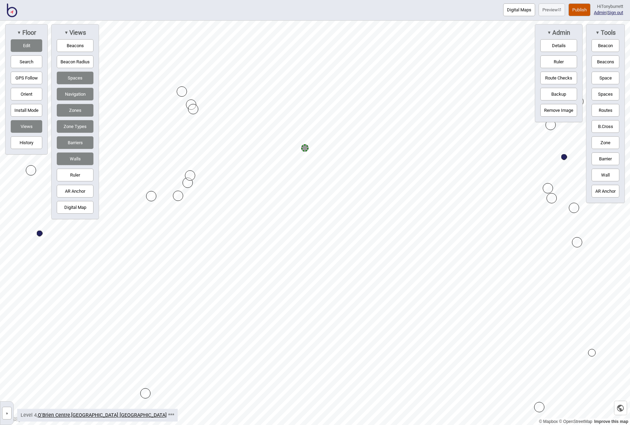
click at [601, 109] on button "Routes" at bounding box center [606, 110] width 28 height 13
click at [304, 148] on div "Map marker" at bounding box center [305, 148] width 8 height 8
click at [592, 116] on button "Routes" at bounding box center [606, 110] width 28 height 13
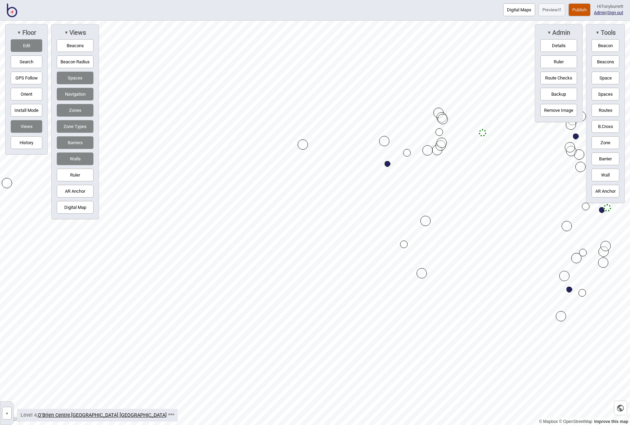
click at [17, 35] on span "▼" at bounding box center [19, 33] width 4 height 8
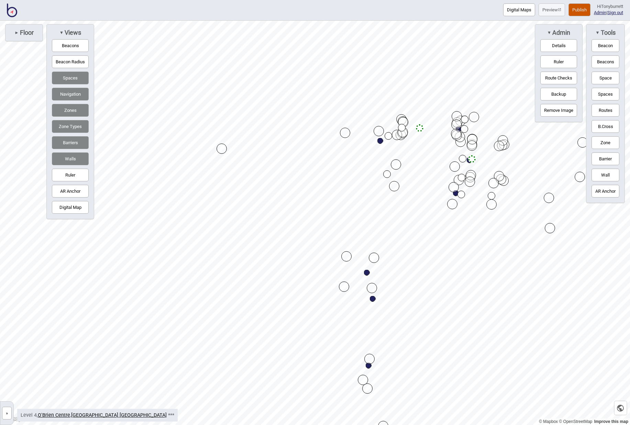
drag, startPoint x: 22, startPoint y: 37, endPoint x: 21, endPoint y: 41, distance: 3.5
click at [22, 37] on div "► Floor" at bounding box center [24, 32] width 38 height 17
click at [16, 36] on div "► Floor" at bounding box center [24, 33] width 30 height 10
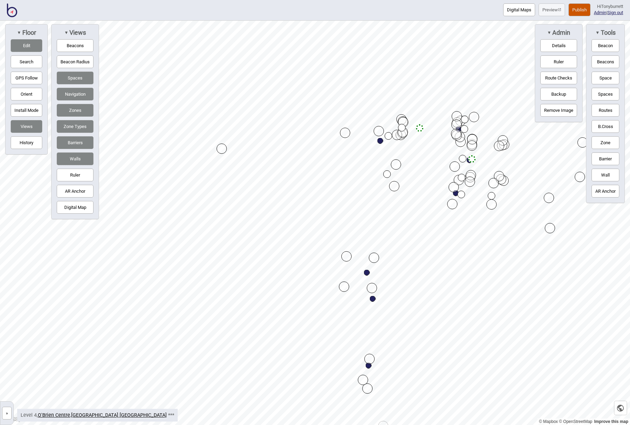
drag, startPoint x: 17, startPoint y: 42, endPoint x: 41, endPoint y: 60, distance: 30.7
click at [17, 42] on button "Edit" at bounding box center [27, 45] width 32 height 13
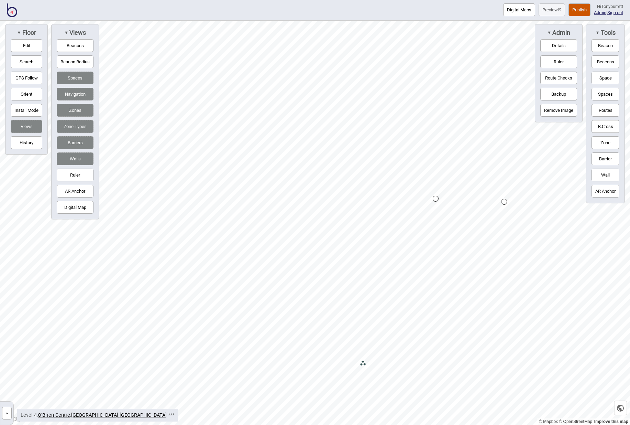
click at [77, 209] on button "Digital Map" at bounding box center [75, 207] width 37 height 13
click at [11, 412] on button "»" at bounding box center [7, 412] width 10 height 13
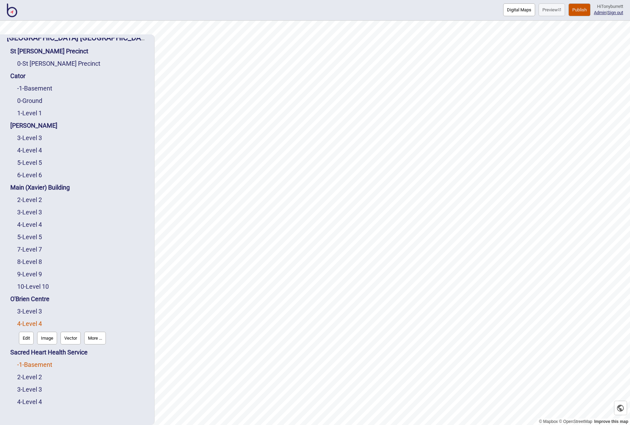
click at [30, 364] on link "-1 - Basement" at bounding box center [34, 364] width 35 height 7
click at [30, 364] on button "Edit" at bounding box center [26, 362] width 15 height 13
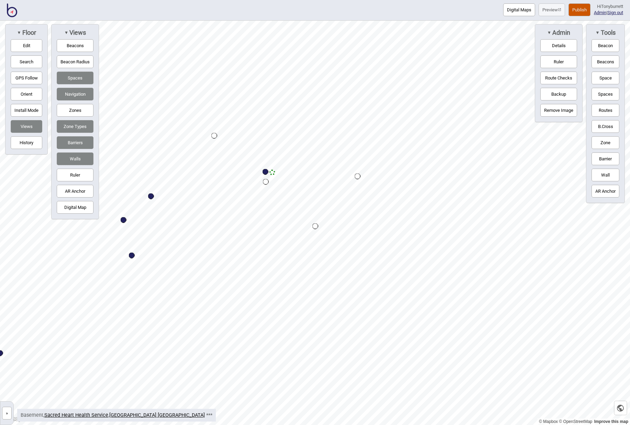
click at [84, 112] on button "Zones" at bounding box center [75, 110] width 37 height 13
click at [33, 44] on button "Edit" at bounding box center [27, 45] width 32 height 13
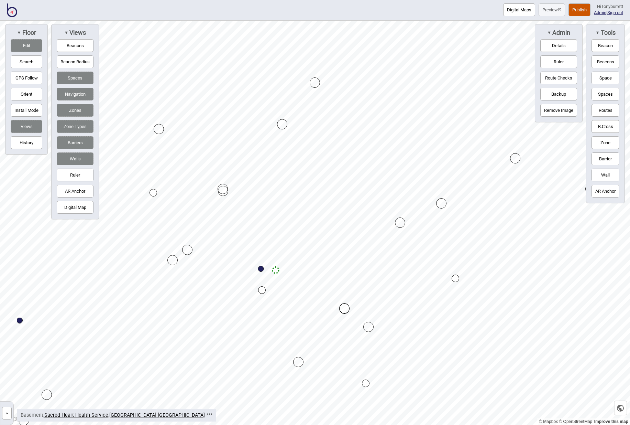
click at [78, 208] on button "Digital Map" at bounding box center [75, 207] width 37 height 13
drag, startPoint x: 78, startPoint y: 208, endPoint x: 91, endPoint y: 202, distance: 14.3
click at [78, 208] on button "Digital Map" at bounding box center [75, 207] width 37 height 13
click at [320, 21] on div at bounding box center [315, 21] width 630 height 0
drag, startPoint x: 272, startPoint y: 218, endPoint x: 306, endPoint y: 131, distance: 93.2
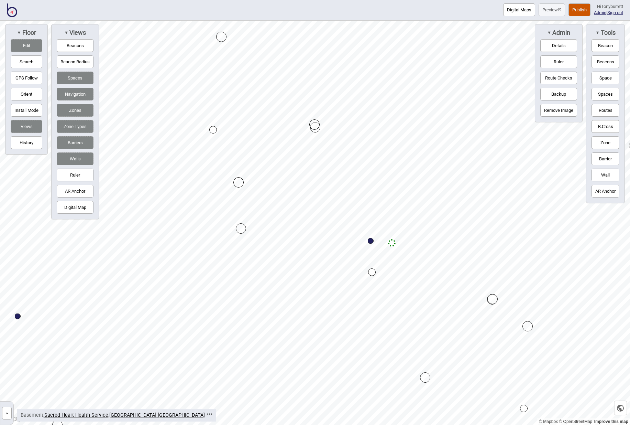
drag, startPoint x: 261, startPoint y: 208, endPoint x: 241, endPoint y: 183, distance: 31.8
click at [300, 75] on div "Map marker" at bounding box center [299, 76] width 10 height 10
click at [80, 140] on button "Barriers" at bounding box center [75, 142] width 37 height 13
click at [421, 182] on div "Map marker" at bounding box center [420, 183] width 10 height 10
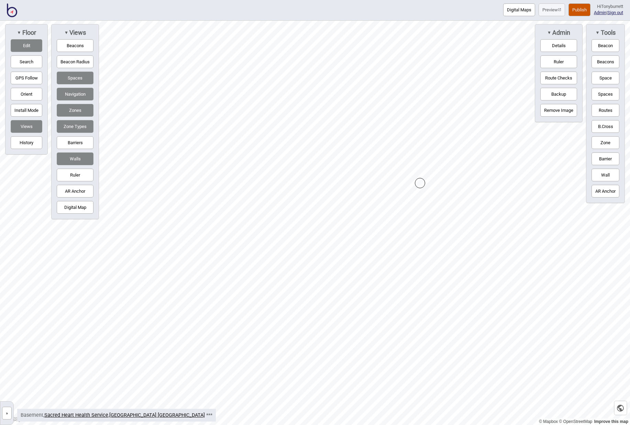
click at [421, 182] on div "Map marker" at bounding box center [420, 183] width 10 height 10
click at [82, 143] on button "Barriers" at bounding box center [75, 142] width 37 height 13
click at [80, 108] on button "Zones" at bounding box center [75, 110] width 37 height 13
drag, startPoint x: 321, startPoint y: 279, endPoint x: 350, endPoint y: 306, distance: 39.6
drag, startPoint x: 338, startPoint y: 253, endPoint x: 388, endPoint y: 270, distance: 52.7
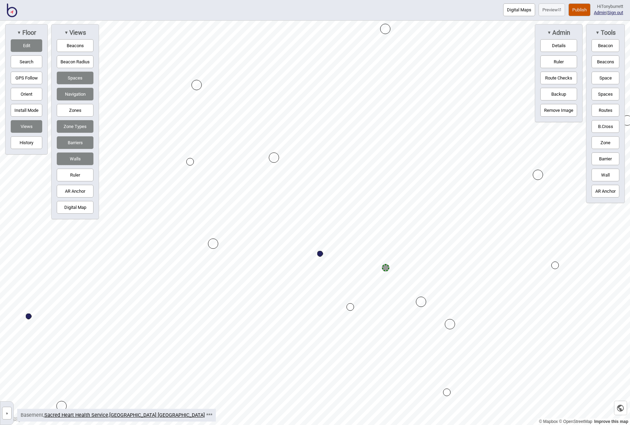
click at [610, 106] on button "Routes" at bounding box center [606, 110] width 28 height 13
click at [386, 267] on div "Map marker" at bounding box center [386, 268] width 8 height 8
click at [596, 108] on button "Routes" at bounding box center [606, 110] width 28 height 13
click at [73, 110] on button "Zones" at bounding box center [75, 110] width 37 height 13
drag, startPoint x: 26, startPoint y: 42, endPoint x: 72, endPoint y: 45, distance: 45.8
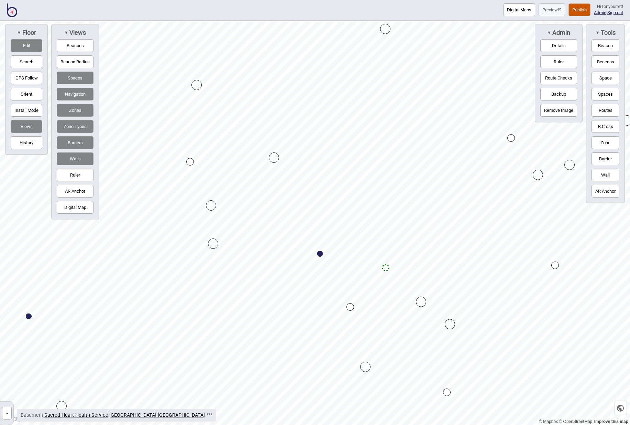
click at [26, 42] on button "Edit" at bounding box center [27, 45] width 32 height 13
drag, startPoint x: 609, startPoint y: 143, endPoint x: 589, endPoint y: 140, distance: 20.8
click at [609, 143] on button "Zone" at bounding box center [606, 142] width 28 height 13
click at [274, 211] on div "Map marker" at bounding box center [272, 212] width 10 height 10
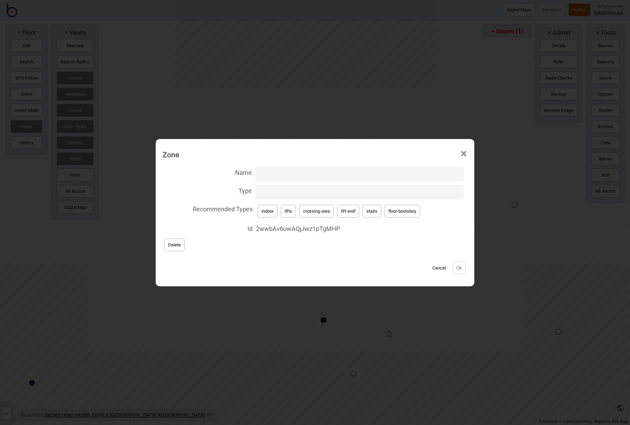
click at [349, 208] on button "lift-well" at bounding box center [348, 211] width 22 height 13
type input "lift-well"
click at [461, 264] on button "Ok" at bounding box center [459, 267] width 13 height 13
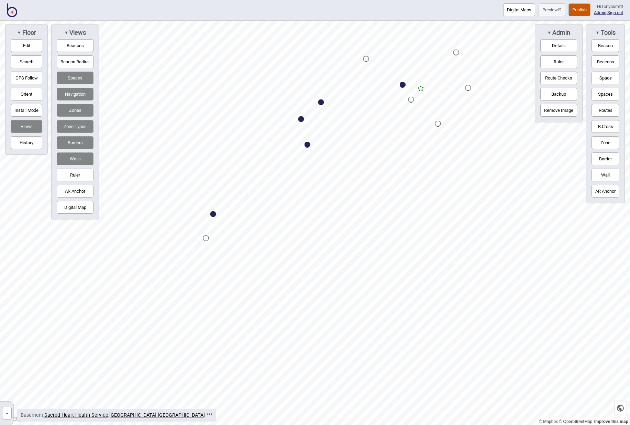
drag, startPoint x: 7, startPoint y: 413, endPoint x: 29, endPoint y: 372, distance: 46.2
click at [7, 413] on button "»" at bounding box center [7, 412] width 10 height 13
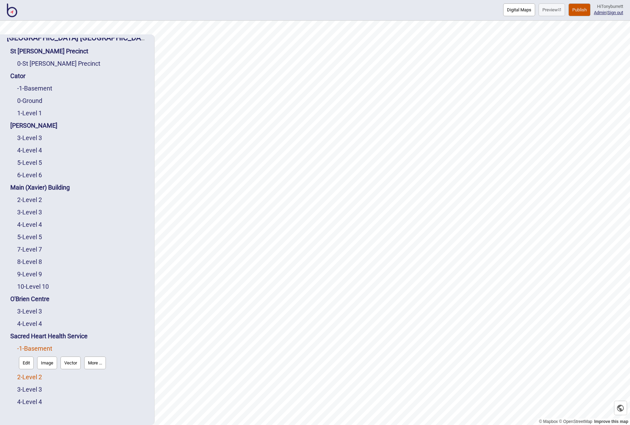
click at [36, 375] on link "2 - Level 2" at bounding box center [29, 376] width 25 height 7
click at [31, 375] on button "Edit" at bounding box center [26, 375] width 15 height 13
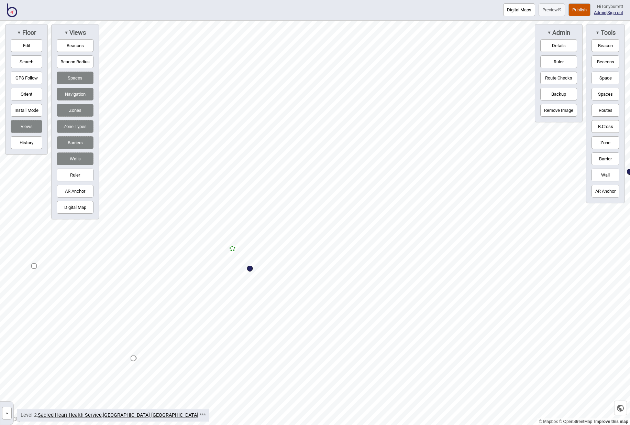
click at [23, 45] on button "Edit" at bounding box center [27, 45] width 32 height 13
drag, startPoint x: 191, startPoint y: 186, endPoint x: 133, endPoint y: 133, distance: 78.8
click at [81, 110] on button "Zones" at bounding box center [75, 110] width 37 height 13
drag, startPoint x: 286, startPoint y: 379, endPoint x: 296, endPoint y: 385, distance: 11.9
click at [78, 209] on button "Digital Map" at bounding box center [75, 207] width 37 height 13
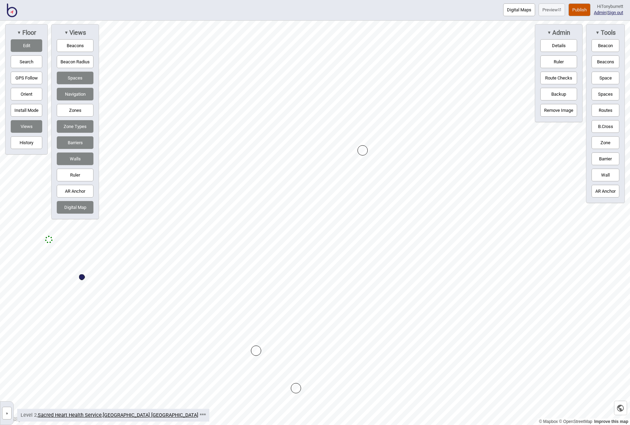
click at [78, 209] on button "Digital Map" at bounding box center [75, 207] width 37 height 13
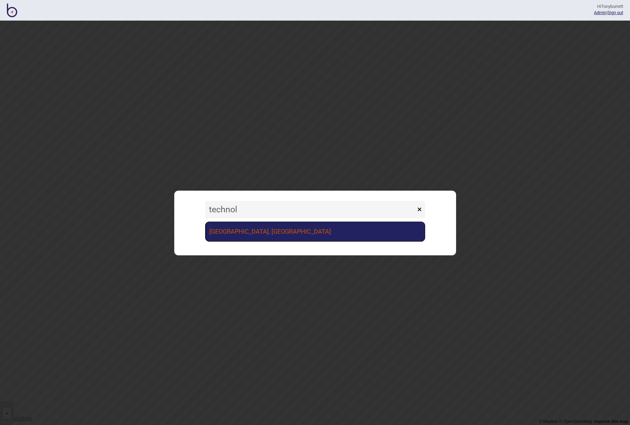
type input "technol"
click at [326, 227] on link "Canberra Institute of Technology, Woden Campus" at bounding box center [315, 231] width 220 height 20
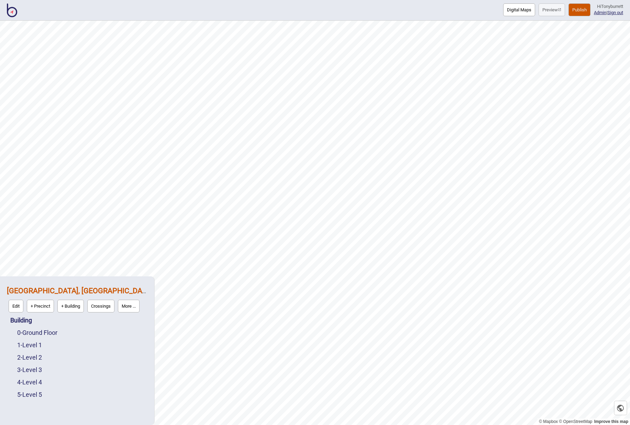
click at [31, 337] on div "0 - Ground Floor" at bounding box center [82, 332] width 130 height 12
click at [31, 333] on link "0 - Ground Floor" at bounding box center [37, 332] width 40 height 7
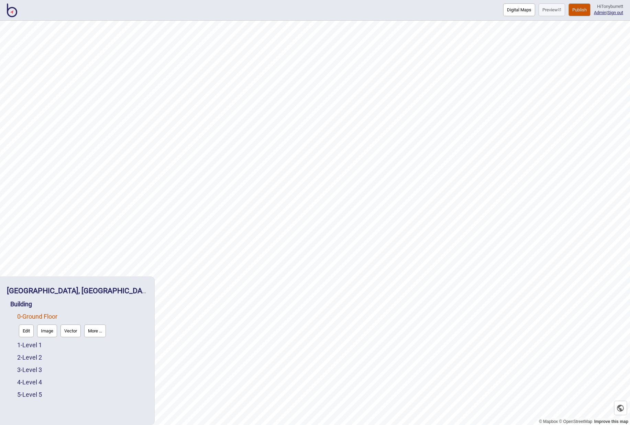
click at [24, 333] on button "Edit" at bounding box center [26, 330] width 15 height 13
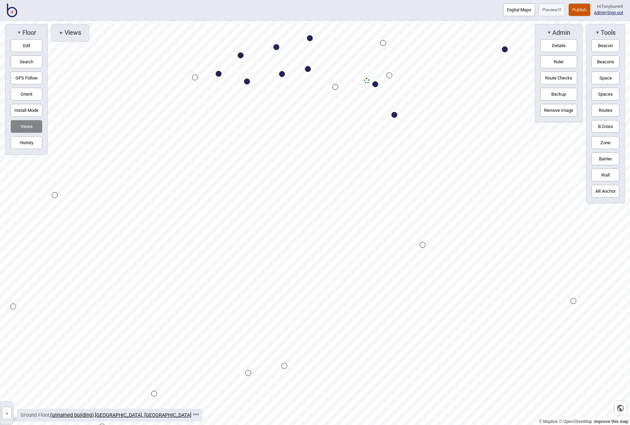
click at [285, 0] on div "Digital Maps Preview Publish Hi Tonyburrett Admin | Sign out © Mapbox © OpenStr…" at bounding box center [315, 0] width 630 height 0
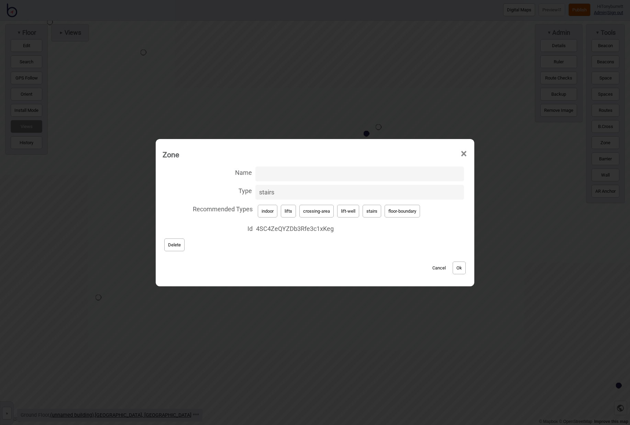
click at [439, 269] on button "Cancel" at bounding box center [439, 267] width 20 height 13
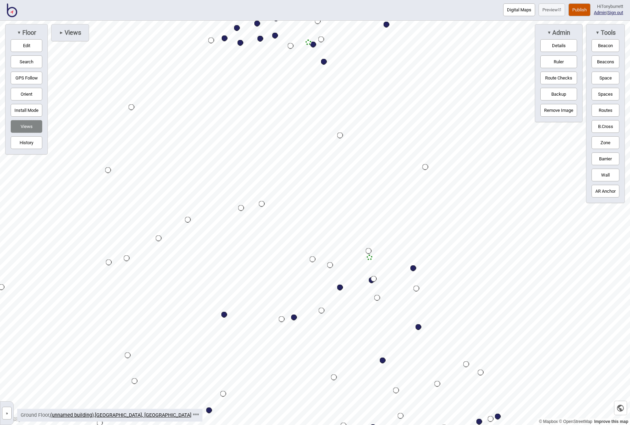
click at [14, 9] on img at bounding box center [12, 10] width 10 height 14
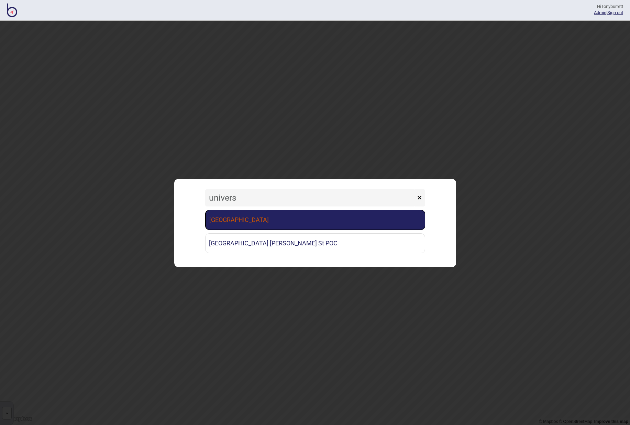
type input "univers"
click at [236, 221] on link "University of Melbourne" at bounding box center [315, 220] width 220 height 20
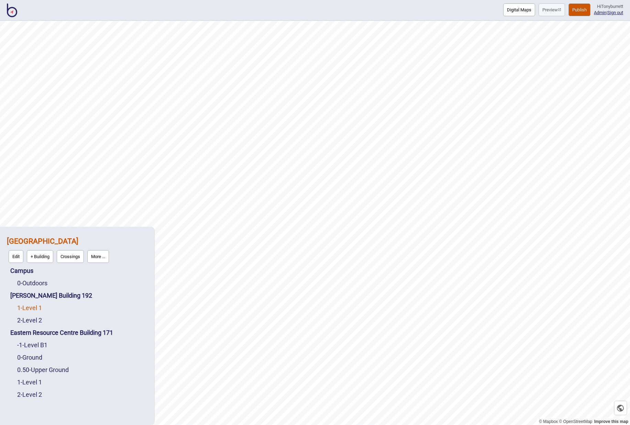
click at [36, 305] on link "1 - Level 1" at bounding box center [29, 307] width 25 height 7
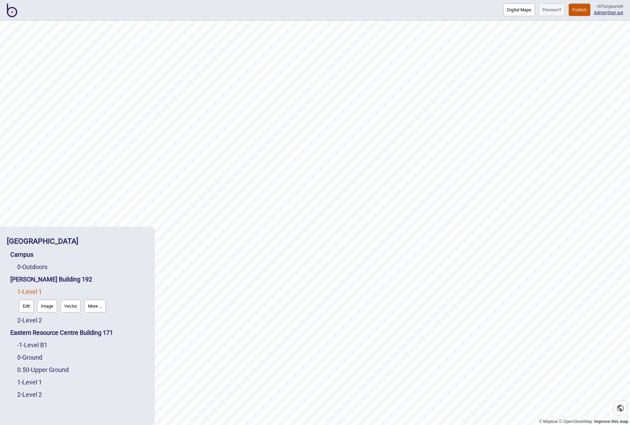
click at [26, 306] on button "Edit" at bounding box center [26, 305] width 15 height 13
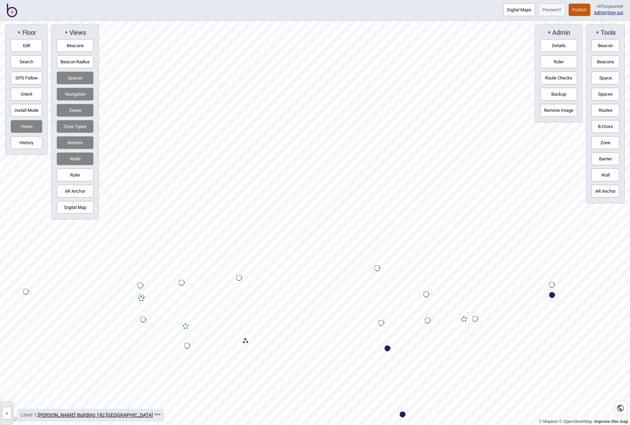
click at [75, 110] on button "Zones" at bounding box center [75, 110] width 37 height 13
click at [10, 415] on button "»" at bounding box center [7, 412] width 10 height 13
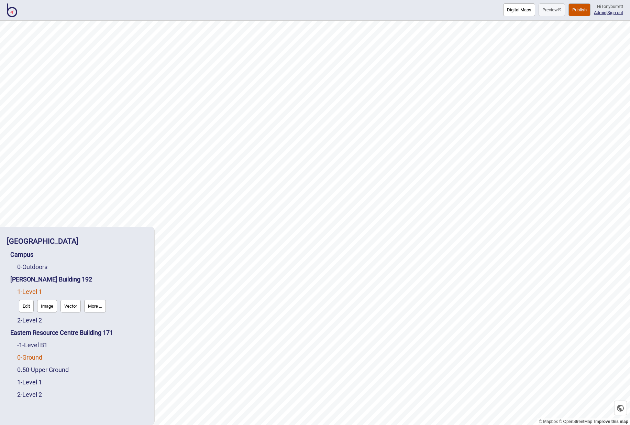
click at [35, 356] on link "0 - Ground" at bounding box center [29, 356] width 25 height 7
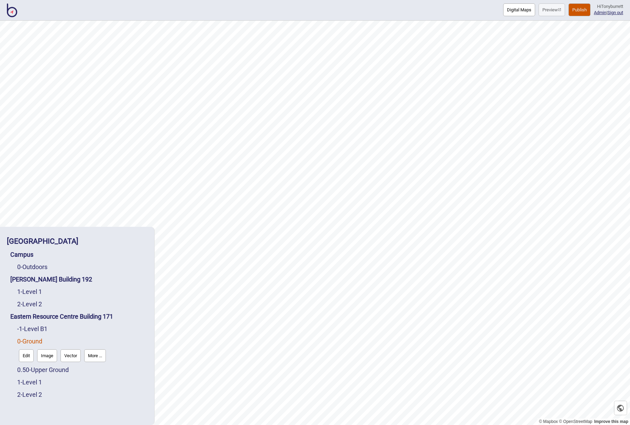
click at [32, 358] on button "Edit" at bounding box center [26, 355] width 15 height 13
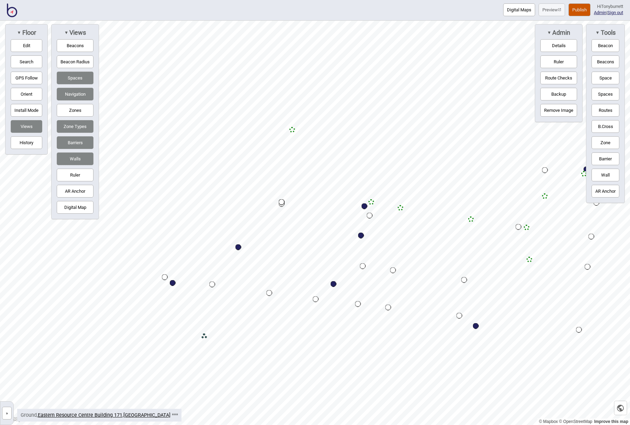
click at [7, 410] on button "»" at bounding box center [7, 412] width 10 height 13
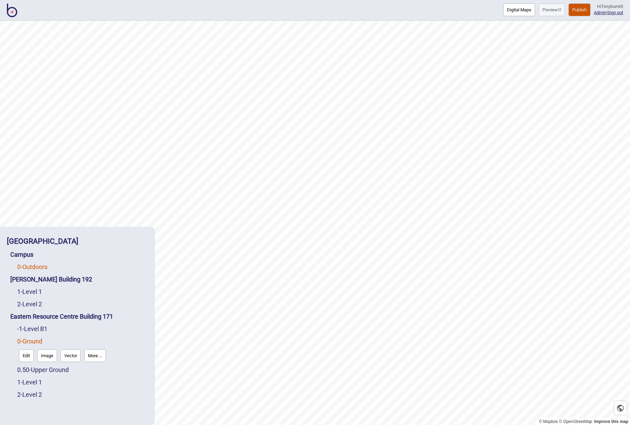
click at [45, 265] on link "0 - Outdoors" at bounding box center [32, 266] width 30 height 7
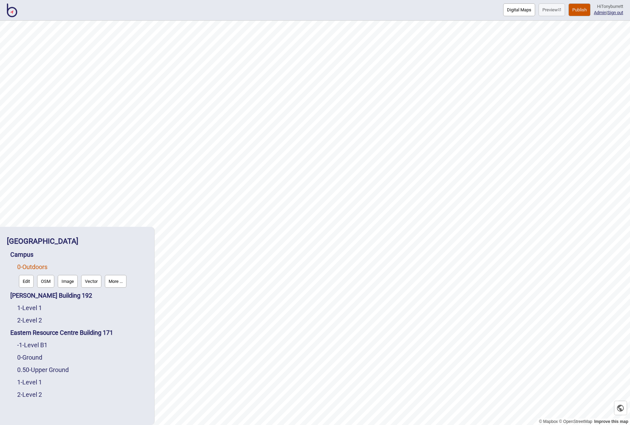
click at [26, 279] on button "Edit" at bounding box center [26, 281] width 15 height 13
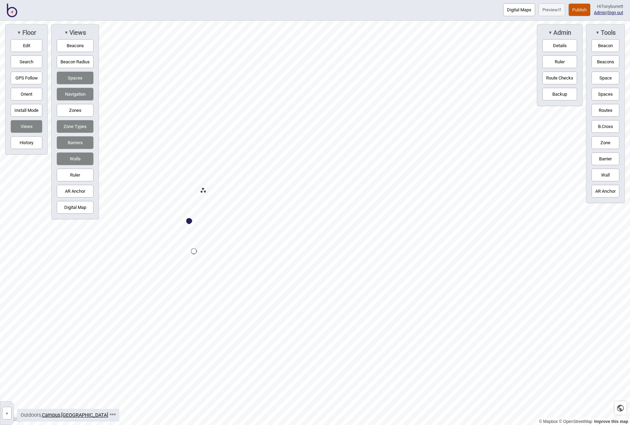
click at [8, 413] on button "»" at bounding box center [7, 412] width 10 height 13
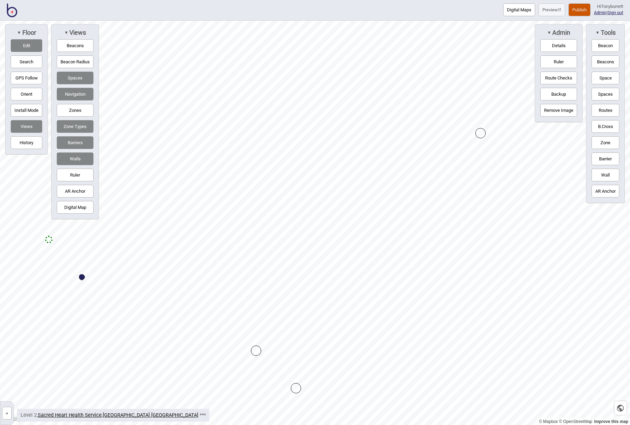
drag, startPoint x: 499, startPoint y: 144, endPoint x: 481, endPoint y: 130, distance: 22.6
drag, startPoint x: 481, startPoint y: 130, endPoint x: 473, endPoint y: 123, distance: 10.8
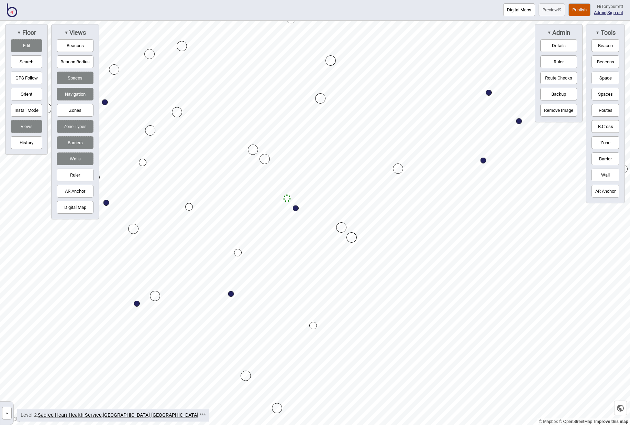
click at [78, 114] on button "Zones" at bounding box center [75, 110] width 37 height 13
click at [274, 168] on div "Map marker" at bounding box center [276, 167] width 10 height 10
click at [336, 221] on div "Map marker" at bounding box center [336, 222] width 10 height 10
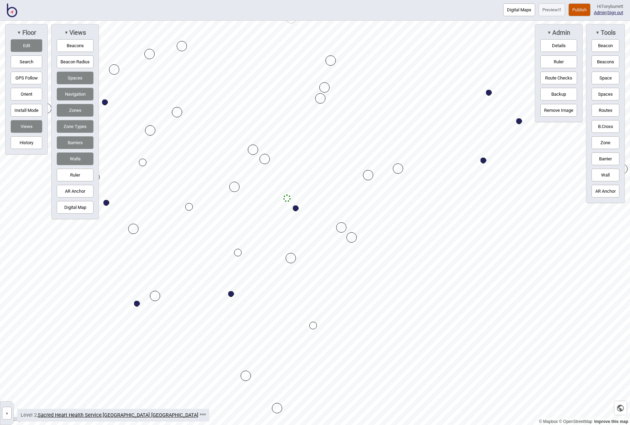
drag, startPoint x: 240, startPoint y: 208, endPoint x: 236, endPoint y: 185, distance: 23.8
drag, startPoint x: 289, startPoint y: 258, endPoint x: 322, endPoint y: 262, distance: 33.0
drag, startPoint x: 368, startPoint y: 173, endPoint x: 418, endPoint y: 148, distance: 56.3
drag, startPoint x: 418, startPoint y: 148, endPoint x: 408, endPoint y: 158, distance: 14.3
drag, startPoint x: 325, startPoint y: 267, endPoint x: 320, endPoint y: 264, distance: 5.4
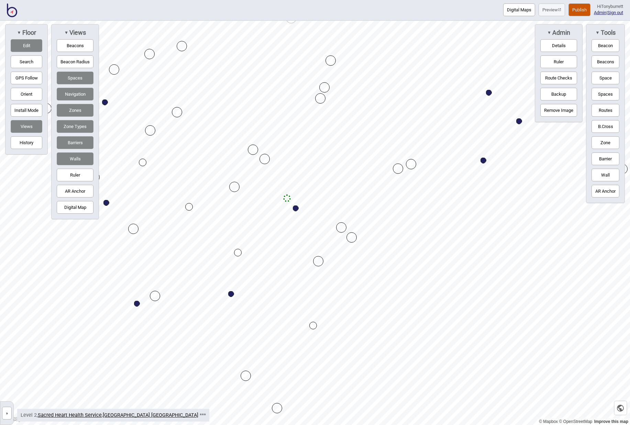
click at [19, 43] on button "Edit" at bounding box center [27, 45] width 32 height 13
click at [614, 143] on button "Zone" at bounding box center [606, 142] width 28 height 13
click at [263, 153] on div "Map marker" at bounding box center [263, 156] width 10 height 10
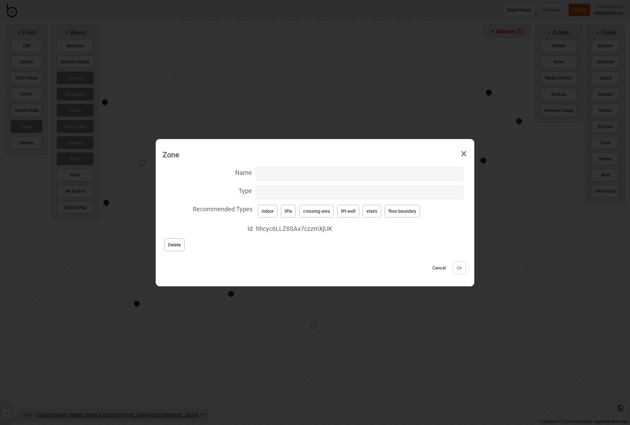
click at [350, 207] on button "lift-well" at bounding box center [348, 211] width 22 height 13
type input "lift-well"
click at [460, 268] on button "Ok" at bounding box center [459, 267] width 13 height 13
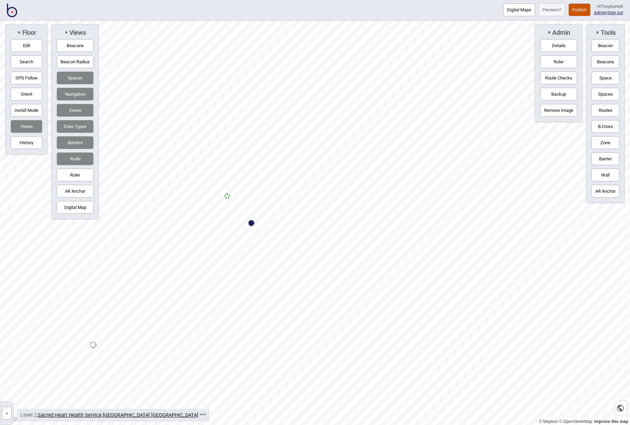
click at [71, 111] on button "Zones" at bounding box center [75, 110] width 37 height 13
drag, startPoint x: 610, startPoint y: 112, endPoint x: 557, endPoint y: 121, distance: 53.6
click at [610, 112] on button "Routes" at bounding box center [606, 110] width 28 height 13
click at [233, 243] on div "Map marker" at bounding box center [233, 244] width 6 height 6
click at [611, 111] on button "Routes" at bounding box center [606, 110] width 28 height 13
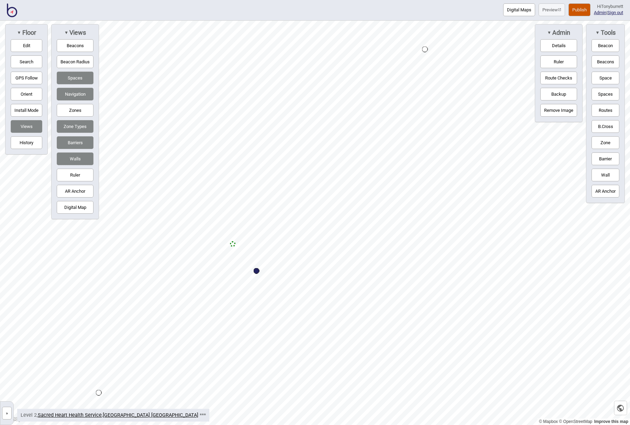
click at [76, 111] on button "Zones" at bounding box center [75, 110] width 37 height 13
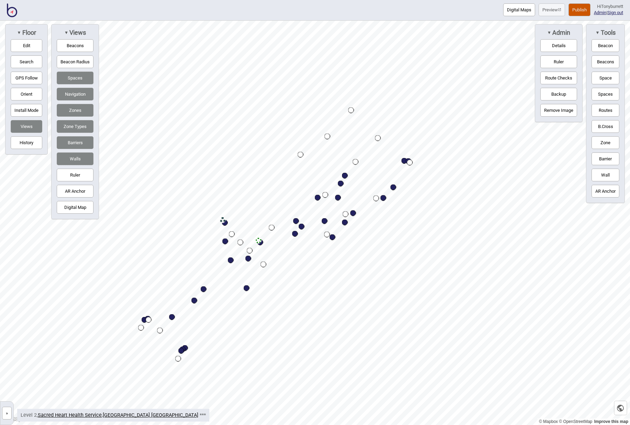
click at [7, 413] on button "»" at bounding box center [7, 412] width 10 height 13
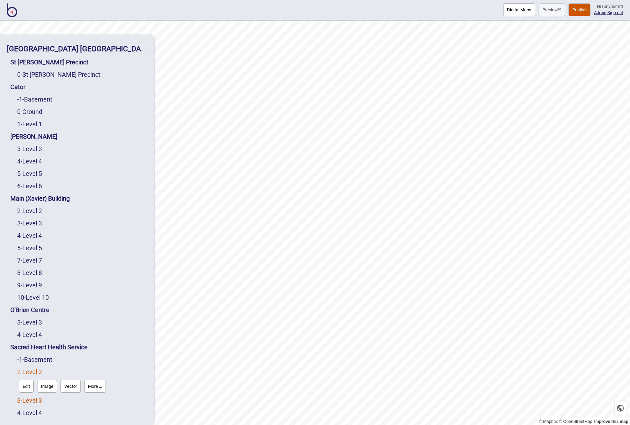
click at [32, 396] on link "3 - Level 3" at bounding box center [29, 399] width 25 height 7
click at [32, 392] on button "Edit" at bounding box center [26, 398] width 15 height 13
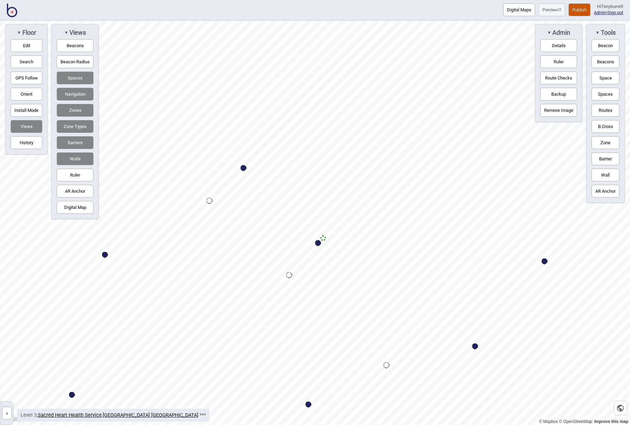
click at [26, 42] on button "Edit" at bounding box center [27, 45] width 32 height 13
click at [72, 107] on button "Zones" at bounding box center [75, 110] width 37 height 13
drag, startPoint x: 379, startPoint y: 259, endPoint x: 406, endPoint y: 276, distance: 32.6
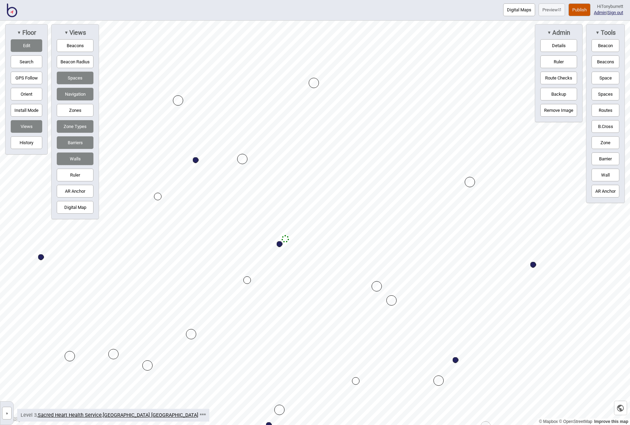
drag, startPoint x: 463, startPoint y: 181, endPoint x: 469, endPoint y: 180, distance: 5.3
drag, startPoint x: 298, startPoint y: 272, endPoint x: 290, endPoint y: 263, distance: 12.2
click at [70, 206] on button "Digital Map" at bounding box center [75, 207] width 37 height 13
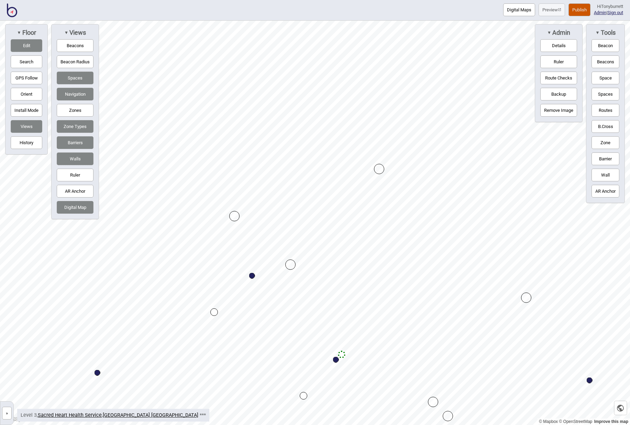
click at [70, 206] on button "Digital Map" at bounding box center [75, 207] width 37 height 13
drag, startPoint x: 87, startPoint y: 109, endPoint x: 95, endPoint y: 115, distance: 9.5
click at [87, 109] on button "Zones" at bounding box center [75, 110] width 37 height 13
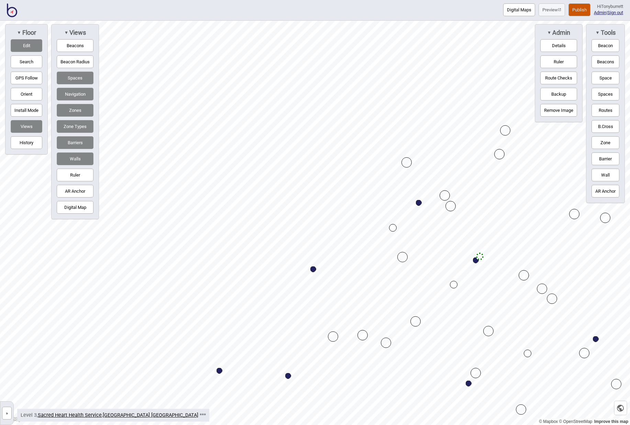
click at [449, 206] on div "Map marker" at bounding box center [451, 206] width 10 height 10
click at [526, 271] on div "Map marker" at bounding box center [524, 275] width 10 height 10
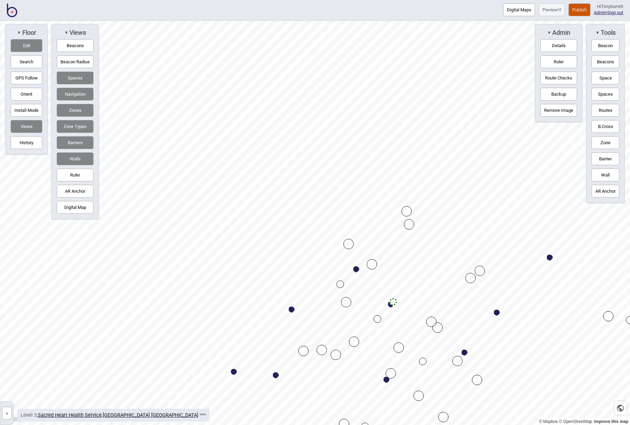
drag, startPoint x: 405, startPoint y: 239, endPoint x: 407, endPoint y: 211, distance: 27.9
drag, startPoint x: 344, startPoint y: 298, endPoint x: 332, endPoint y: 280, distance: 21.5
drag, startPoint x: 398, startPoint y: 349, endPoint x: 412, endPoint y: 356, distance: 15.4
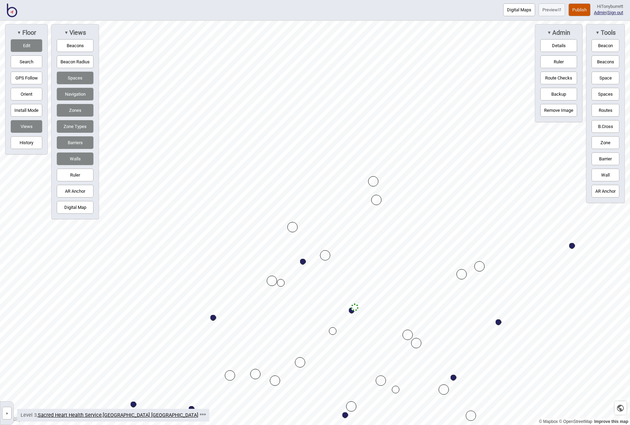
drag, startPoint x: 473, startPoint y: 262, endPoint x: 479, endPoint y: 264, distance: 5.9
drag, startPoint x: 382, startPoint y: 385, endPoint x: 376, endPoint y: 393, distance: 9.4
drag, startPoint x: 265, startPoint y: 273, endPoint x: 253, endPoint y: 286, distance: 17.5
drag, startPoint x: 376, startPoint y: 390, endPoint x: 371, endPoint y: 396, distance: 7.8
click at [20, 42] on button "Edit" at bounding box center [27, 45] width 32 height 13
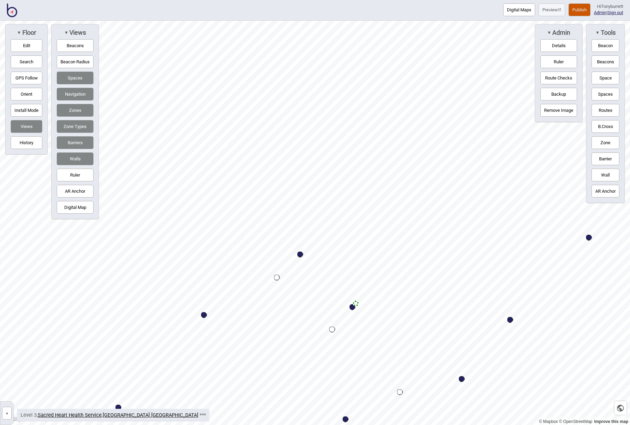
drag, startPoint x: 611, startPoint y: 143, endPoint x: 589, endPoint y: 145, distance: 22.4
click at [611, 143] on button "Zone" at bounding box center [606, 142] width 28 height 13
click at [324, 241] on div "Map marker" at bounding box center [324, 242] width 10 height 10
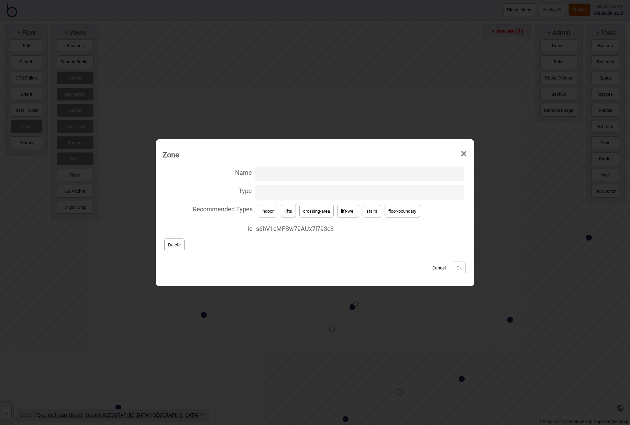
click at [346, 210] on button "lift-well" at bounding box center [348, 211] width 22 height 13
type input "lift-well"
click at [462, 272] on button "Ok" at bounding box center [459, 267] width 13 height 13
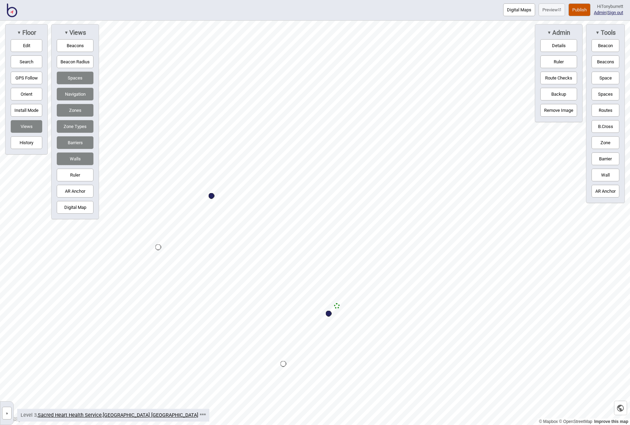
click at [69, 110] on button "Zones" at bounding box center [75, 110] width 37 height 13
click at [600, 111] on button "Routes" at bounding box center [606, 110] width 28 height 13
click at [338, 306] on div "Map marker" at bounding box center [337, 306] width 6 height 6
click at [499, 126] on div "Map marker" at bounding box center [499, 126] width 6 height 6
click at [605, 107] on button "Routes" at bounding box center [606, 110] width 28 height 13
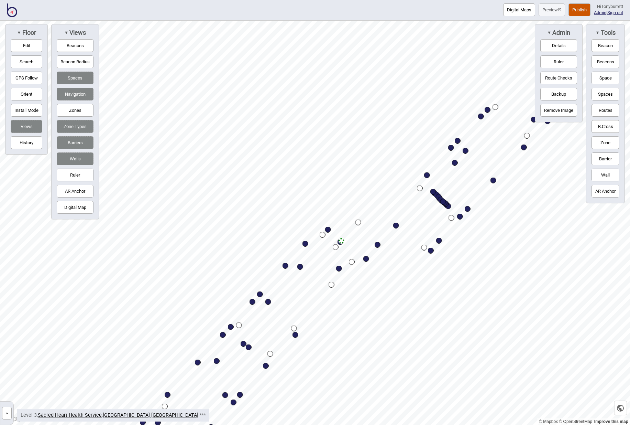
click at [82, 207] on button "Digital Map" at bounding box center [75, 207] width 37 height 13
click at [6, 413] on button "»" at bounding box center [7, 412] width 10 height 13
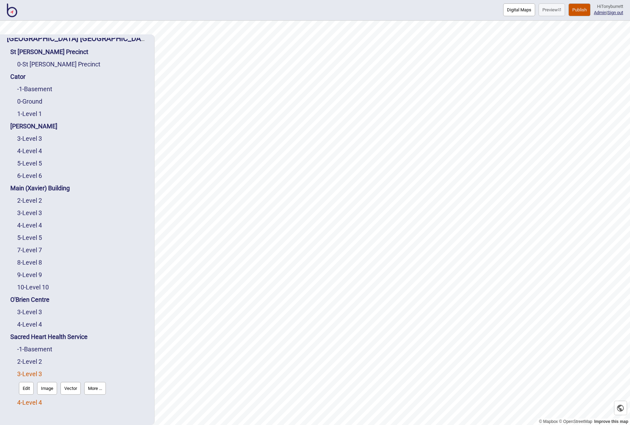
click at [26, 399] on link "4 - Level 4" at bounding box center [29, 401] width 25 height 7
click at [26, 399] on button "Edit" at bounding box center [26, 401] width 15 height 13
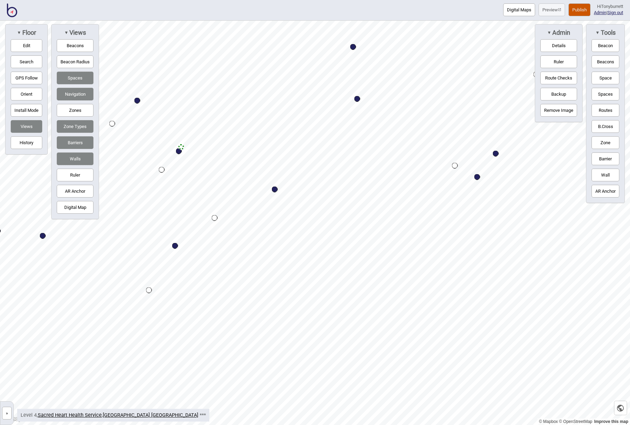
click at [84, 110] on button "Zones" at bounding box center [75, 110] width 37 height 13
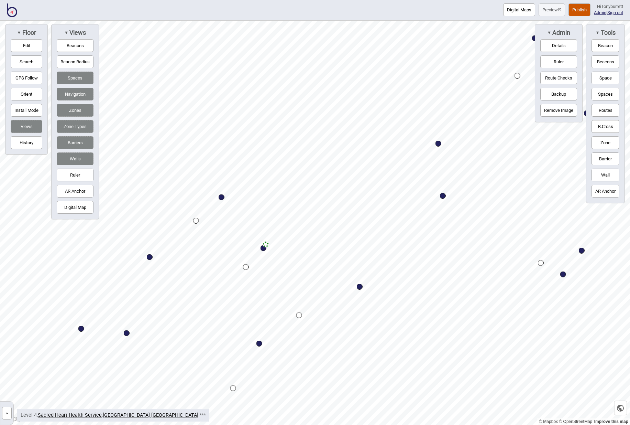
click at [75, 108] on button "Zones" at bounding box center [75, 110] width 37 height 13
click at [23, 43] on button "Edit" at bounding box center [27, 45] width 32 height 13
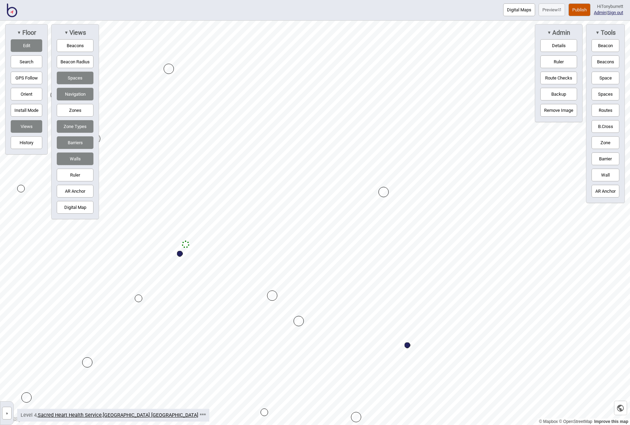
drag, startPoint x: 339, startPoint y: 218, endPoint x: 386, endPoint y: 190, distance: 54.8
drag, startPoint x: 275, startPoint y: 297, endPoint x: 283, endPoint y: 305, distance: 11.9
drag, startPoint x: 201, startPoint y: 232, endPoint x: 213, endPoint y: 239, distance: 14.2
drag, startPoint x: 272, startPoint y: 164, endPoint x: 316, endPoint y: 134, distance: 52.6
click at [78, 111] on button "Zones" at bounding box center [75, 110] width 37 height 13
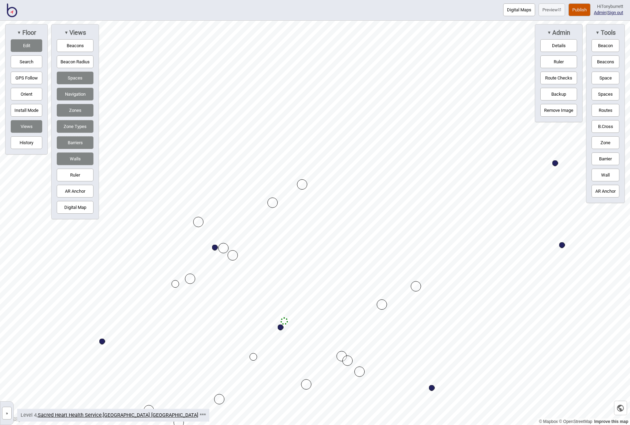
click at [340, 355] on div "Map marker" at bounding box center [342, 356] width 10 height 10
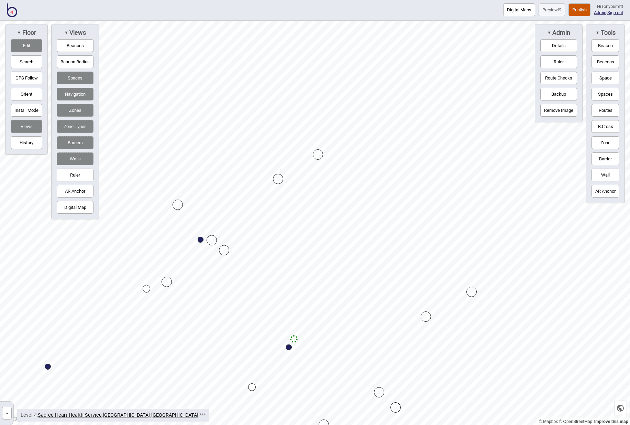
click at [214, 238] on div "Map marker" at bounding box center [212, 240] width 10 height 10
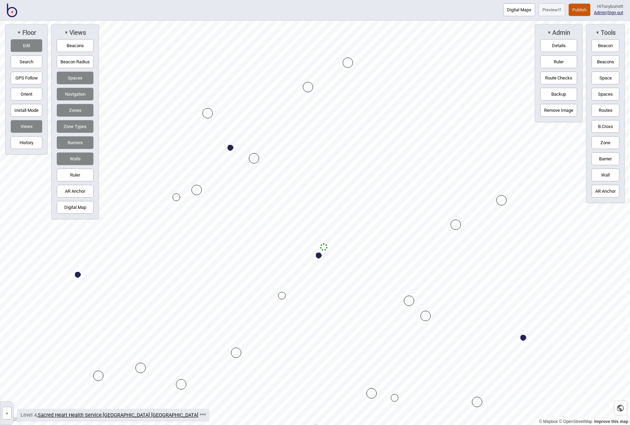
drag, startPoint x: 354, startPoint y: 332, endPoint x: 372, endPoint y: 392, distance: 62.8
drag, startPoint x: 199, startPoint y: 190, endPoint x: 148, endPoint y: 216, distance: 56.6
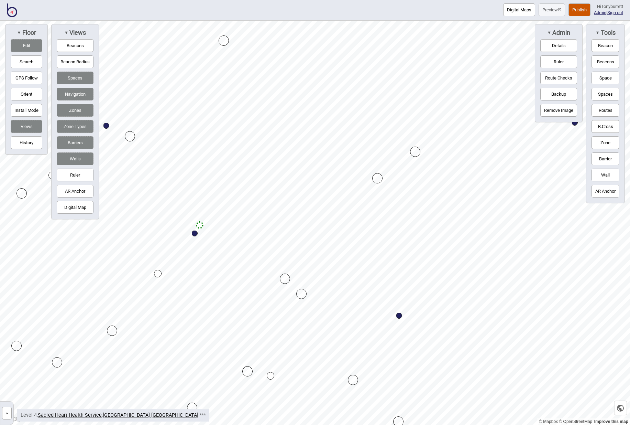
drag, startPoint x: 333, startPoint y: 203, endPoint x: 417, endPoint y: 152, distance: 97.8
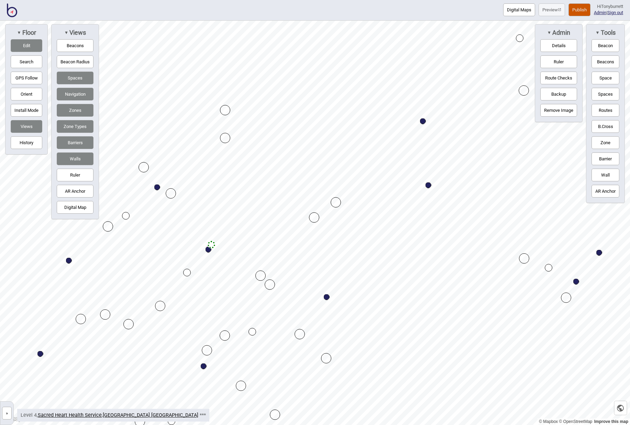
click at [26, 44] on button "Edit" at bounding box center [27, 45] width 32 height 13
click at [607, 110] on button "Routes" at bounding box center [606, 110] width 28 height 13
click at [212, 244] on div "Map marker" at bounding box center [212, 245] width 6 height 6
click at [602, 107] on button "Routes" at bounding box center [606, 110] width 28 height 13
click at [610, 140] on button "Zone" at bounding box center [606, 142] width 28 height 13
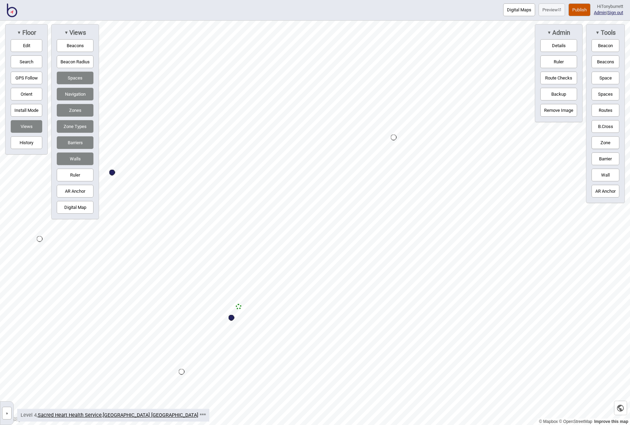
click at [79, 142] on button "Barriers" at bounding box center [75, 142] width 37 height 13
click at [73, 142] on button "Barriers" at bounding box center [75, 142] width 37 height 13
click at [264, 72] on div "Map marker" at bounding box center [264, 74] width 10 height 10
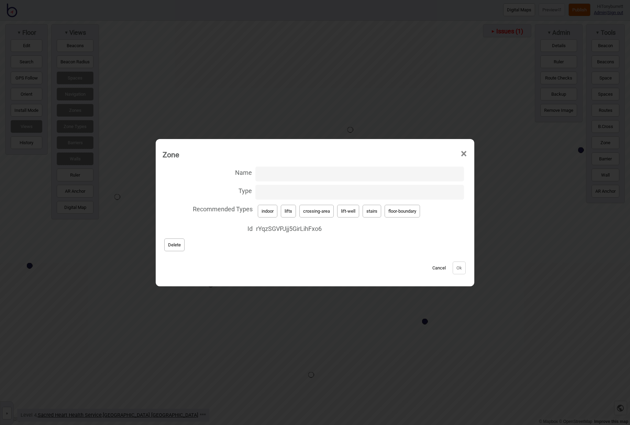
click at [344, 211] on button "lift-well" at bounding box center [348, 211] width 22 height 13
type input "lift-well"
click at [458, 269] on button "Ok" at bounding box center [459, 267] width 13 height 13
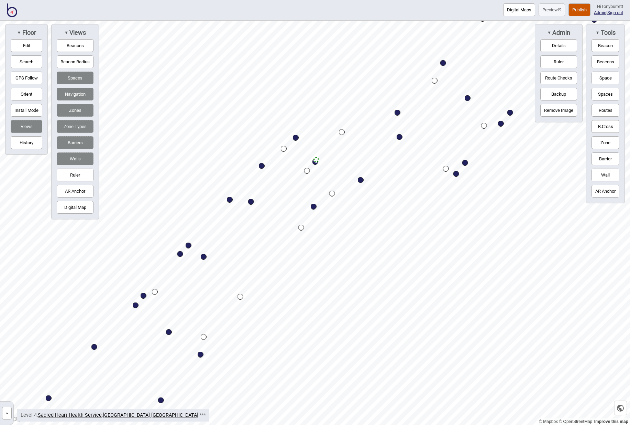
click at [9, 414] on button "»" at bounding box center [7, 412] width 10 height 13
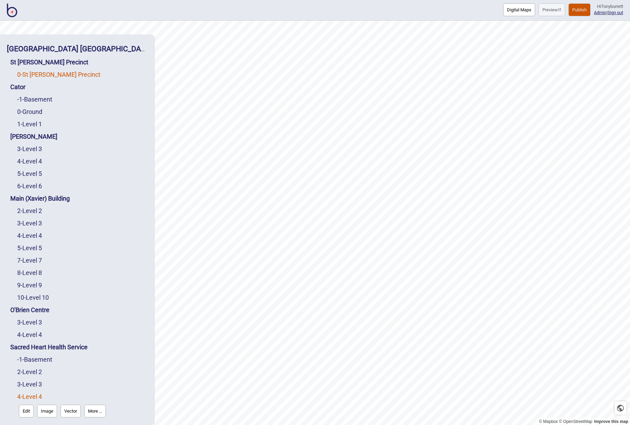
click at [46, 74] on link "0 - St Vincent's Precinct" at bounding box center [58, 74] width 83 height 7
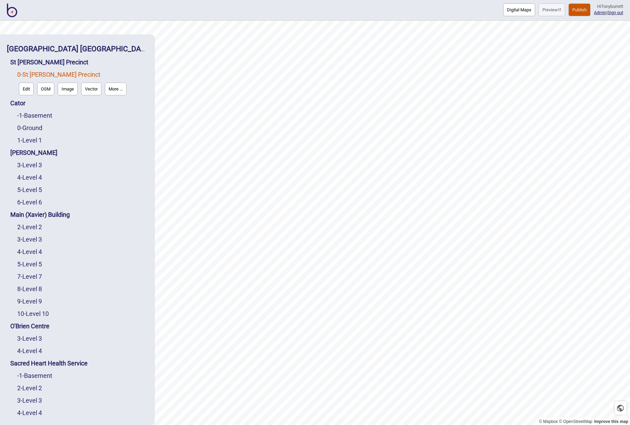
click at [29, 89] on button "Edit" at bounding box center [26, 89] width 15 height 13
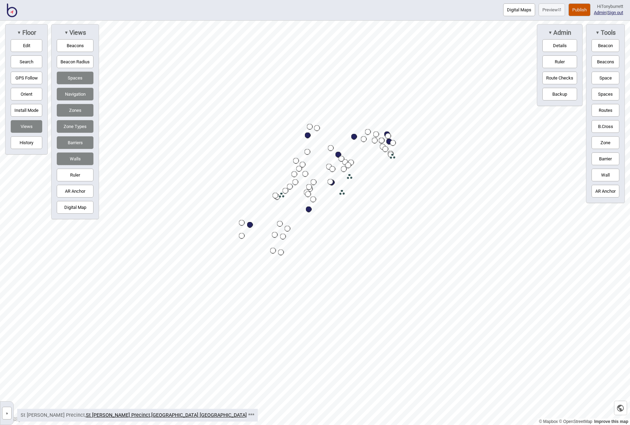
click at [9, 413] on button "»" at bounding box center [7, 412] width 10 height 13
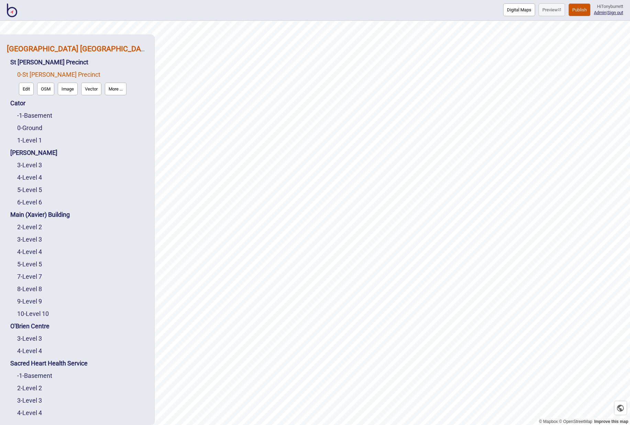
click at [58, 47] on strong "[GEOGRAPHIC_DATA] [GEOGRAPHIC_DATA]" at bounding box center [79, 48] width 145 height 9
click at [64, 65] on button "Crossings" at bounding box center [70, 64] width 27 height 13
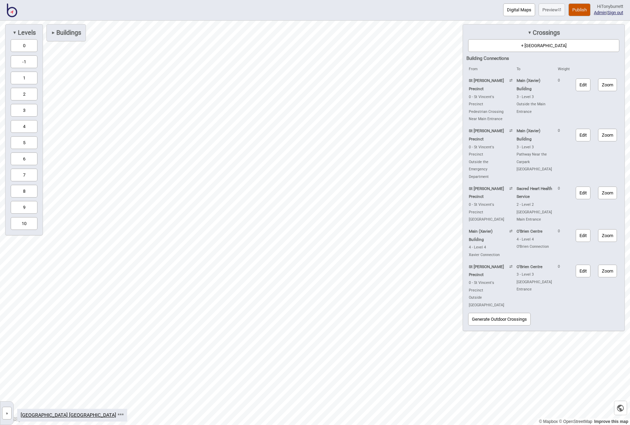
click at [21, 45] on button "0" at bounding box center [24, 45] width 27 height 13
click at [54, 36] on span "►" at bounding box center [53, 33] width 4 height 8
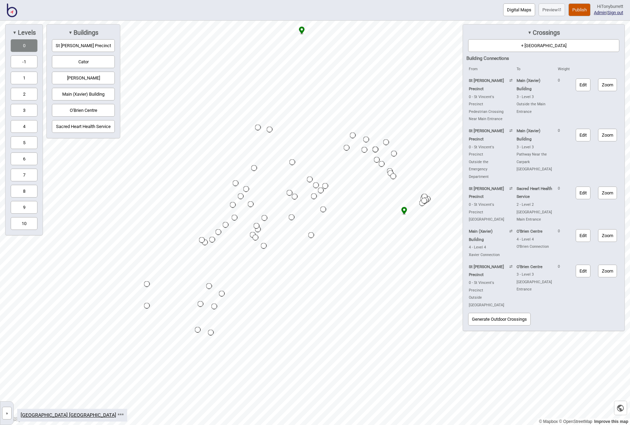
click at [70, 60] on button "Cator" at bounding box center [83, 61] width 63 height 13
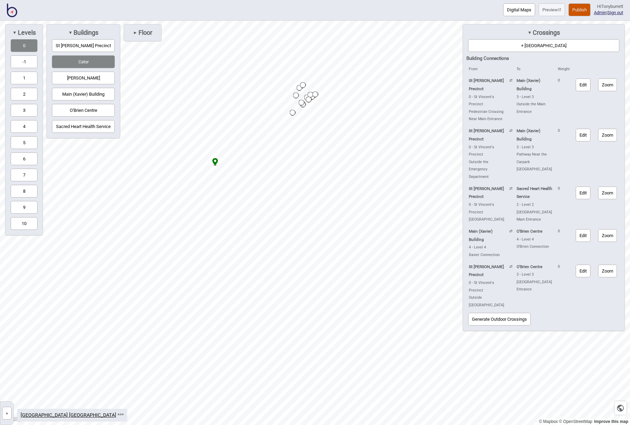
click at [25, 64] on button "-1" at bounding box center [24, 61] width 27 height 13
click at [25, 79] on button "1" at bounding box center [24, 78] width 27 height 13
click at [19, 94] on button "2" at bounding box center [24, 94] width 27 height 13
click at [20, 110] on button "3" at bounding box center [24, 110] width 27 height 13
click at [25, 129] on button "4" at bounding box center [24, 126] width 27 height 13
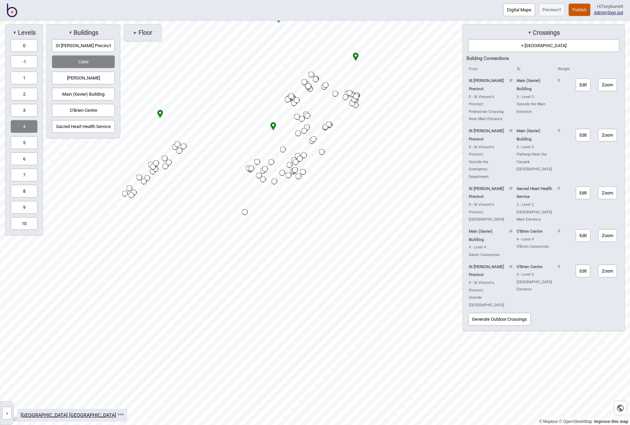
click at [78, 76] on button "[PERSON_NAME]" at bounding box center [83, 78] width 63 height 13
click at [81, 91] on button "Main (Xavier) Building" at bounding box center [83, 94] width 63 height 13
click at [80, 105] on button "O'Brien Centre" at bounding box center [83, 110] width 63 height 13
click at [22, 143] on button "5" at bounding box center [24, 142] width 27 height 13
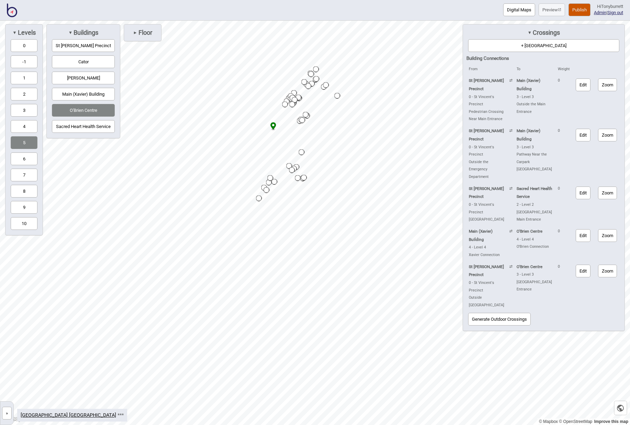
drag, startPoint x: 24, startPoint y: 159, endPoint x: 20, endPoint y: 179, distance: 20.0
click at [24, 160] on button "6" at bounding box center [24, 158] width 27 height 13
click at [20, 179] on button "7" at bounding box center [24, 174] width 27 height 13
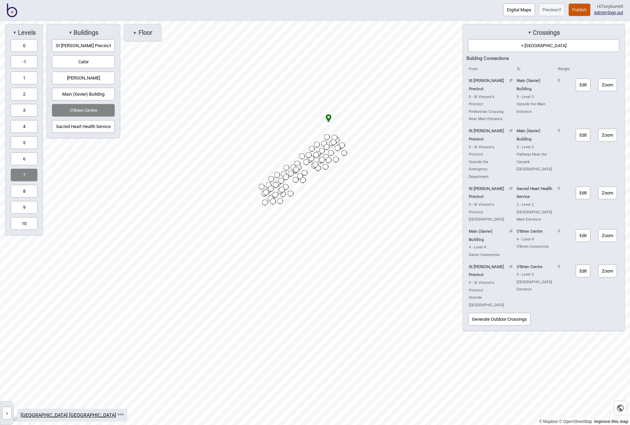
click at [22, 190] on button "8" at bounding box center [24, 191] width 27 height 13
click at [21, 199] on div "▼ Levels 0 -1 1 2 3 4 5 6 7 8 9 10" at bounding box center [24, 129] width 38 height 211
click at [24, 210] on button "9" at bounding box center [24, 207] width 27 height 13
click at [27, 223] on button "10" at bounding box center [24, 223] width 27 height 13
click at [27, 45] on button "0" at bounding box center [24, 45] width 27 height 13
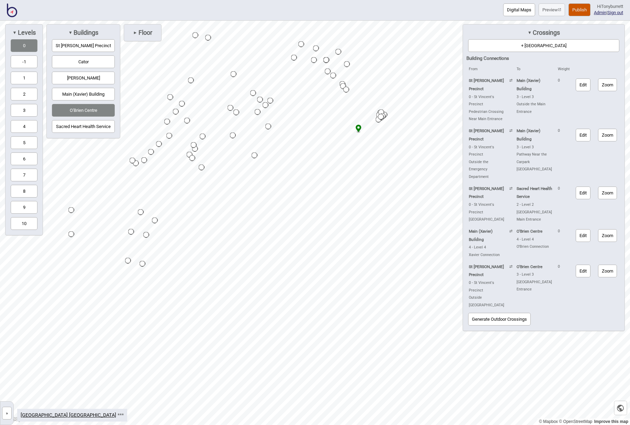
click at [80, 44] on button "St [PERSON_NAME] Precinct" at bounding box center [83, 45] width 63 height 13
click at [132, 30] on div "► Floor" at bounding box center [143, 33] width 30 height 10
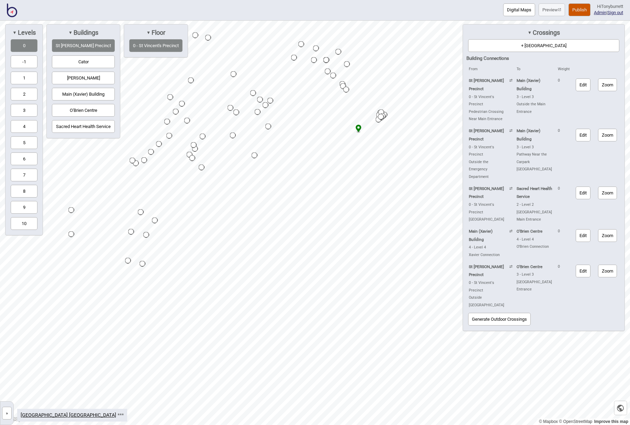
click at [79, 61] on button "Cator" at bounding box center [83, 61] width 63 height 13
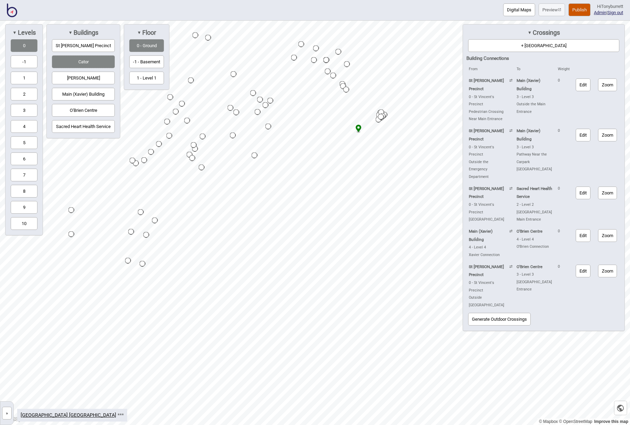
click at [143, 62] on button "-1 - Basement" at bounding box center [146, 61] width 35 height 13
click at [142, 75] on button "1 - Level 1" at bounding box center [146, 78] width 35 height 13
click at [8, 414] on button "»" at bounding box center [7, 412] width 10 height 13
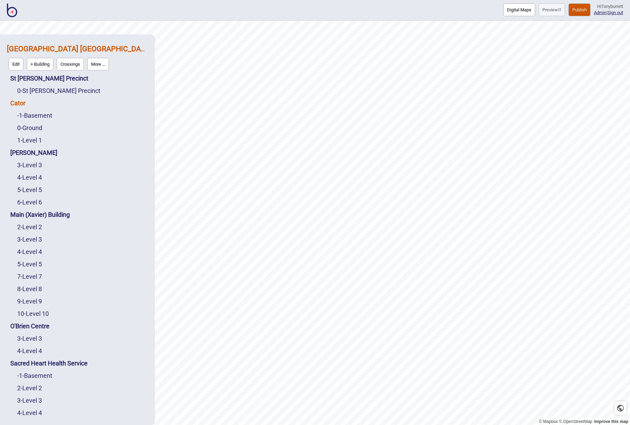
click at [13, 102] on link "Cator" at bounding box center [17, 102] width 15 height 7
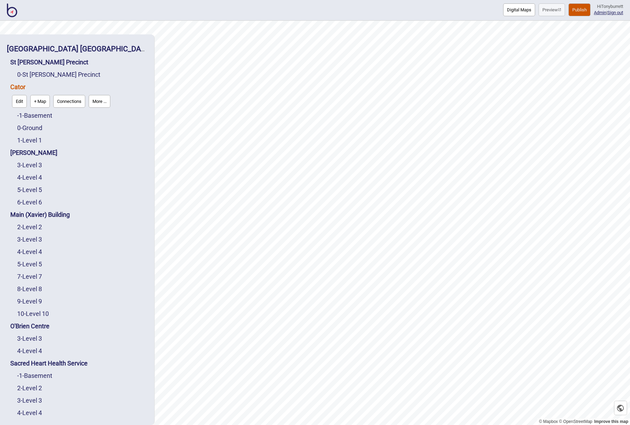
click at [73, 100] on button "Connections" at bounding box center [69, 101] width 32 height 13
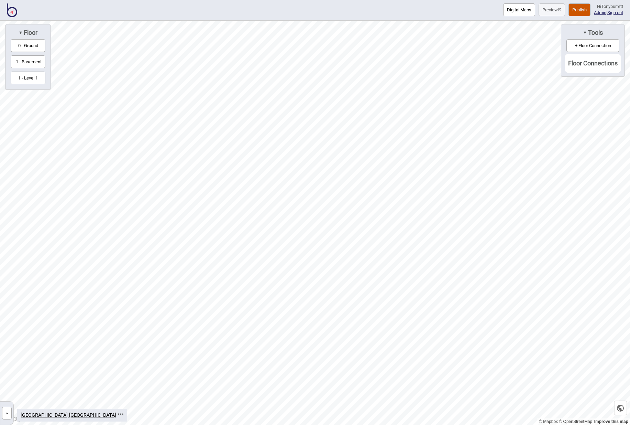
click at [28, 43] on button "0 - Ground" at bounding box center [28, 45] width 35 height 13
click at [579, 43] on button "+ Floor Connection" at bounding box center [593, 45] width 53 height 13
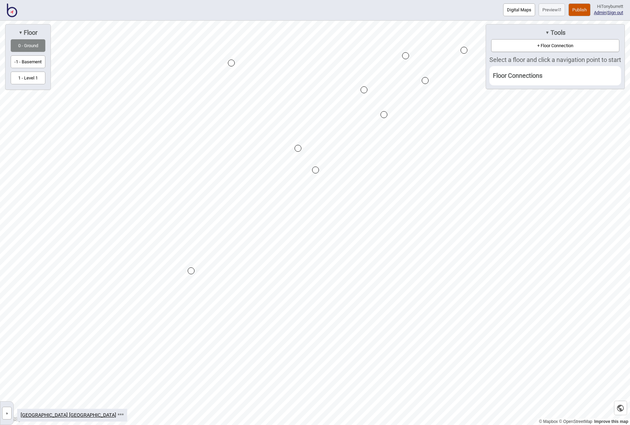
click at [297, 148] on div "Map marker" at bounding box center [298, 148] width 7 height 7
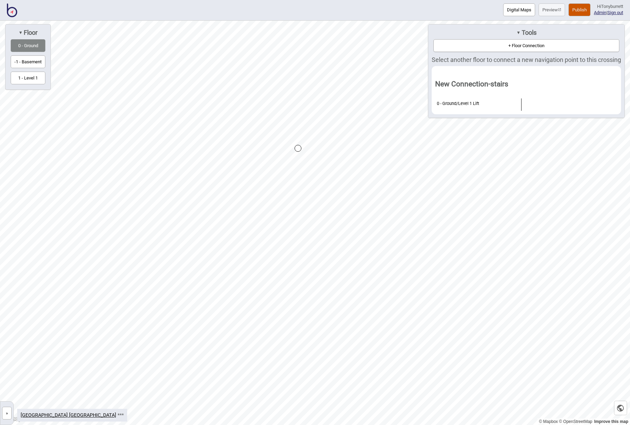
click at [26, 61] on button "-1 - Basement" at bounding box center [28, 61] width 35 height 13
click at [312, 150] on div "Map marker" at bounding box center [313, 149] width 7 height 7
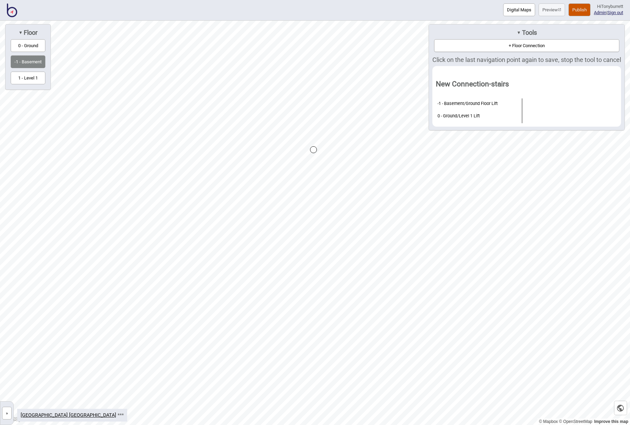
click at [29, 78] on button "1 - Level 1" at bounding box center [28, 78] width 35 height 13
click at [310, 151] on div "Map marker" at bounding box center [310, 150] width 7 height 7
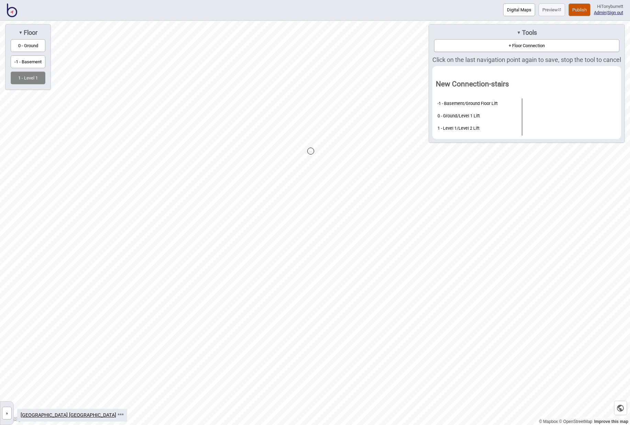
click at [310, 151] on div "Map marker" at bounding box center [310, 150] width 7 height 7
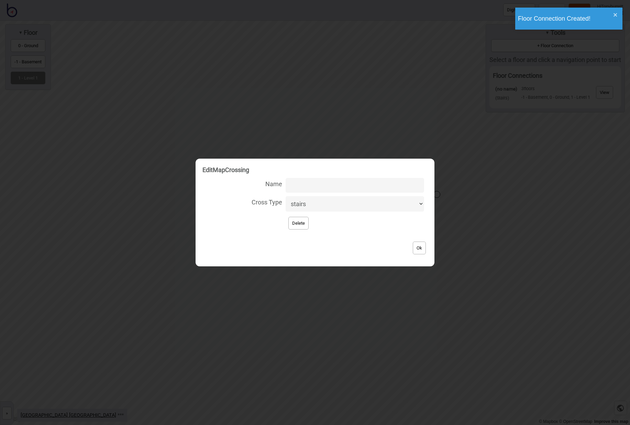
select select "lift"
click at [326, 185] on input "Name" at bounding box center [355, 185] width 139 height 15
type input "Cator Lifts"
click at [413, 244] on button "Ok" at bounding box center [419, 247] width 13 height 13
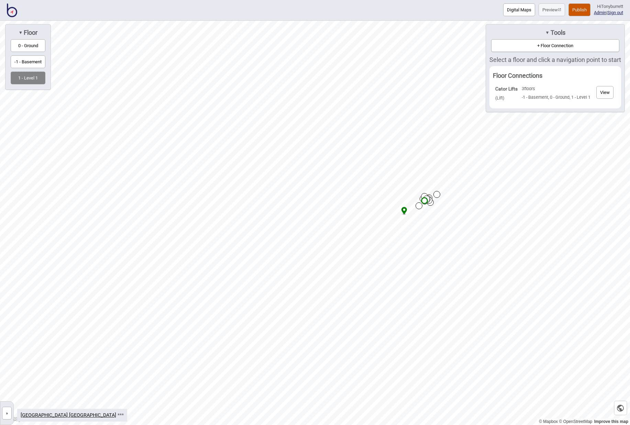
click at [37, 44] on button "0 - Ground" at bounding box center [28, 45] width 35 height 13
click at [18, 44] on button "0 - Ground" at bounding box center [28, 45] width 35 height 13
click at [23, 62] on button "-1 - Basement" at bounding box center [28, 61] width 35 height 13
click at [25, 75] on button "1 - Level 1" at bounding box center [28, 78] width 35 height 13
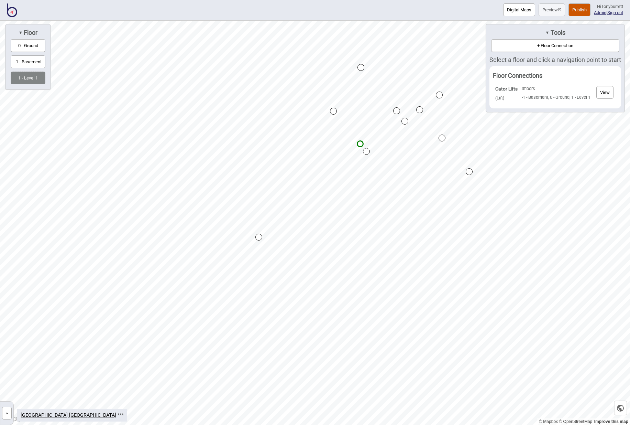
click at [27, 65] on button "-1 - Basement" at bounding box center [28, 61] width 35 height 13
click at [526, 47] on button "+ Floor Connection" at bounding box center [555, 45] width 128 height 13
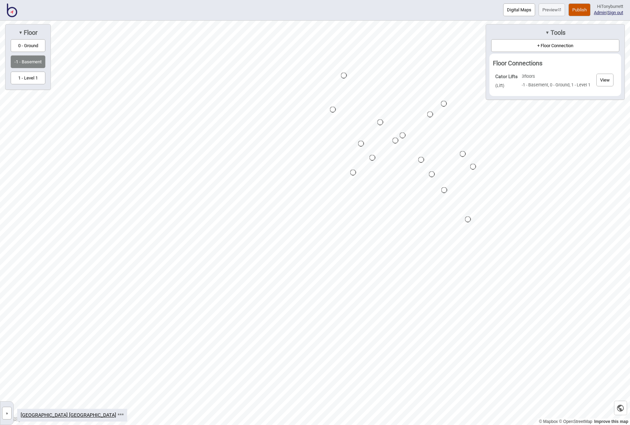
click at [381, 122] on div "Map marker" at bounding box center [380, 122] width 6 height 6
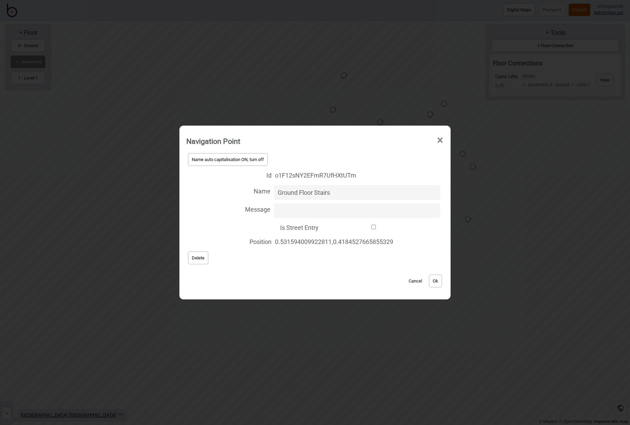
click at [416, 282] on button "Cancel" at bounding box center [415, 280] width 20 height 13
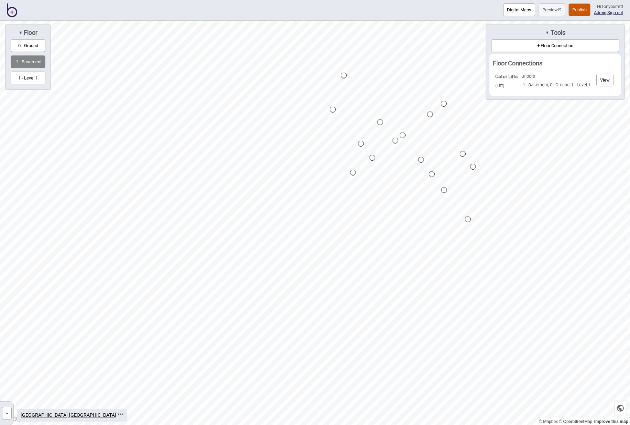
click at [523, 45] on button "+ Floor Connection" at bounding box center [555, 45] width 128 height 13
click at [379, 121] on div "Map marker" at bounding box center [380, 122] width 7 height 7
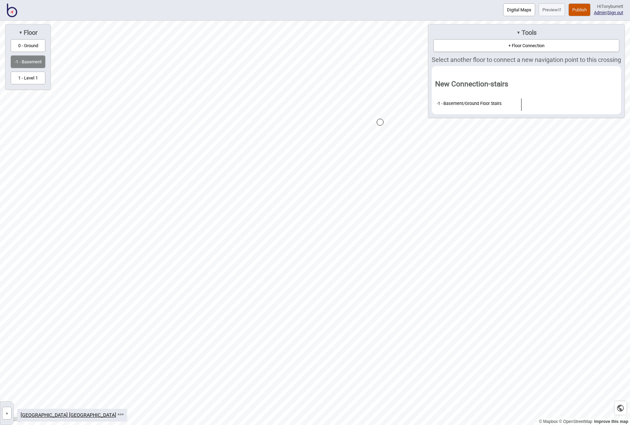
click at [30, 46] on button "0 - Ground" at bounding box center [28, 45] width 35 height 13
click at [375, 114] on div "Map marker" at bounding box center [375, 114] width 7 height 7
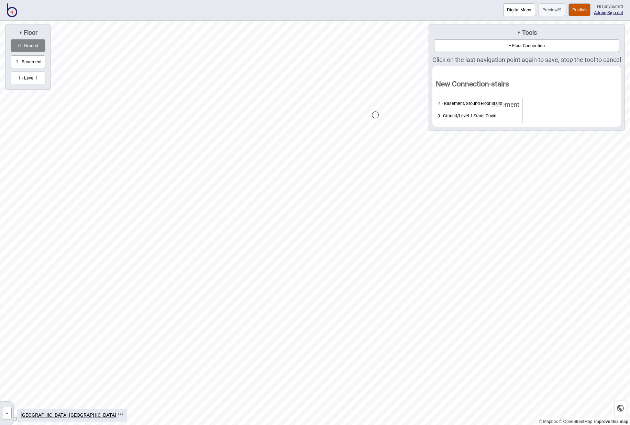
click at [375, 114] on div "Map marker" at bounding box center [375, 114] width 7 height 7
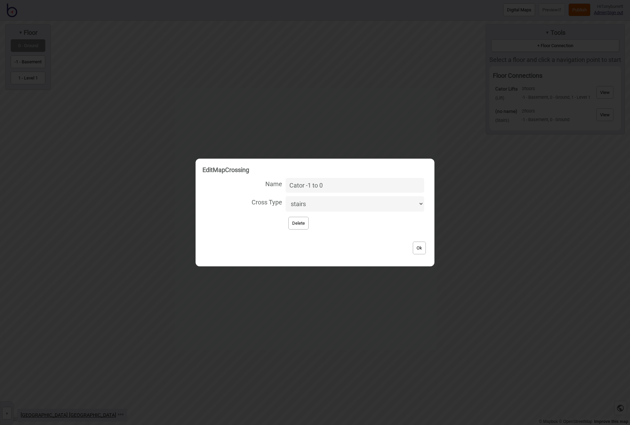
type input "Cator -1 to 0"
click at [416, 245] on button "Ok" at bounding box center [419, 247] width 13 height 13
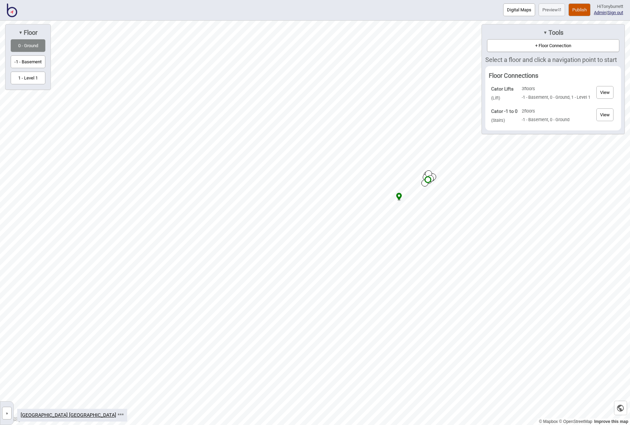
click at [555, 46] on button "+ Floor Connection" at bounding box center [553, 45] width 132 height 13
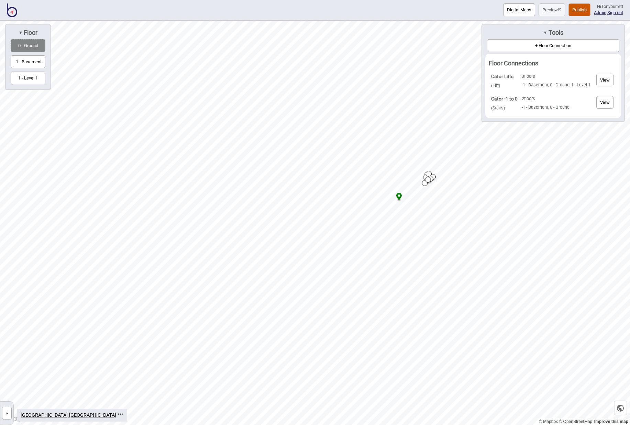
click at [538, 43] on button "+ Floor Connection" at bounding box center [553, 45] width 132 height 13
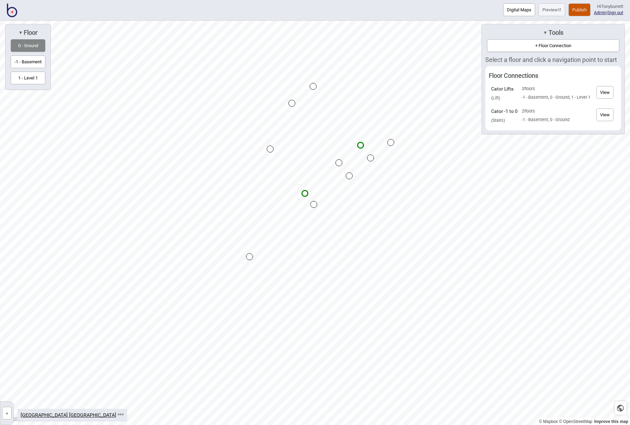
click at [340, 162] on div "Map marker" at bounding box center [339, 162] width 7 height 7
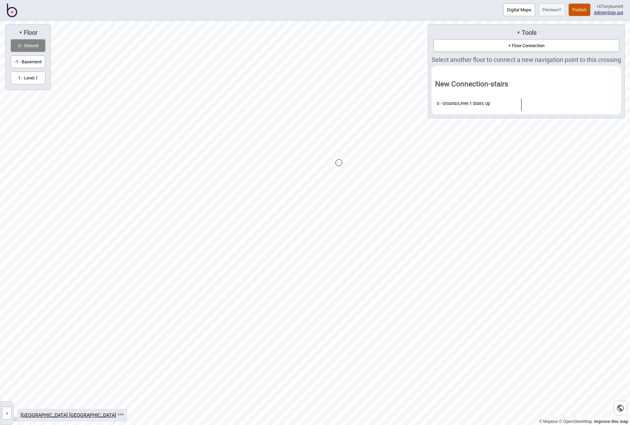
click at [29, 79] on button "1 - Level 1" at bounding box center [28, 78] width 35 height 13
click at [360, 132] on div "Map marker" at bounding box center [360, 132] width 7 height 7
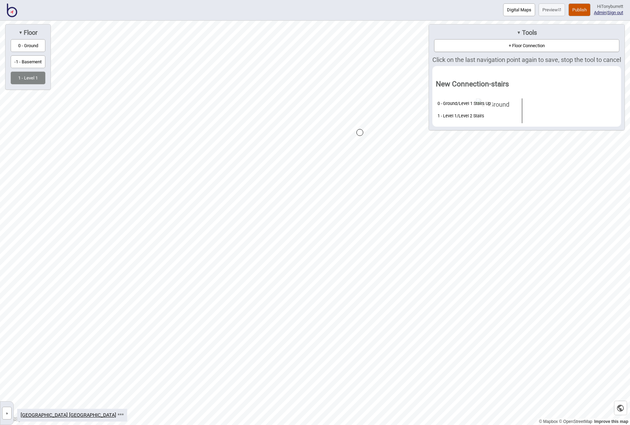
click at [360, 132] on div "Map marker" at bounding box center [360, 132] width 7 height 7
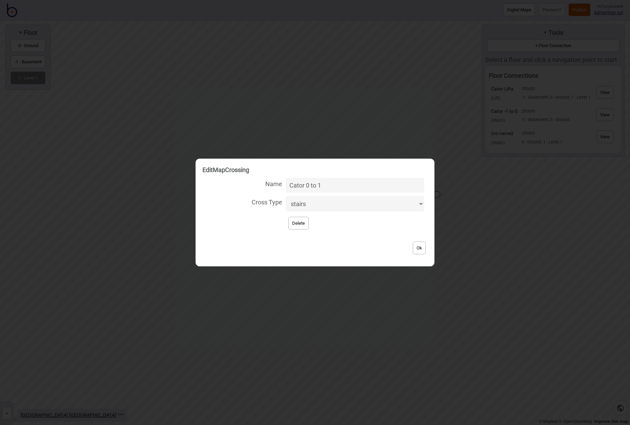
type input "Cator 0 to 1"
click at [420, 246] on button "Ok" at bounding box center [419, 247] width 13 height 13
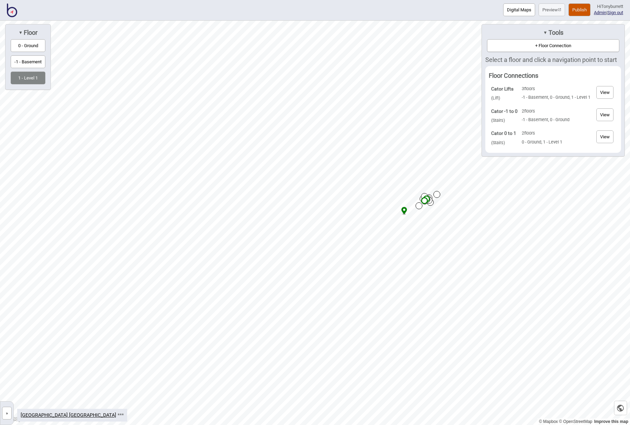
click at [534, 46] on button "+ Floor Connection" at bounding box center [553, 45] width 132 height 13
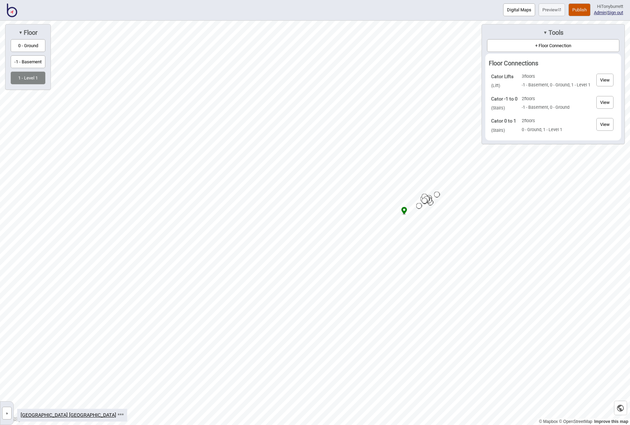
click at [8, 413] on button "»" at bounding box center [7, 412] width 10 height 13
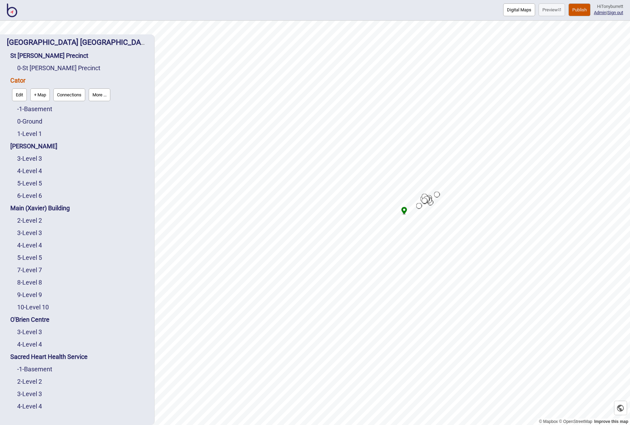
scroll to position [9, 0]
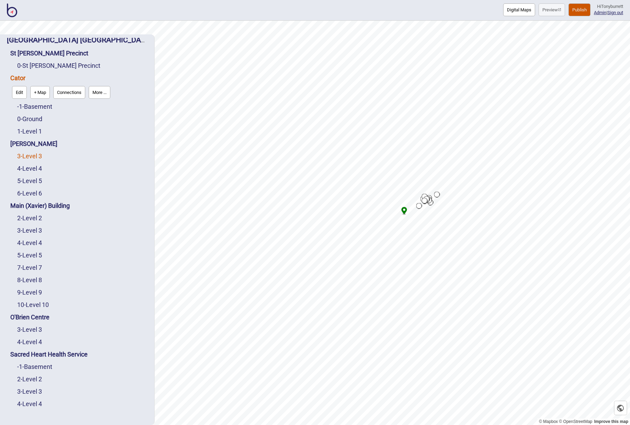
click at [33, 154] on link "3 - Level 3" at bounding box center [29, 155] width 25 height 7
click at [24, 154] on button "Edit" at bounding box center [26, 154] width 15 height 13
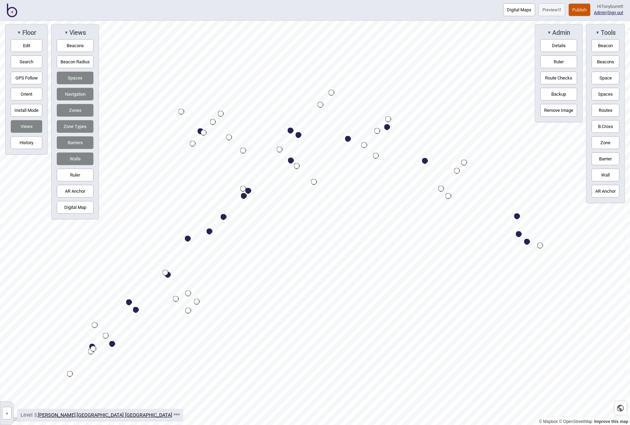
click at [5, 413] on button "»" at bounding box center [7, 412] width 10 height 13
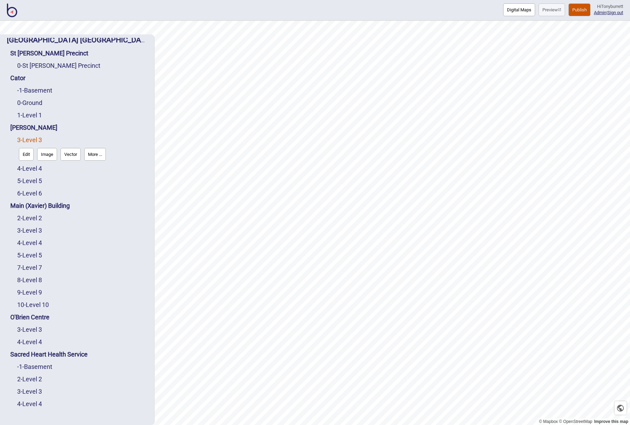
click at [35, 164] on div "4 - Level 4" at bounding box center [82, 168] width 130 height 12
click at [34, 167] on link "4 - Level 4" at bounding box center [29, 168] width 25 height 7
click at [31, 169] on button "Edit" at bounding box center [26, 166] width 15 height 13
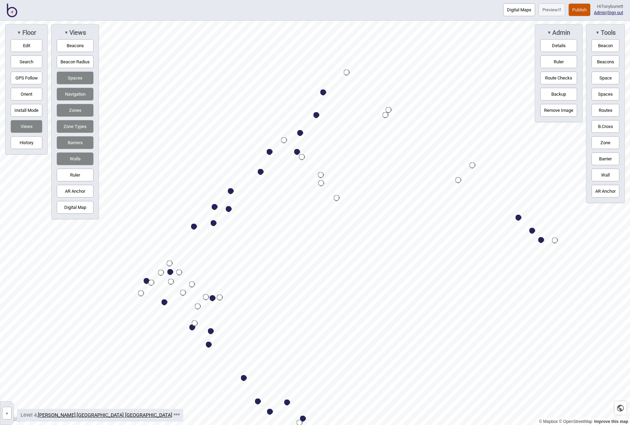
click at [6, 413] on button "»" at bounding box center [7, 412] width 10 height 13
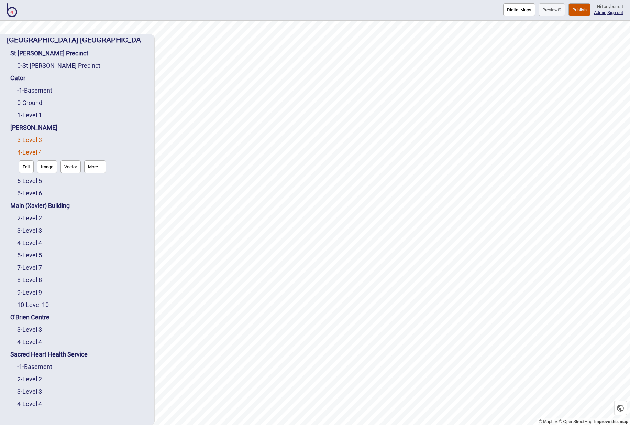
click at [38, 140] on link "3 - Level 3" at bounding box center [29, 139] width 25 height 7
click at [28, 155] on button "Edit" at bounding box center [26, 154] width 15 height 13
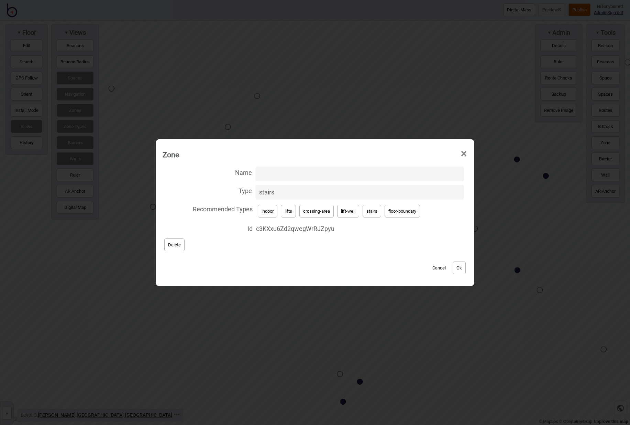
click at [177, 245] on button "Delete" at bounding box center [174, 244] width 20 height 13
click at [170, 243] on button "Delete" at bounding box center [174, 244] width 20 height 13
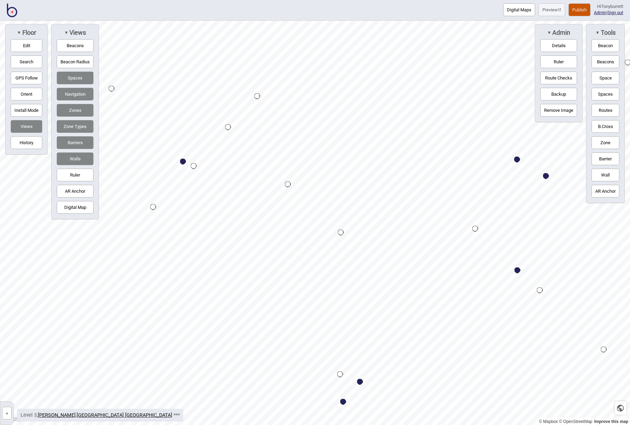
click at [8, 412] on button "»" at bounding box center [7, 412] width 10 height 13
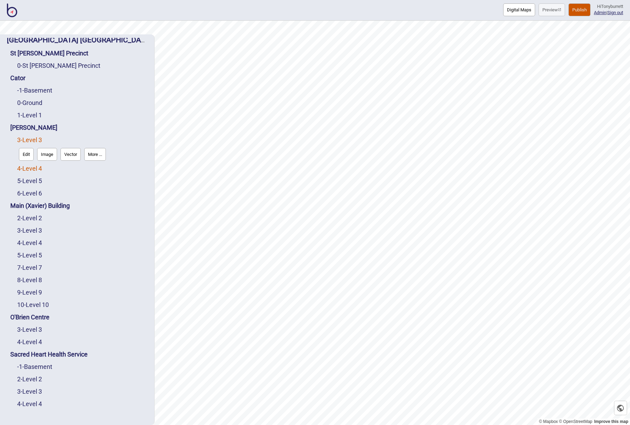
click at [30, 168] on link "4 - Level 4" at bounding box center [29, 168] width 25 height 7
click at [33, 139] on link "3 - Level 3" at bounding box center [29, 139] width 25 height 7
click at [28, 154] on button "Edit" at bounding box center [26, 154] width 15 height 13
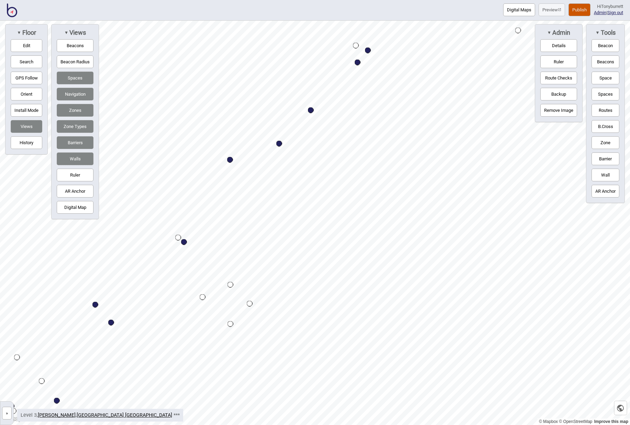
drag, startPoint x: 7, startPoint y: 410, endPoint x: 18, endPoint y: 364, distance: 48.2
click at [7, 410] on button "»" at bounding box center [7, 412] width 10 height 13
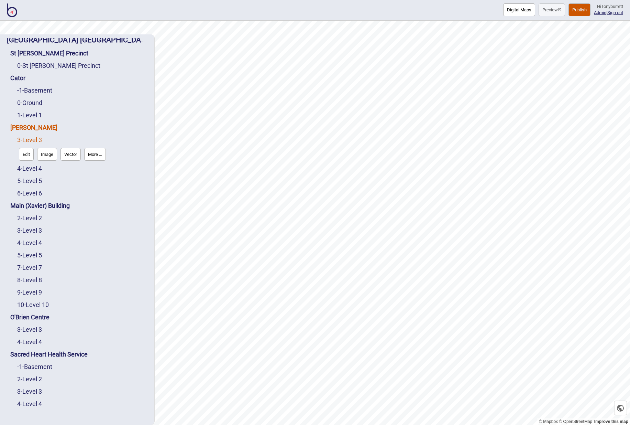
click at [24, 128] on link "[PERSON_NAME]" at bounding box center [33, 127] width 47 height 7
click at [78, 142] on button "Connections" at bounding box center [69, 141] width 32 height 13
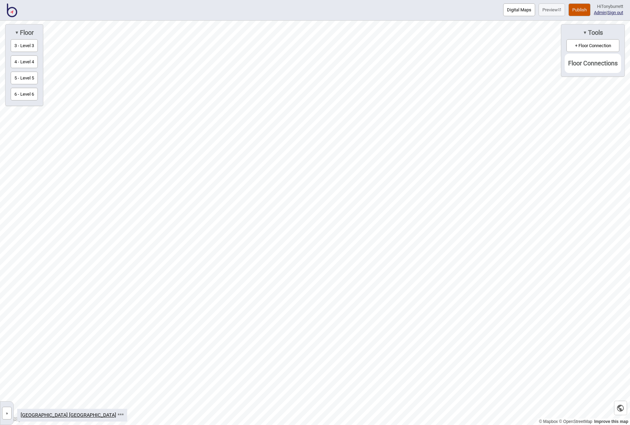
click at [22, 44] on button "3 - Level 3" at bounding box center [24, 45] width 27 height 13
click at [592, 46] on button "+ Floor Connection" at bounding box center [593, 45] width 53 height 13
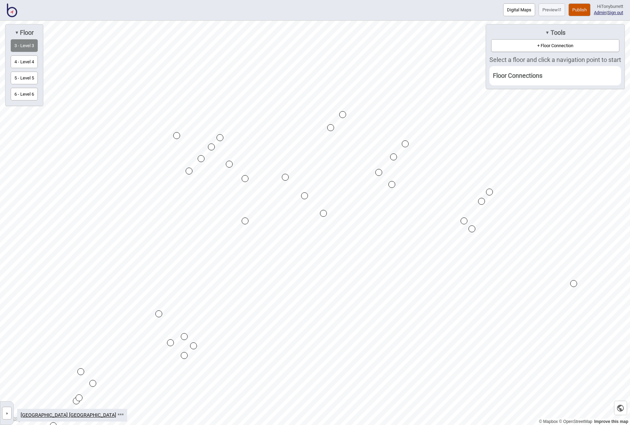
click at [536, 43] on button "+ Floor Connection" at bounding box center [555, 45] width 128 height 13
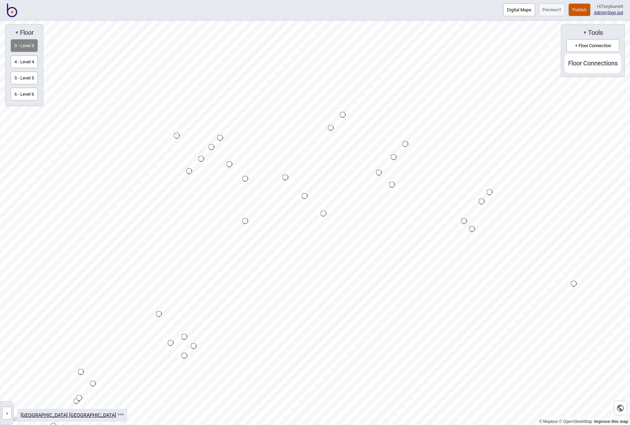
click at [4, 410] on button "»" at bounding box center [7, 412] width 10 height 13
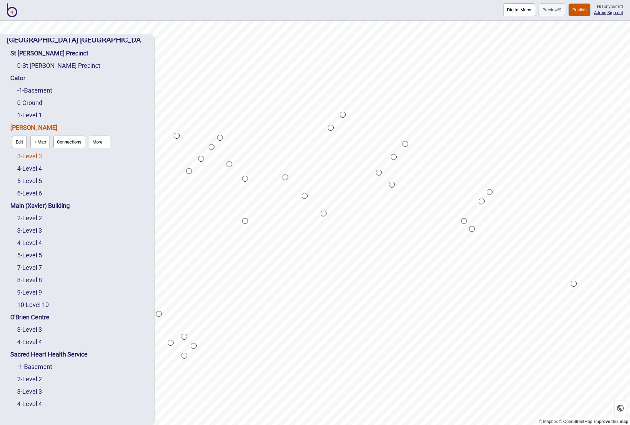
click at [34, 154] on link "3 - Level 3" at bounding box center [29, 155] width 25 height 7
click at [31, 154] on button "Edit" at bounding box center [26, 154] width 15 height 13
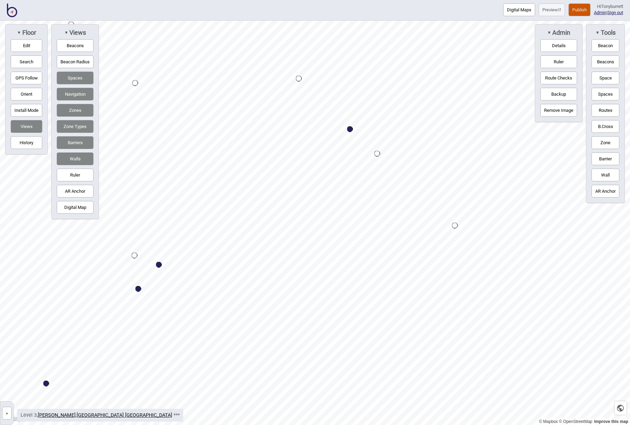
click at [351, 131] on div "Map marker" at bounding box center [350, 129] width 6 height 6
select select "Lifts"
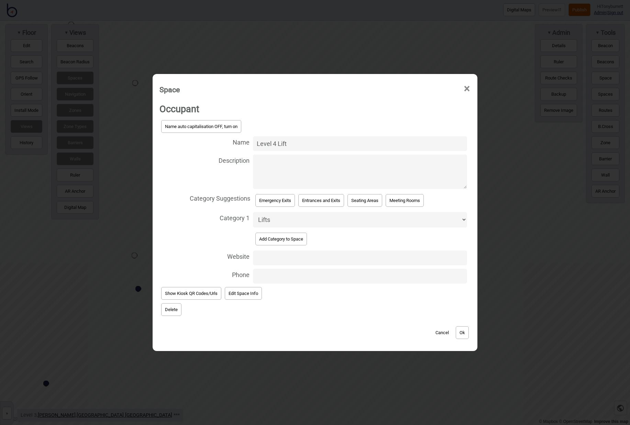
drag, startPoint x: 272, startPoint y: 143, endPoint x: 311, endPoint y: 136, distance: 39.8
click at [272, 142] on input "Level 4 Lift" at bounding box center [360, 143] width 214 height 15
type input "Level 3 Lift"
click at [460, 331] on button "Ok" at bounding box center [462, 332] width 13 height 13
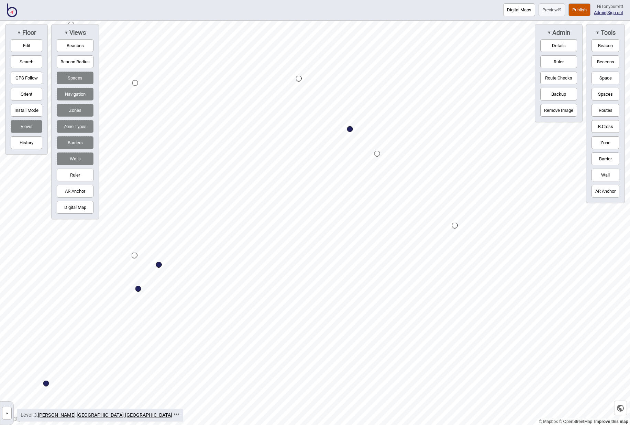
click at [377, 154] on div "Map marker" at bounding box center [377, 154] width 6 height 6
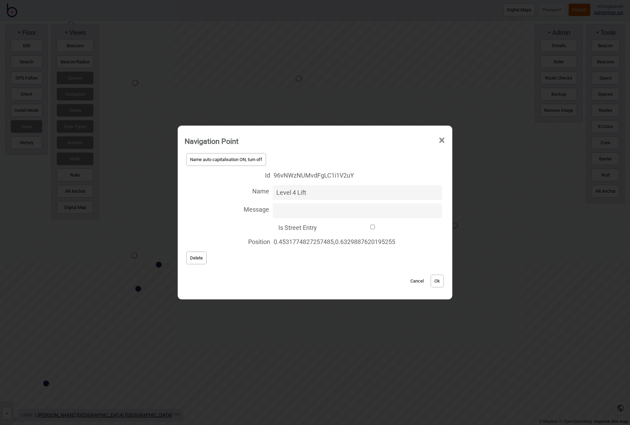
click at [294, 192] on input "Level 4 Lift" at bounding box center [357, 192] width 169 height 15
type input "Level 3 Lift"
click at [437, 279] on button "Ok" at bounding box center [437, 280] width 13 height 13
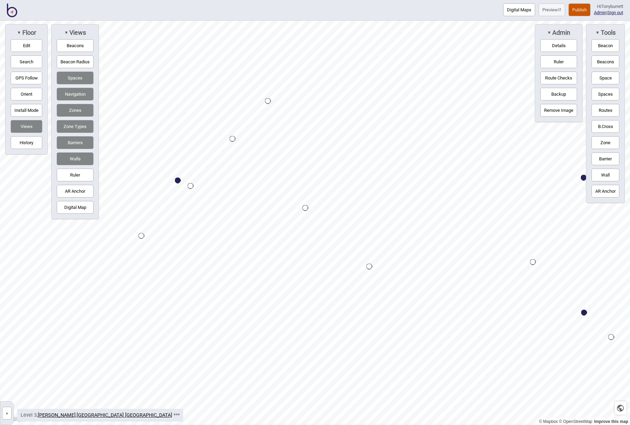
click at [306, 209] on div "Map marker" at bounding box center [306, 208] width 6 height 6
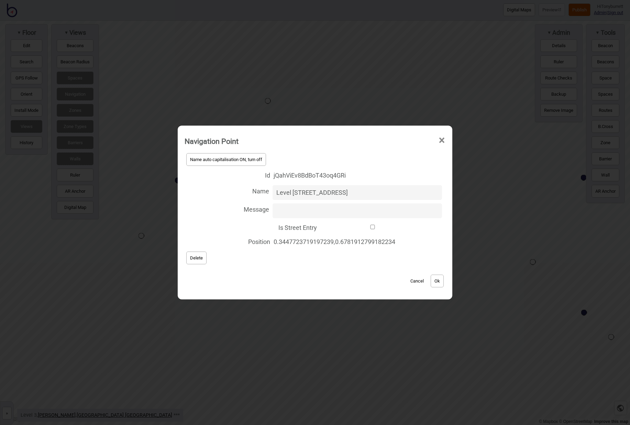
click at [294, 193] on input "Level 4 Stairs Victoria Street" at bounding box center [357, 192] width 169 height 15
type input "Level 3 Stairs Victoria Street"
click at [443, 280] on button "Ok" at bounding box center [437, 280] width 13 height 13
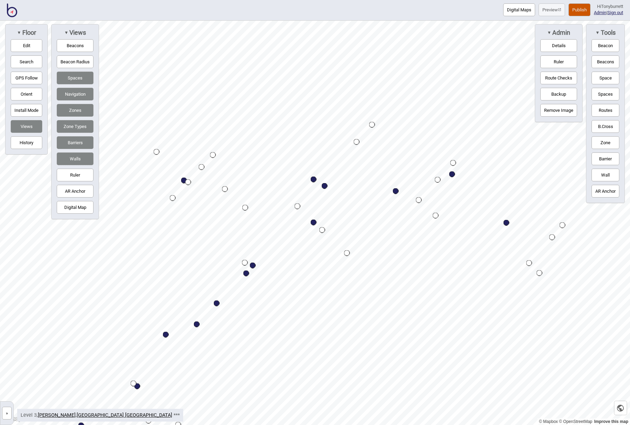
click at [4, 412] on button "»" at bounding box center [7, 412] width 10 height 13
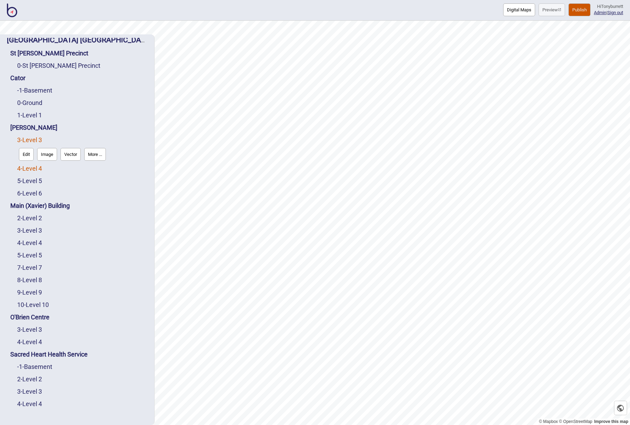
click at [29, 165] on link "4 - Level 4" at bounding box center [29, 168] width 25 height 7
click at [24, 168] on button "Edit" at bounding box center [26, 166] width 15 height 13
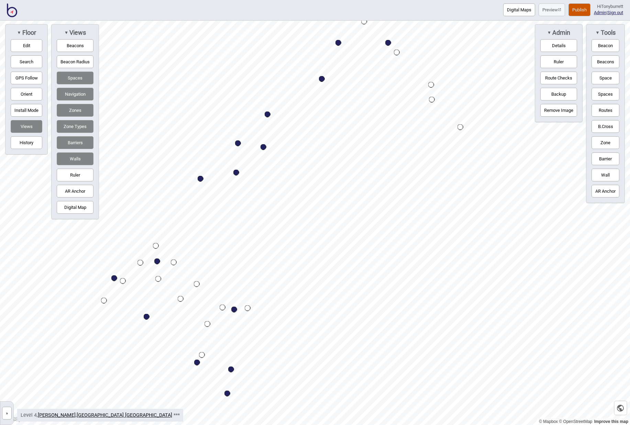
click at [6, 413] on button "»" at bounding box center [7, 412] width 10 height 13
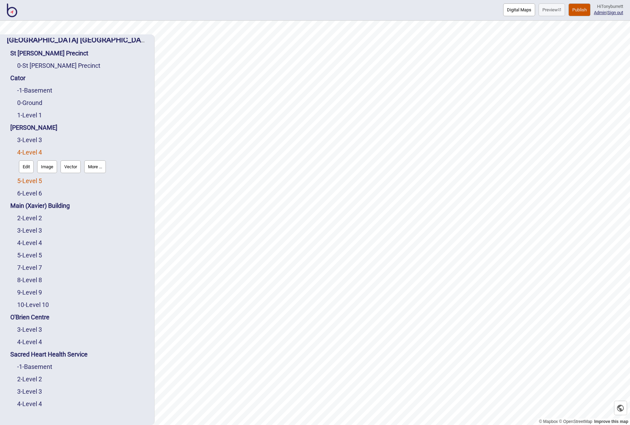
click at [33, 180] on link "5 - Level 5" at bounding box center [29, 180] width 25 height 7
click at [24, 177] on button "Edit" at bounding box center [26, 179] width 15 height 13
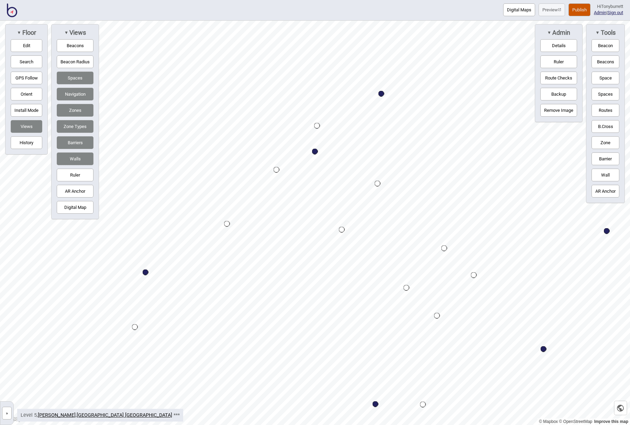
click at [607, 146] on button "Zone" at bounding box center [606, 142] width 28 height 13
click at [249, 171] on div "Map marker" at bounding box center [250, 172] width 10 height 10
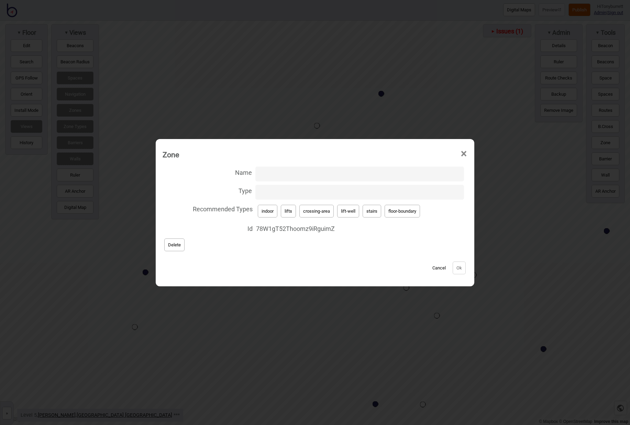
click at [368, 214] on button "stairs" at bounding box center [372, 211] width 19 height 13
type input "stairs"
click at [462, 270] on button "Ok" at bounding box center [459, 267] width 13 height 13
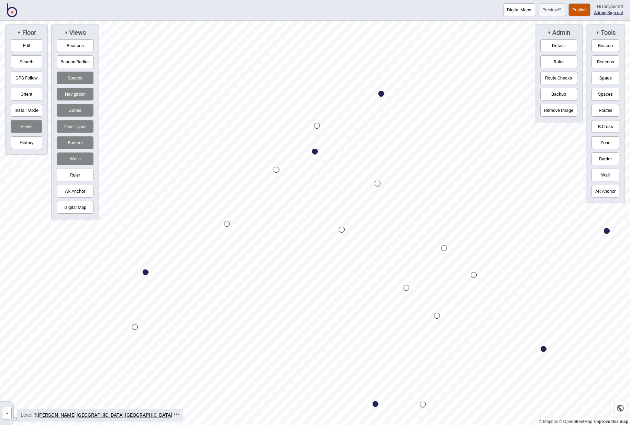
click at [607, 139] on button "Zone" at bounding box center [606, 142] width 28 height 13
click at [362, 116] on div "Map marker" at bounding box center [362, 117] width 10 height 10
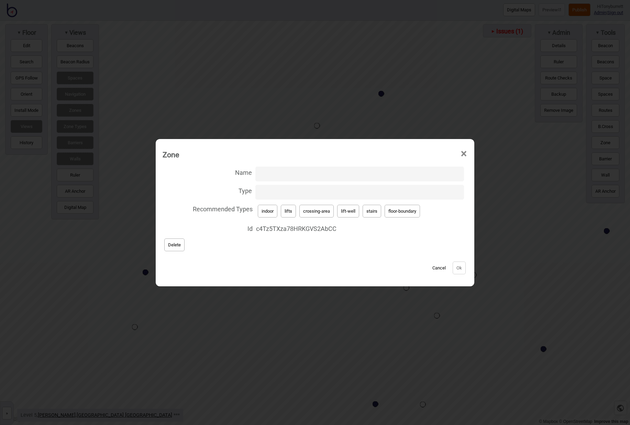
click at [316, 212] on button "crossing-area" at bounding box center [316, 211] width 34 height 13
type input "crossing-area"
click at [461, 266] on button "Ok" at bounding box center [459, 267] width 13 height 13
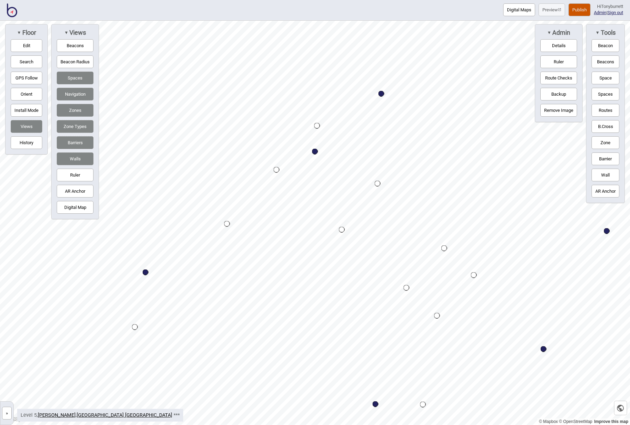
click at [8, 414] on button "»" at bounding box center [7, 412] width 10 height 13
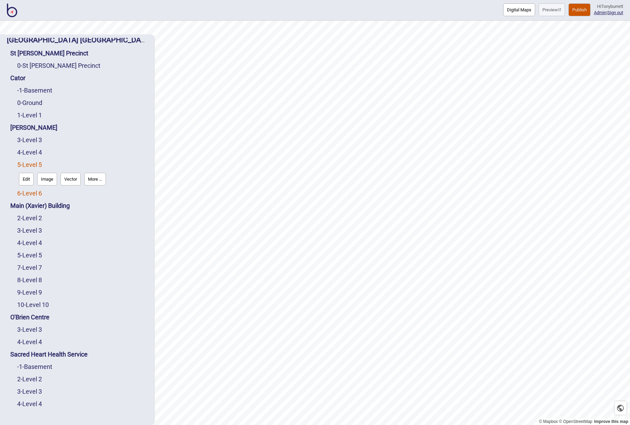
click at [31, 194] on link "6 - Level 6" at bounding box center [29, 192] width 25 height 7
click at [26, 198] on link "Edit" at bounding box center [26, 191] width 18 height 16
